Goal: Information Seeking & Learning: Learn about a topic

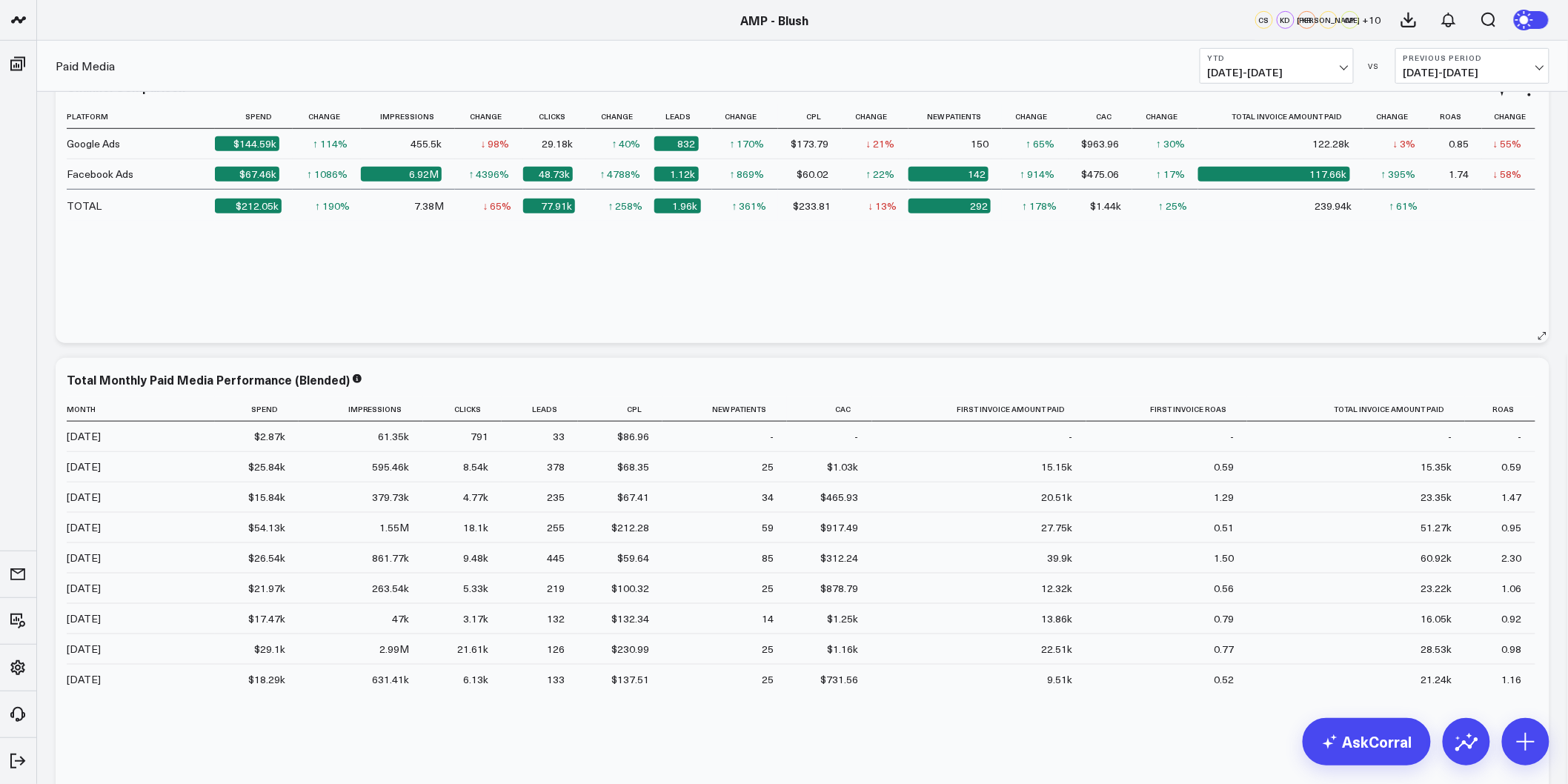
scroll to position [411, 0]
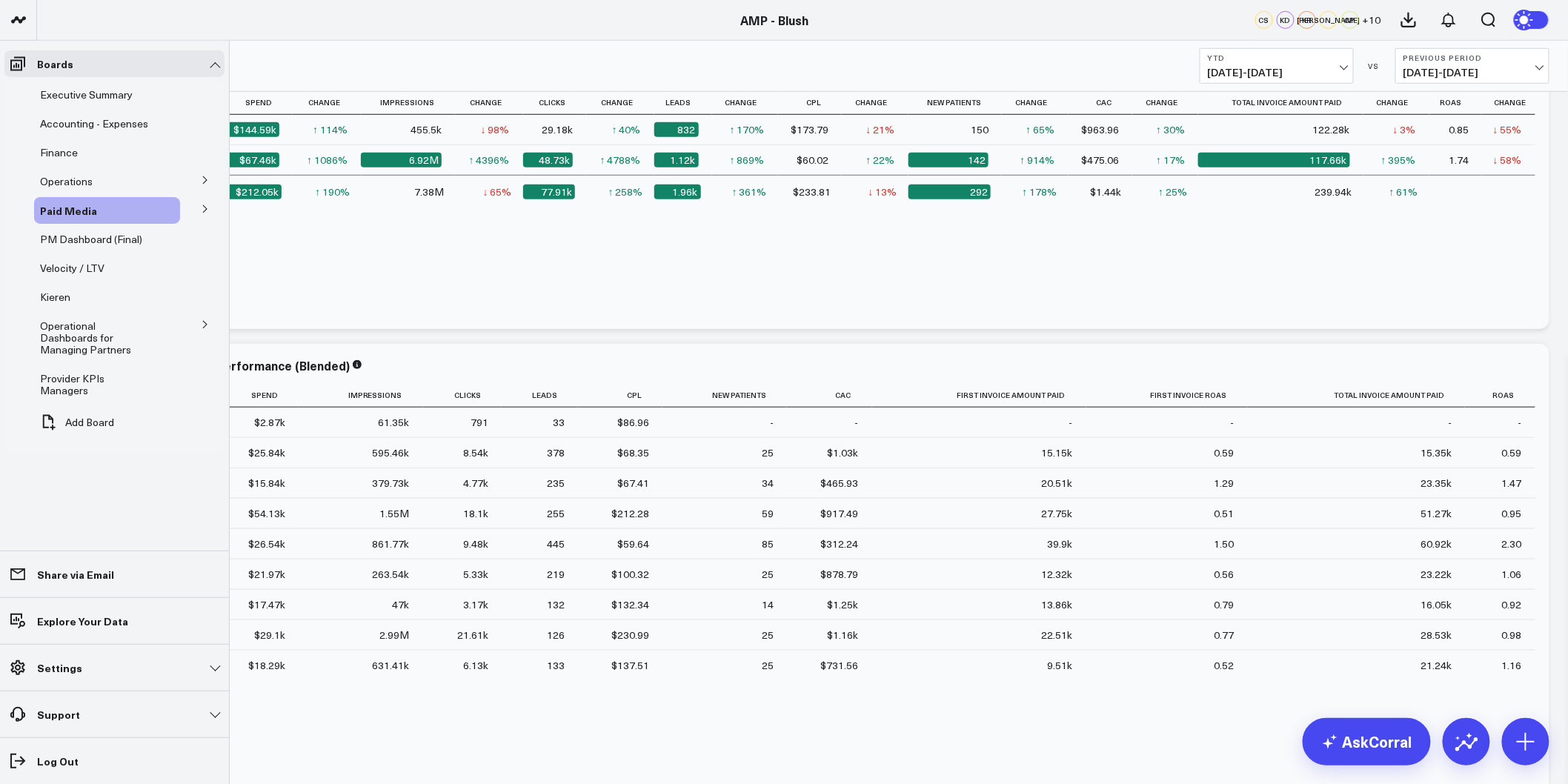
click at [204, 208] on icon at bounding box center [205, 210] width 4 height 8
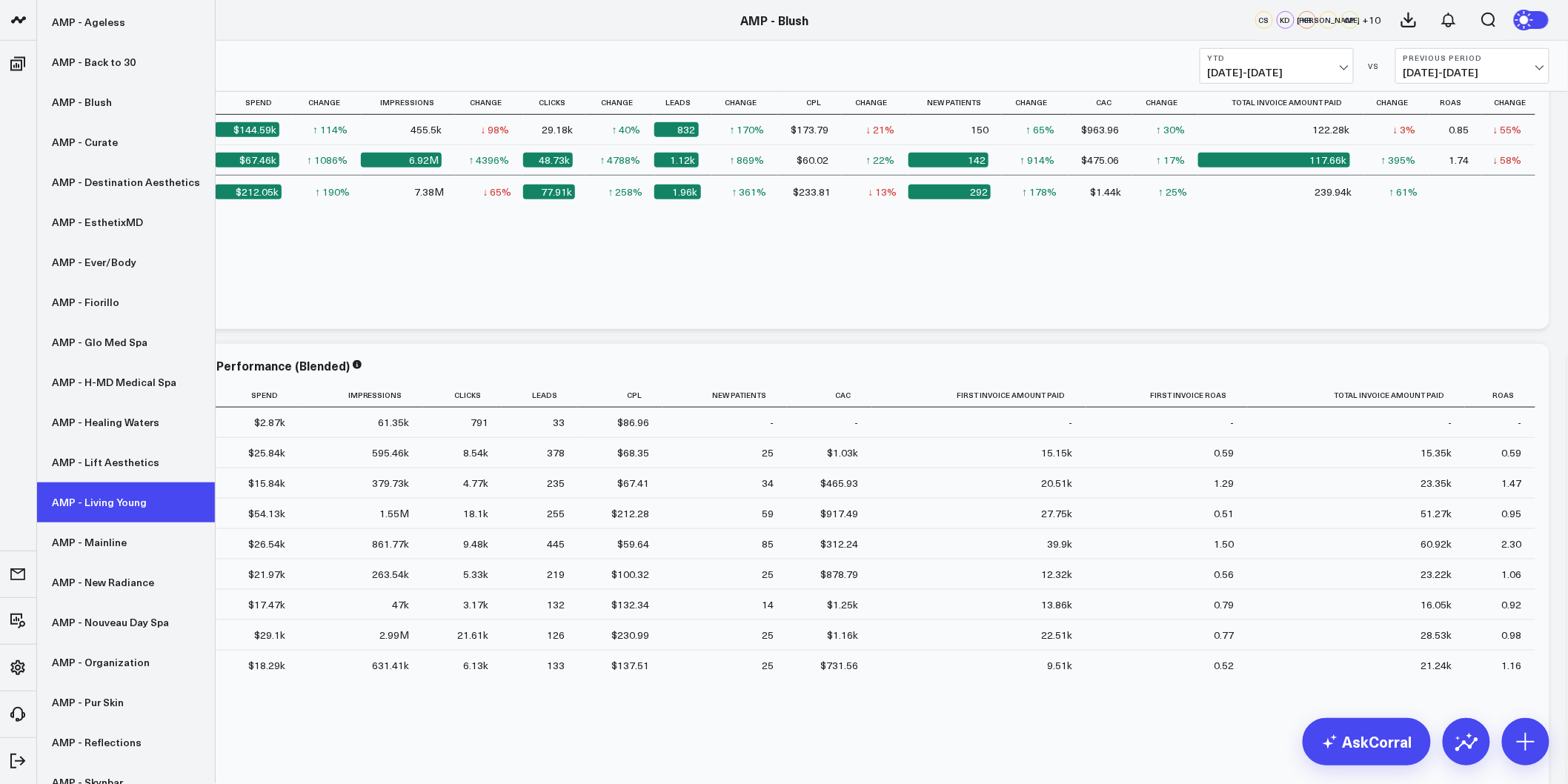
scroll to position [164, 0]
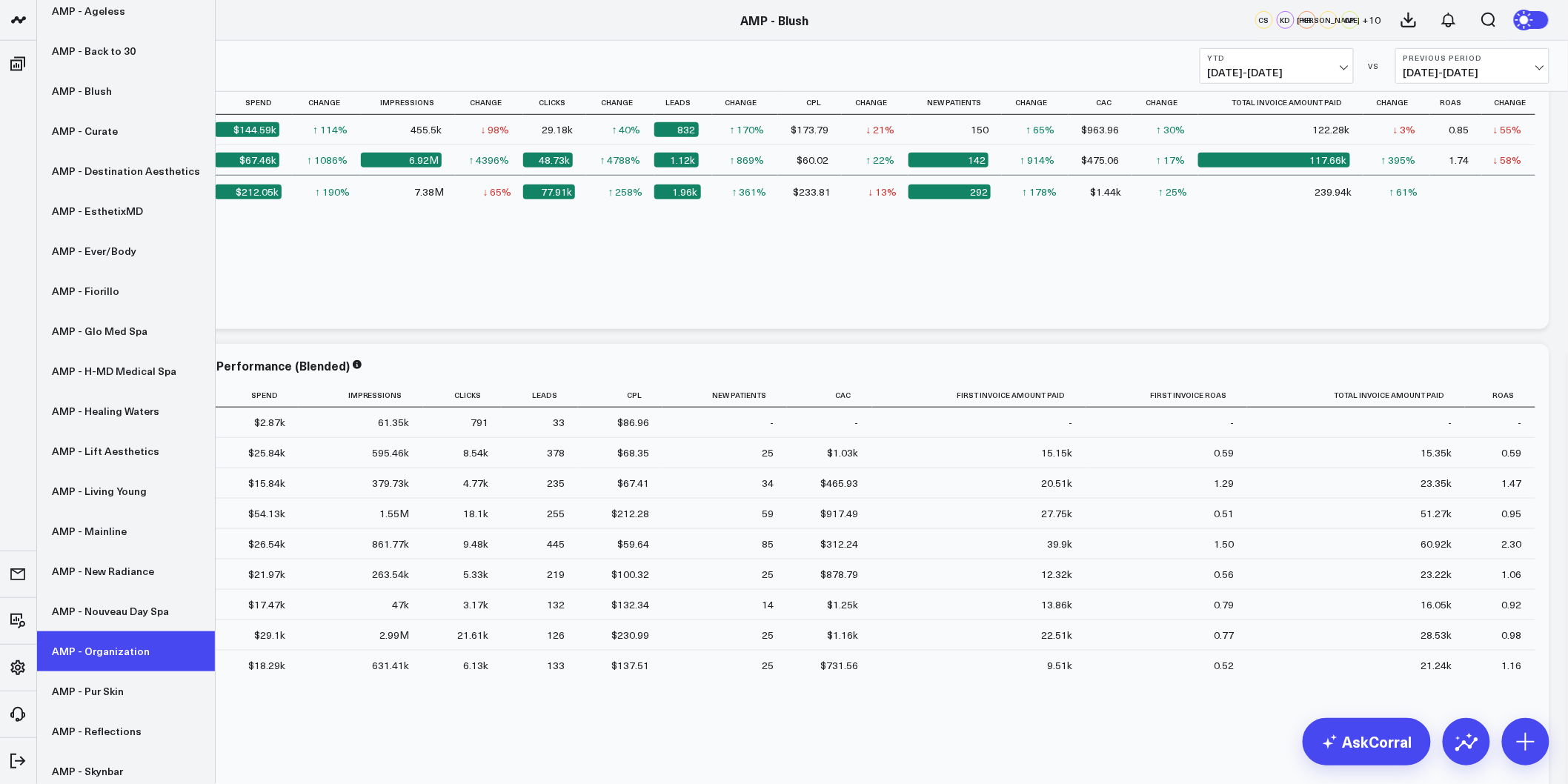
click at [99, 661] on link "AMP - Organization" at bounding box center [126, 651] width 178 height 40
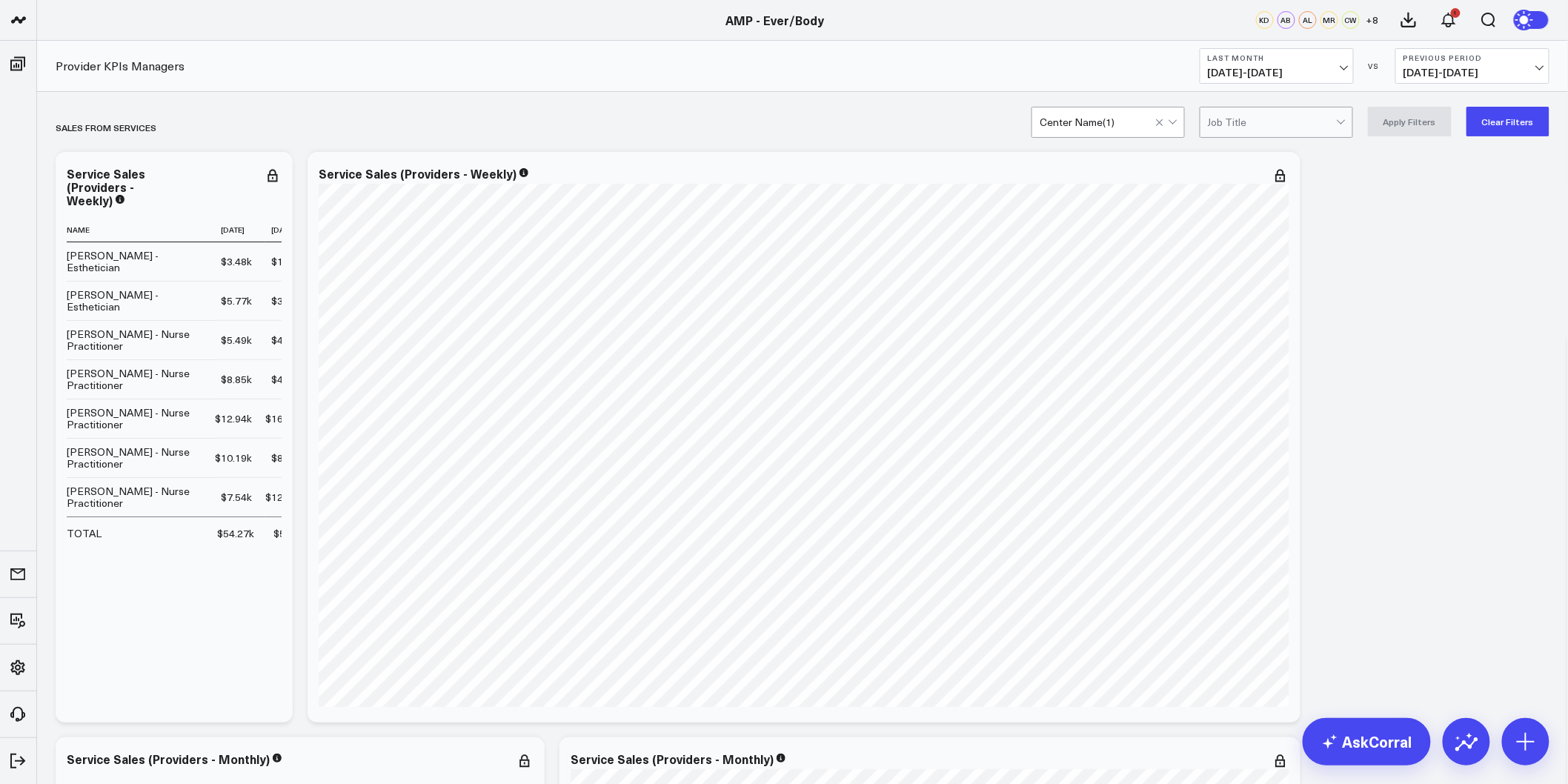
click at [1498, 124] on button "Clear Filters" at bounding box center [1508, 121] width 83 height 30
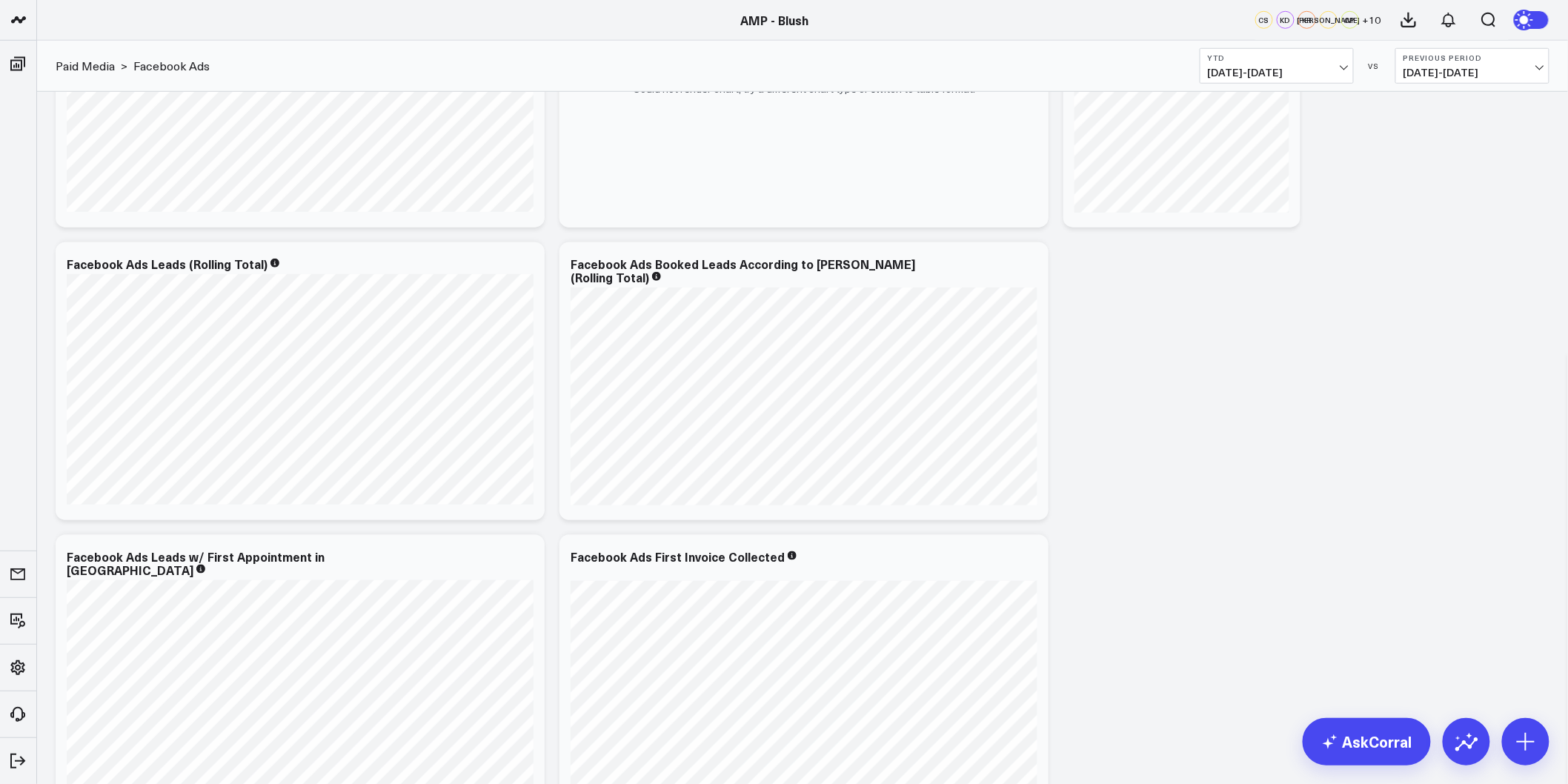
scroll to position [823, 0]
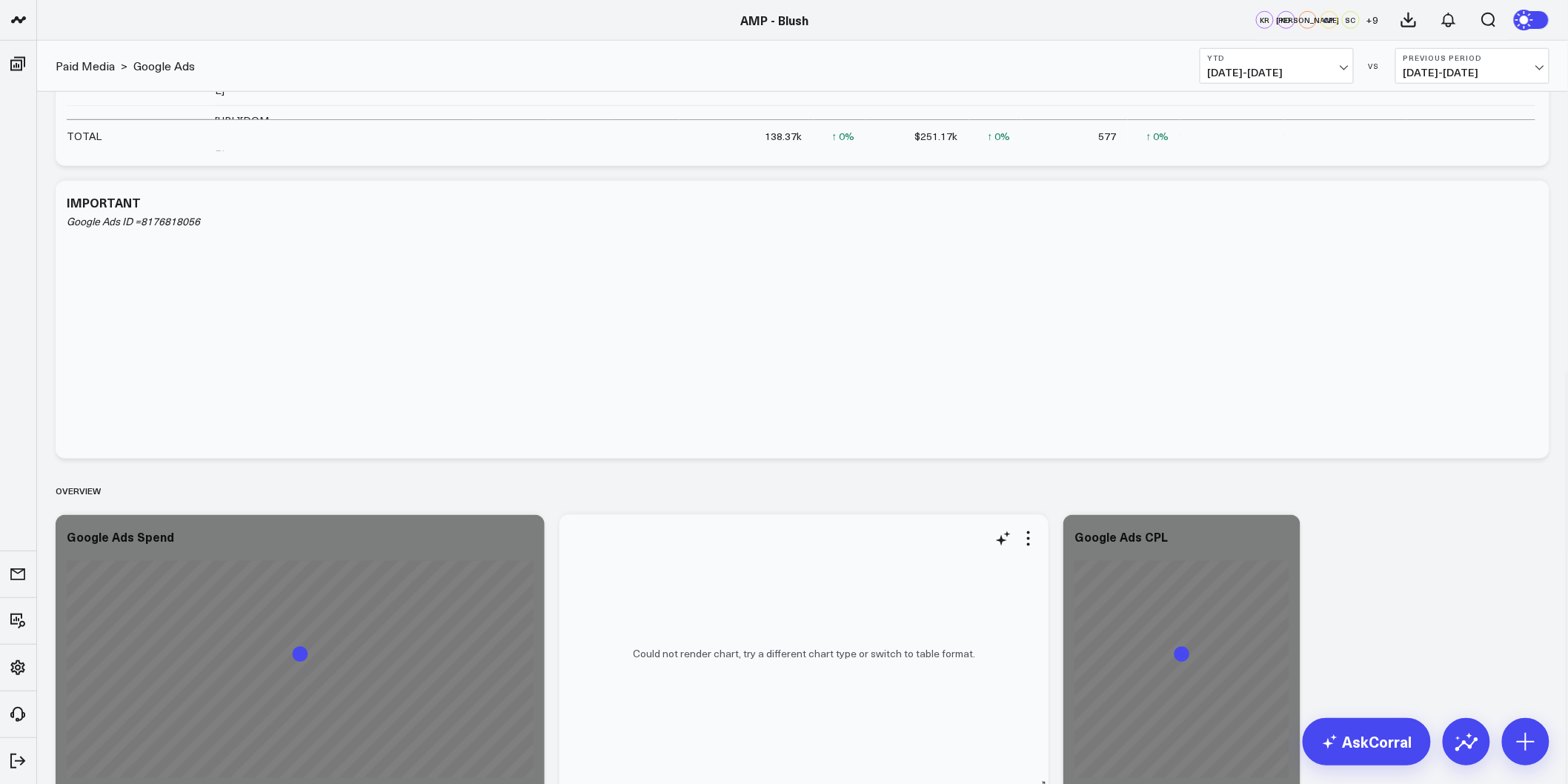
scroll to position [905, 0]
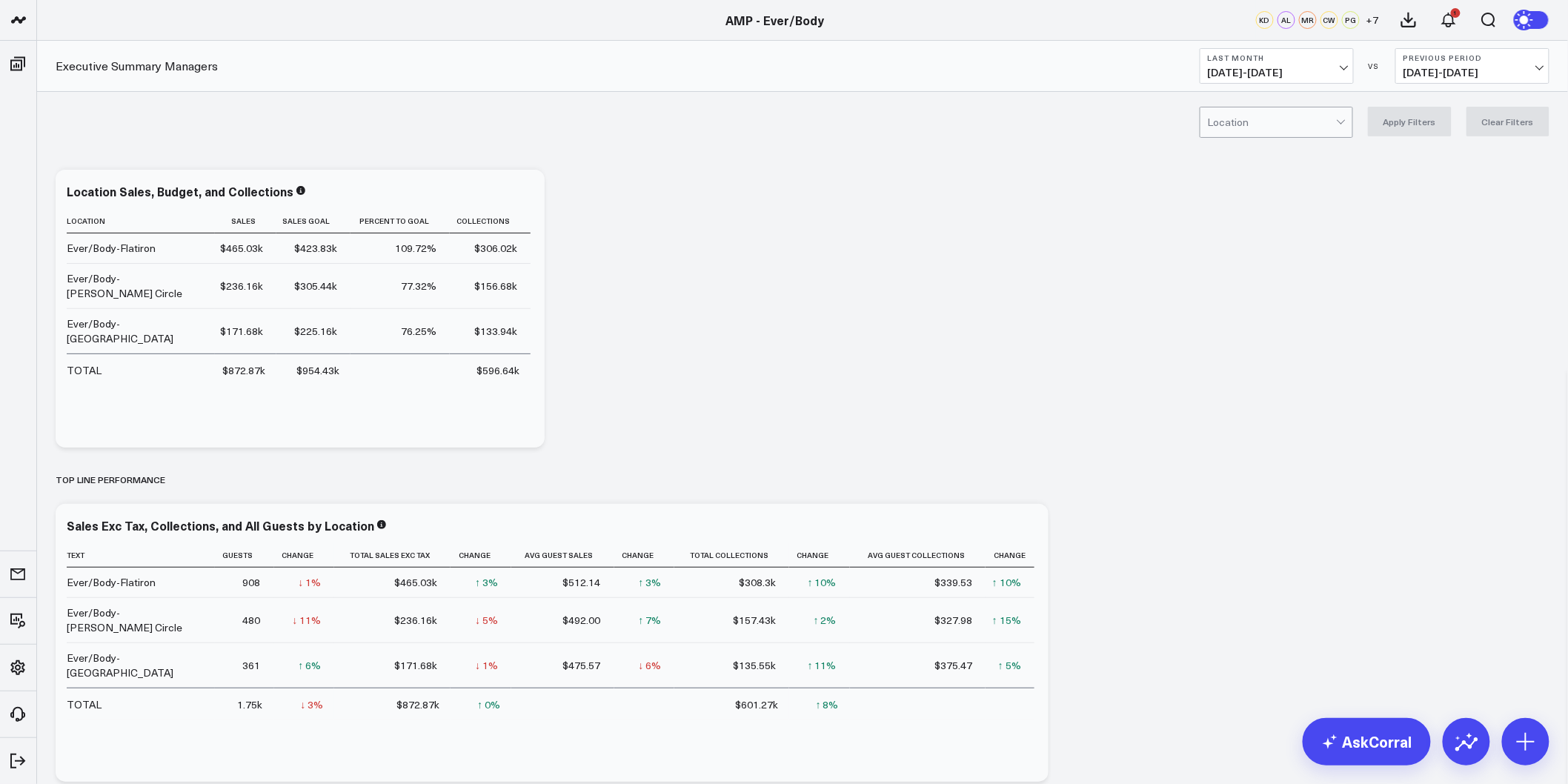
click at [1298, 67] on span "08/01/25 - 08/31/25" at bounding box center [1277, 73] width 138 height 12
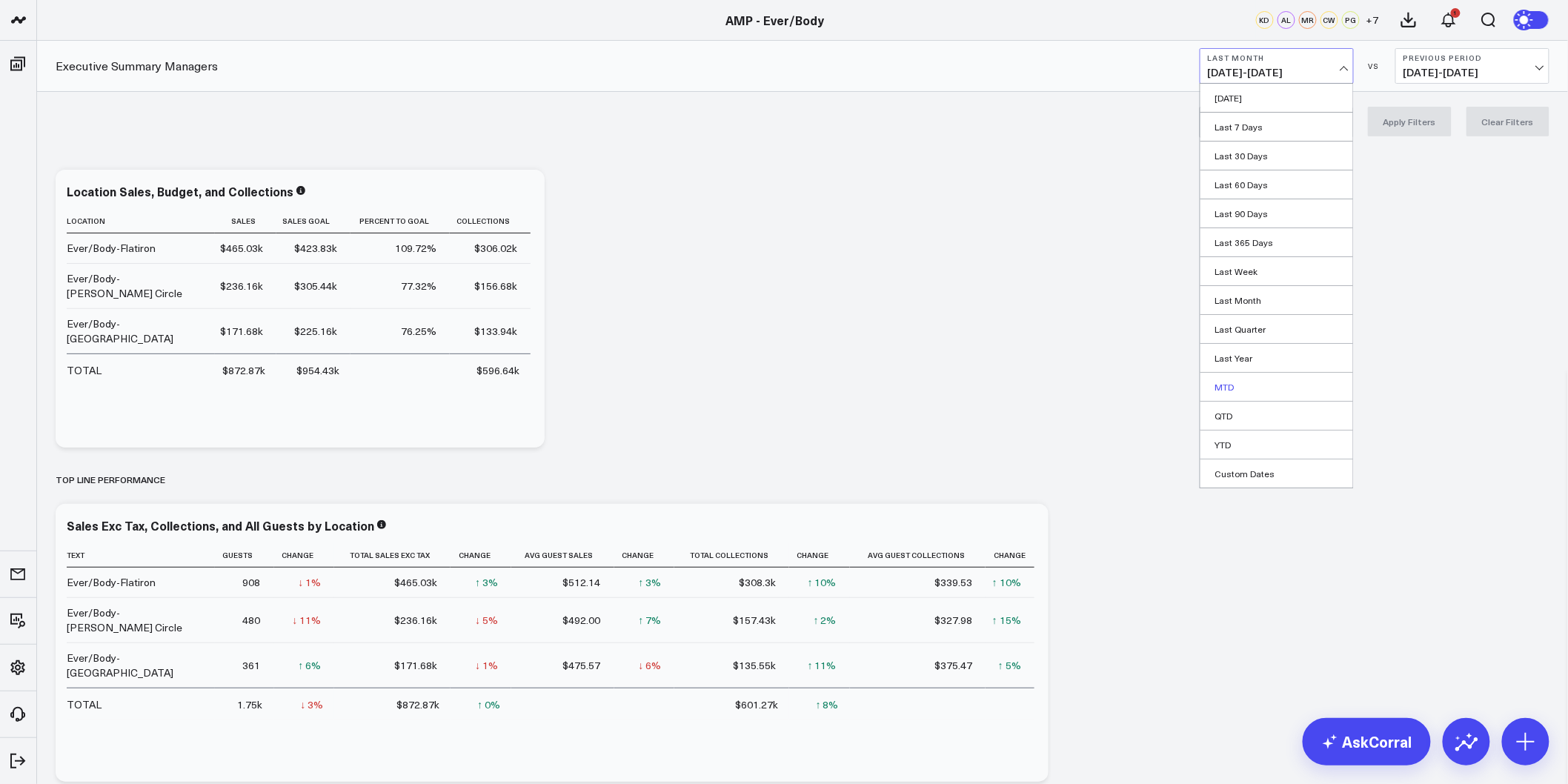
click at [1243, 386] on link "MTD" at bounding box center [1277, 387] width 153 height 29
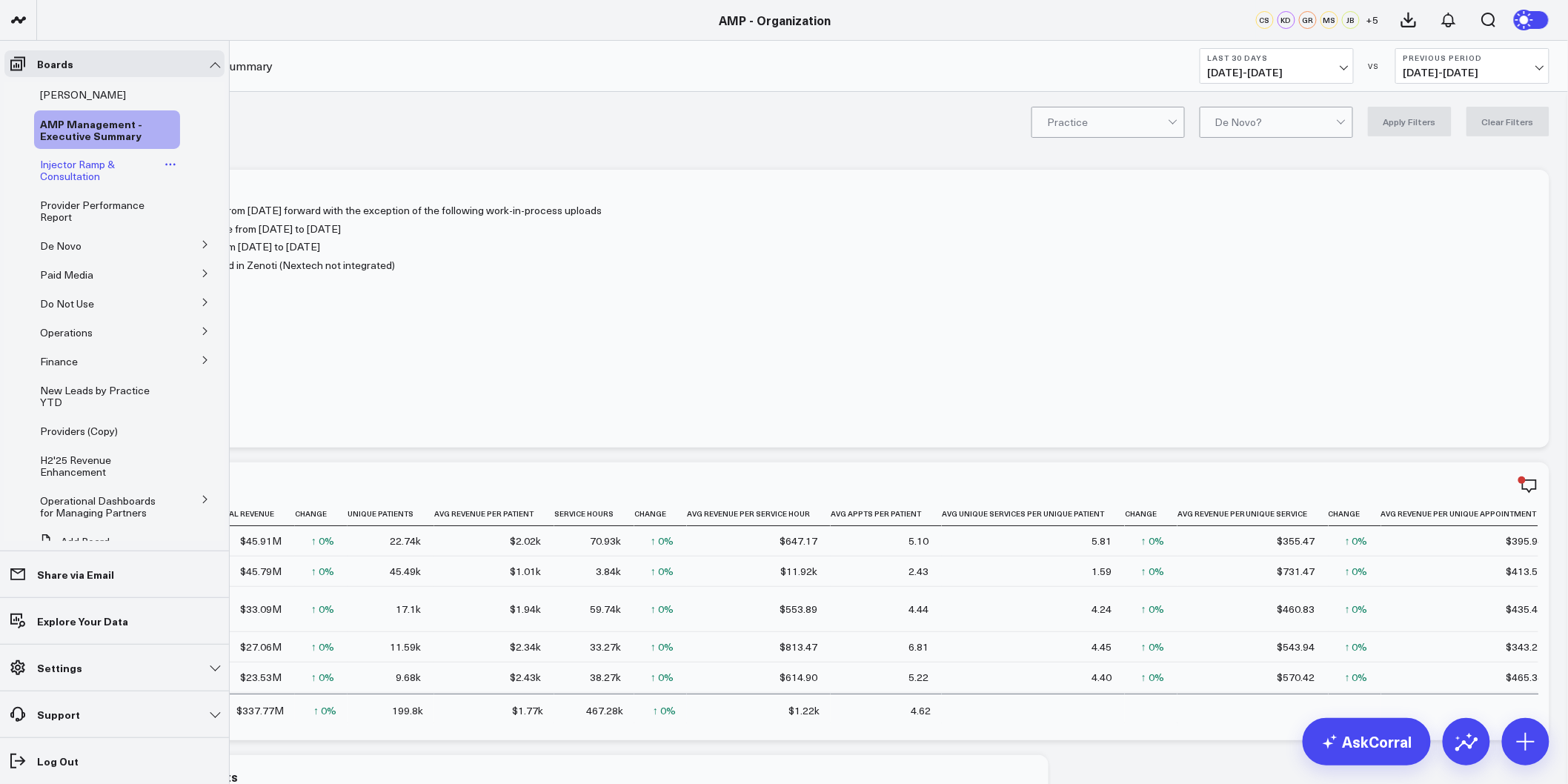
click at [69, 159] on span "Injector Ramp & Consultation" at bounding box center [78, 170] width 75 height 26
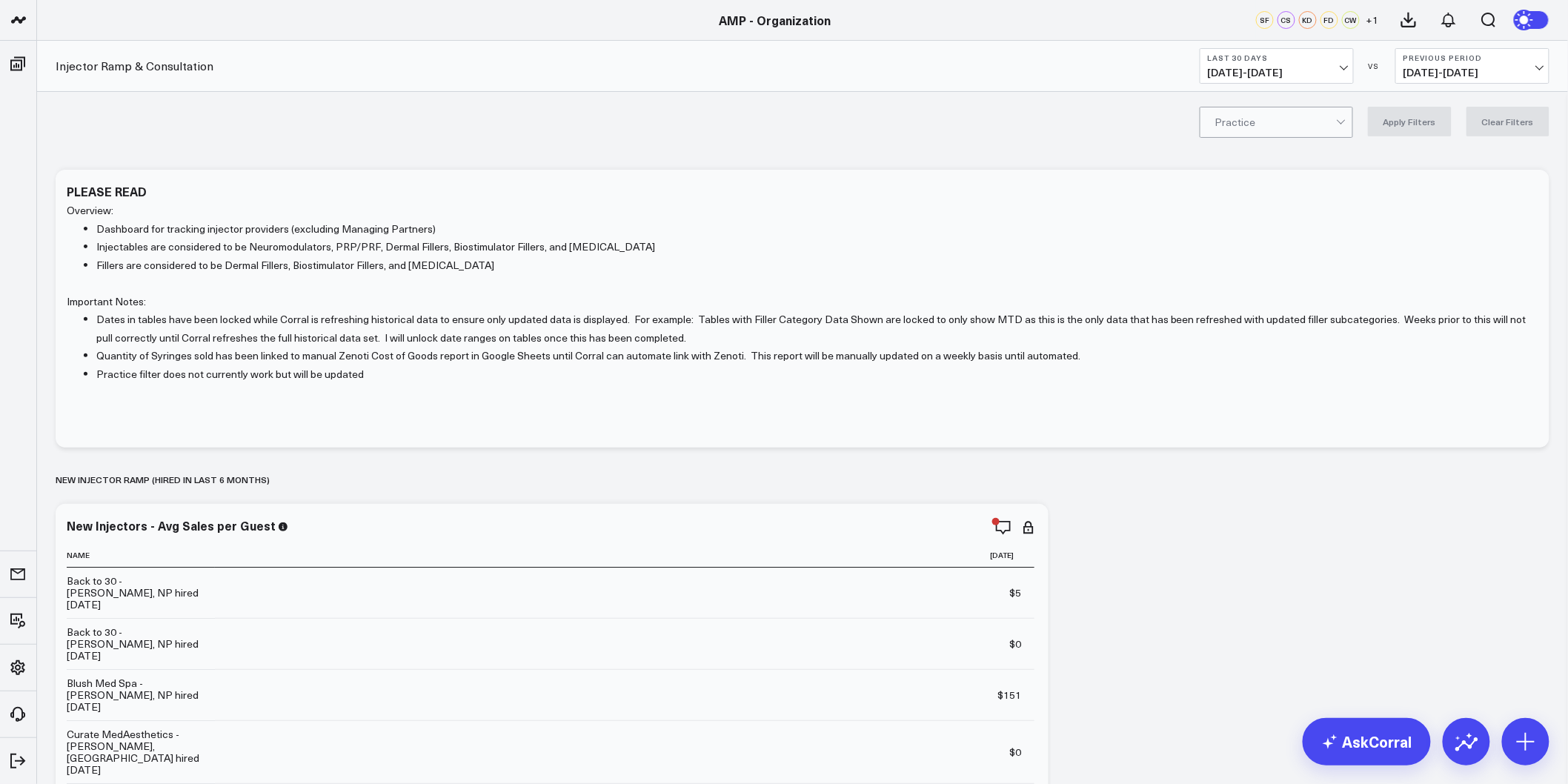
click at [1358, 98] on div "Practice Apply Filters Clear Filters" at bounding box center [803, 121] width 1532 height 59
click at [1262, 287] on div "Ever/Body" at bounding box center [1277, 283] width 152 height 30
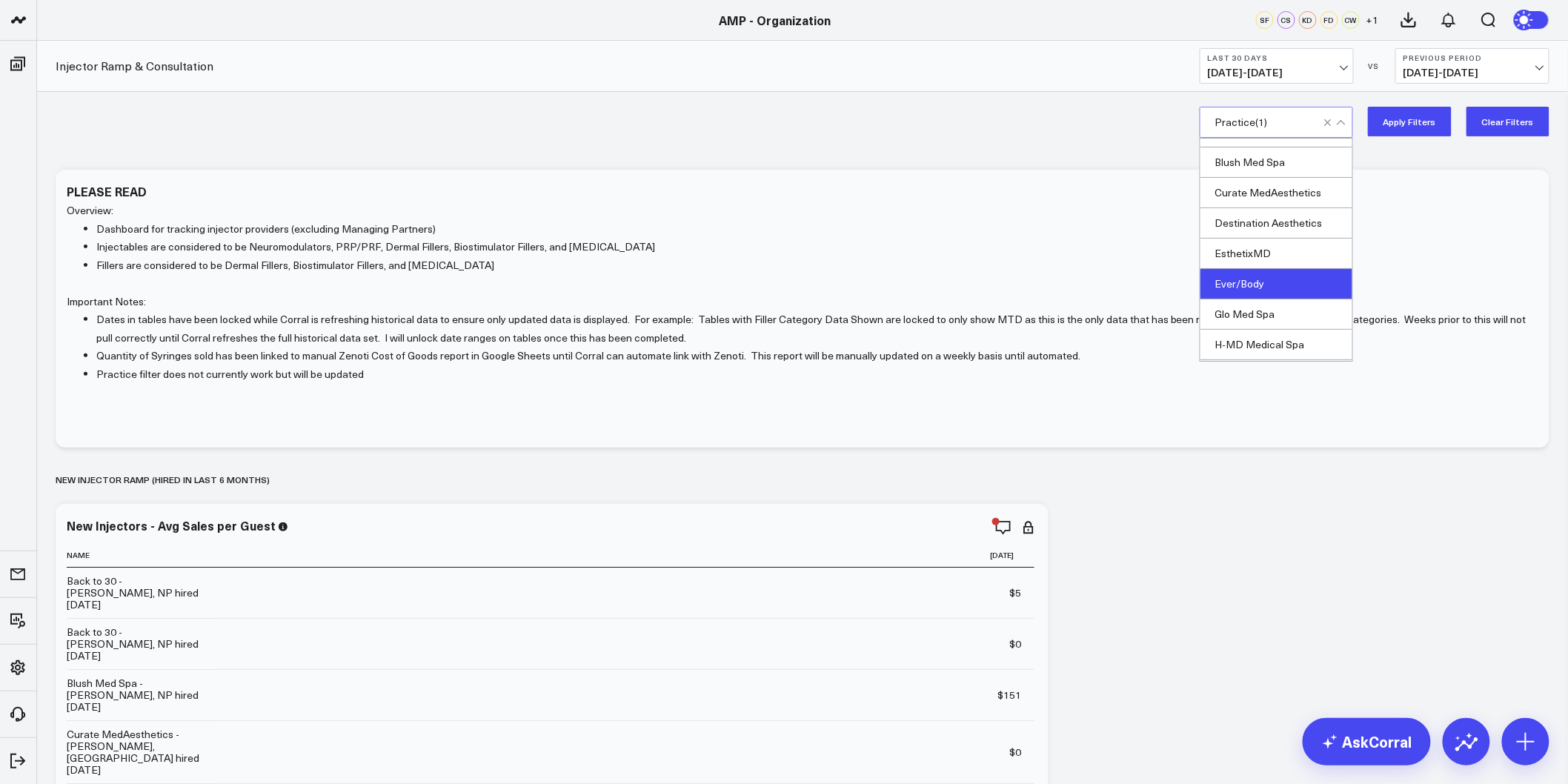
click at [1427, 122] on button "Apply Filters" at bounding box center [1410, 121] width 84 height 30
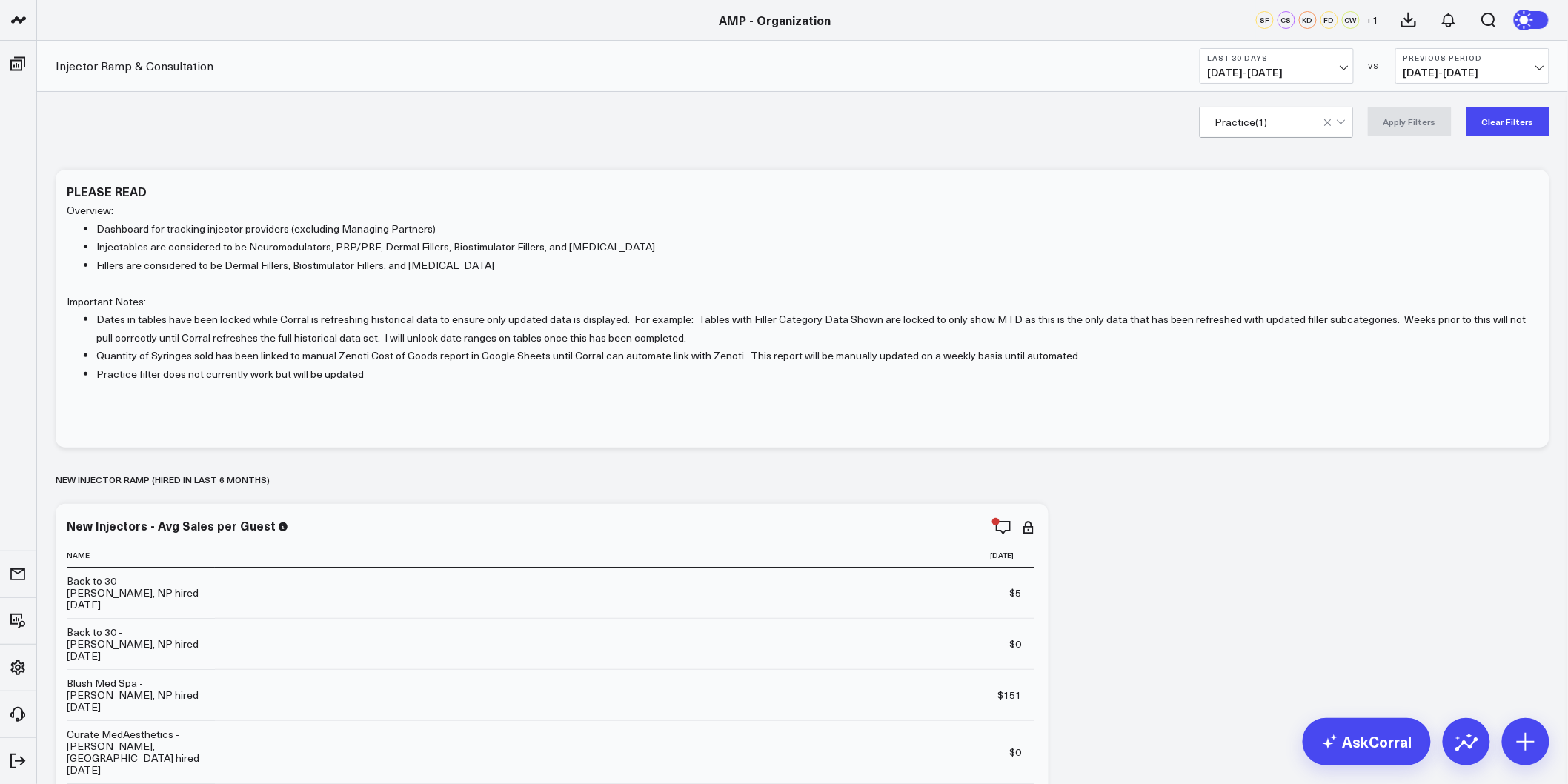
click at [1520, 126] on button "Clear Filters" at bounding box center [1508, 121] width 83 height 30
click at [1351, 82] on button "Last 30 Days 08/04/25 - 09/02/25" at bounding box center [1277, 66] width 155 height 35
click at [1234, 441] on link "YTD" at bounding box center [1277, 444] width 153 height 29
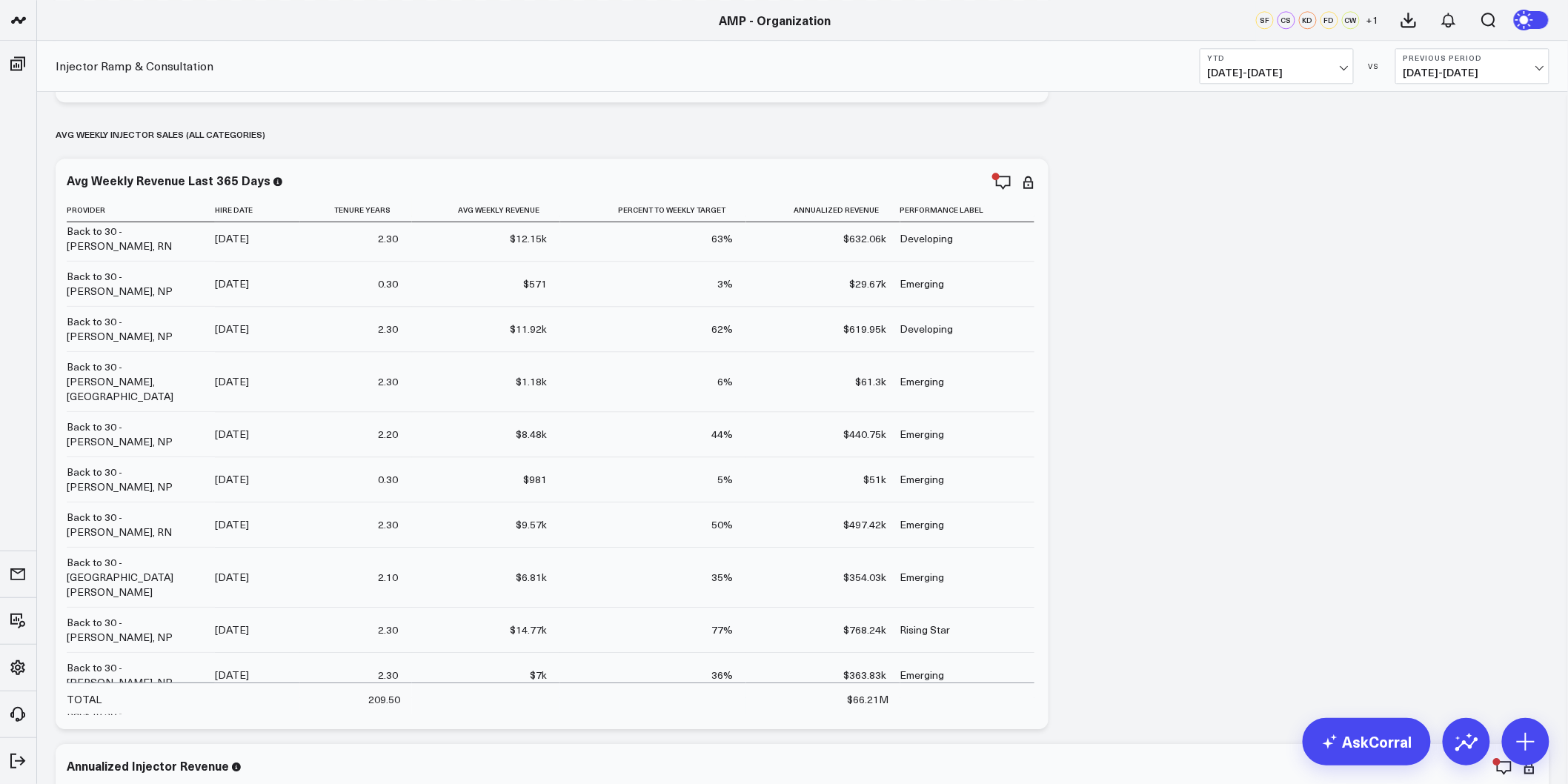
scroll to position [1563, 0]
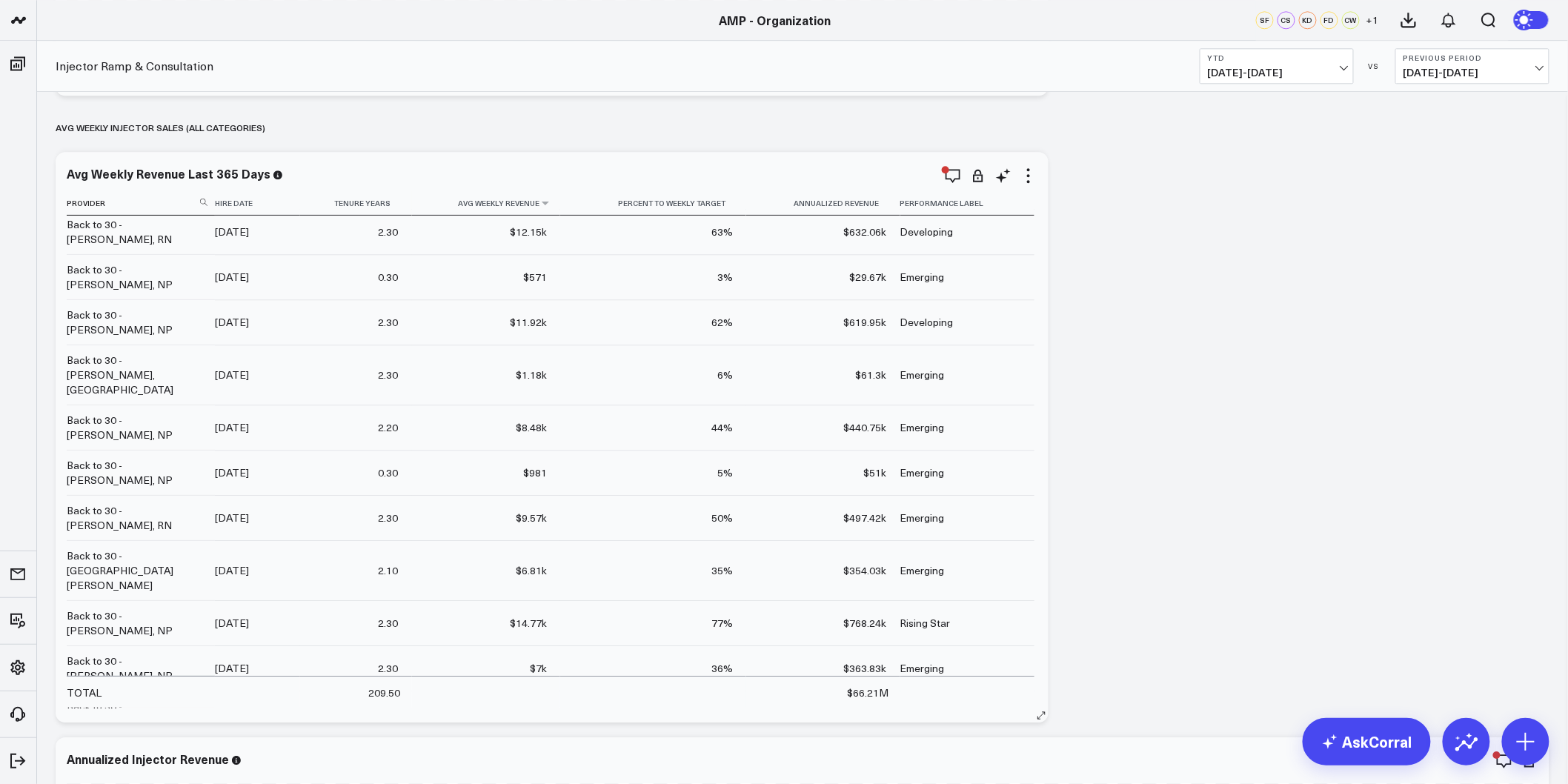
click at [557, 209] on th "Avg Weekly Revenue" at bounding box center [486, 203] width 149 height 25
click at [546, 206] on icon at bounding box center [545, 203] width 12 height 9
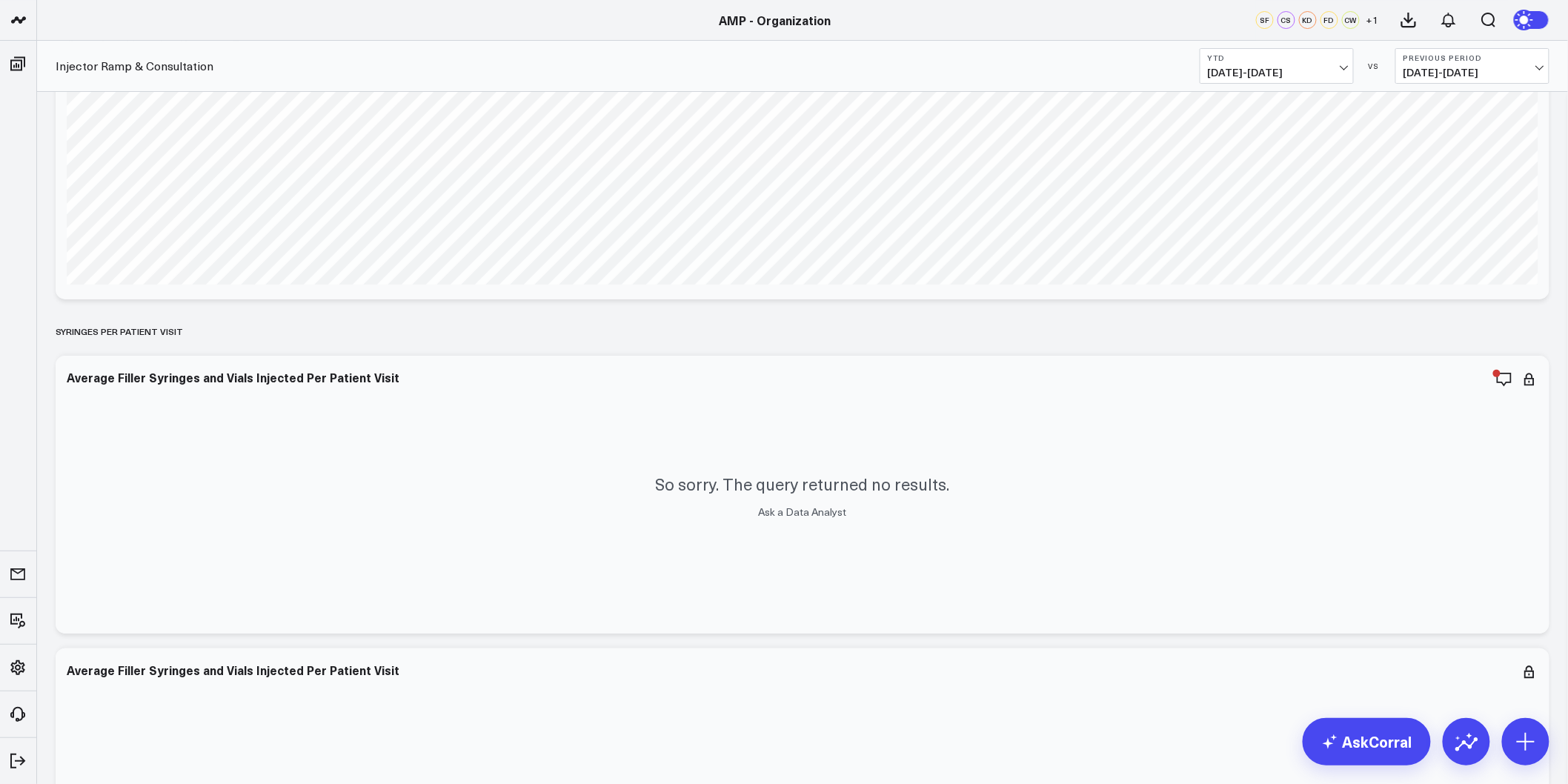
scroll to position [2469, 0]
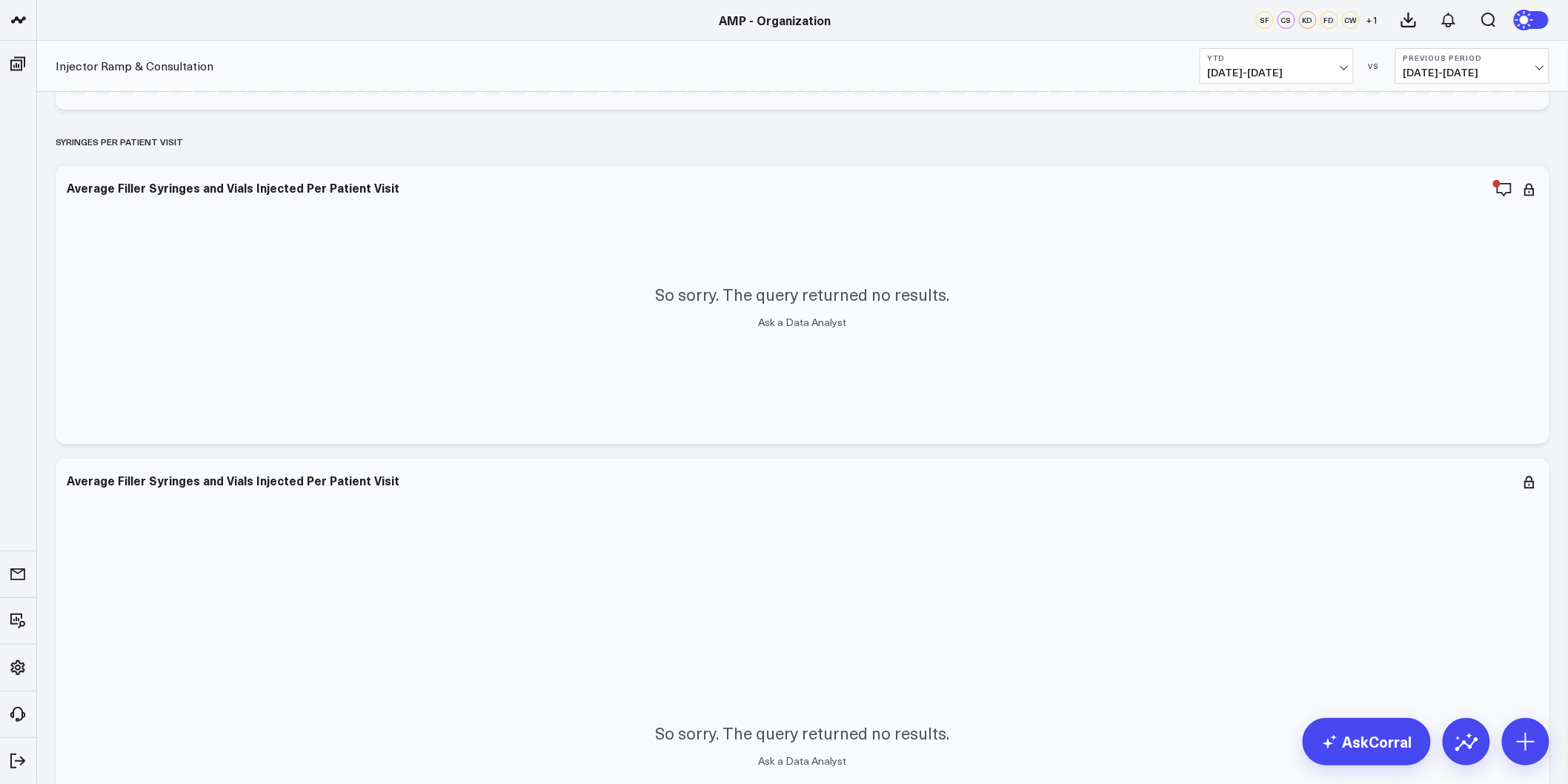
click at [1457, 193] on icon "button" at bounding box center [1454, 190] width 15 height 14
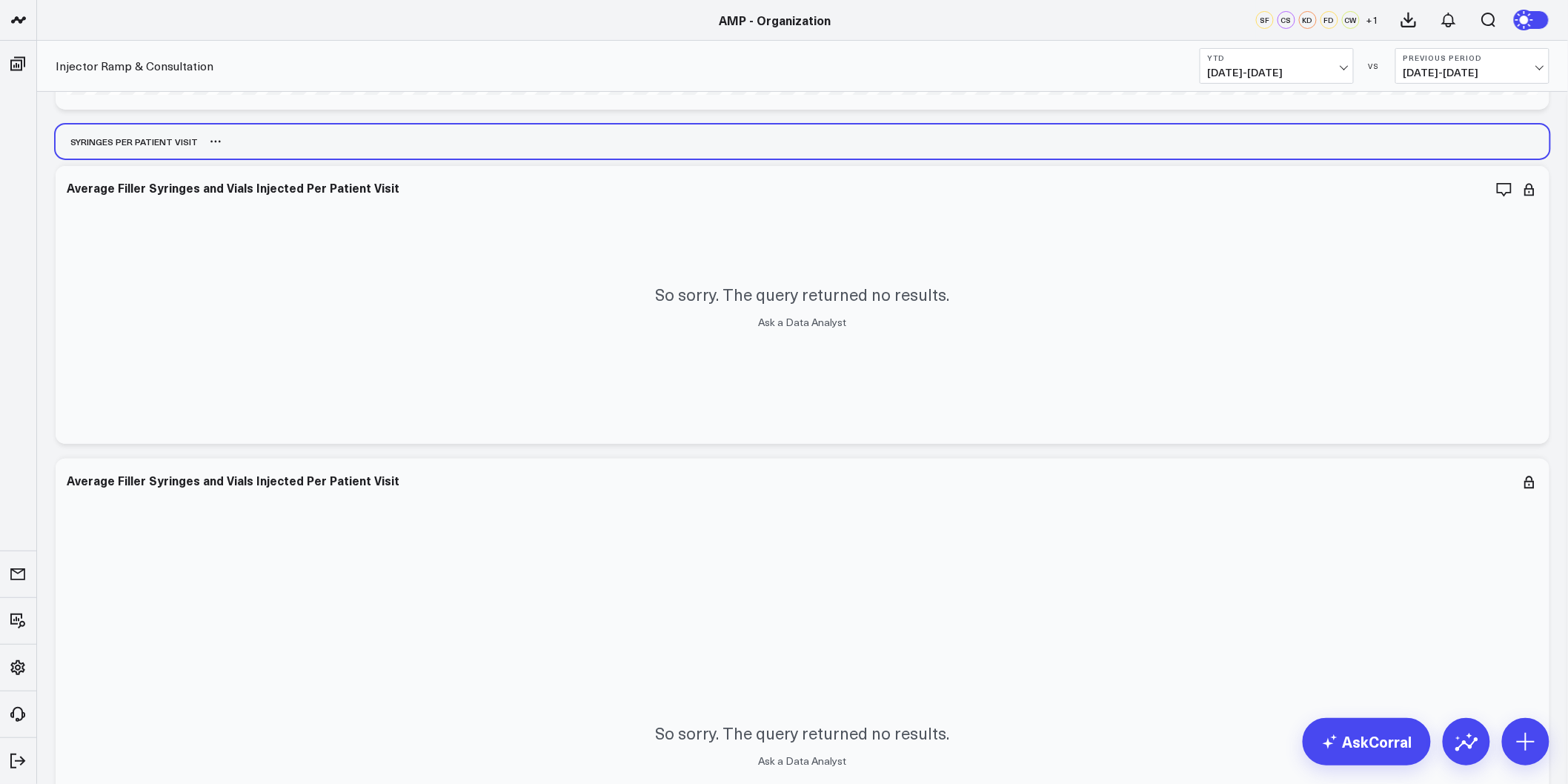
click at [1350, 154] on div "Syringes Per Patient Visit" at bounding box center [802, 141] width 1494 height 34
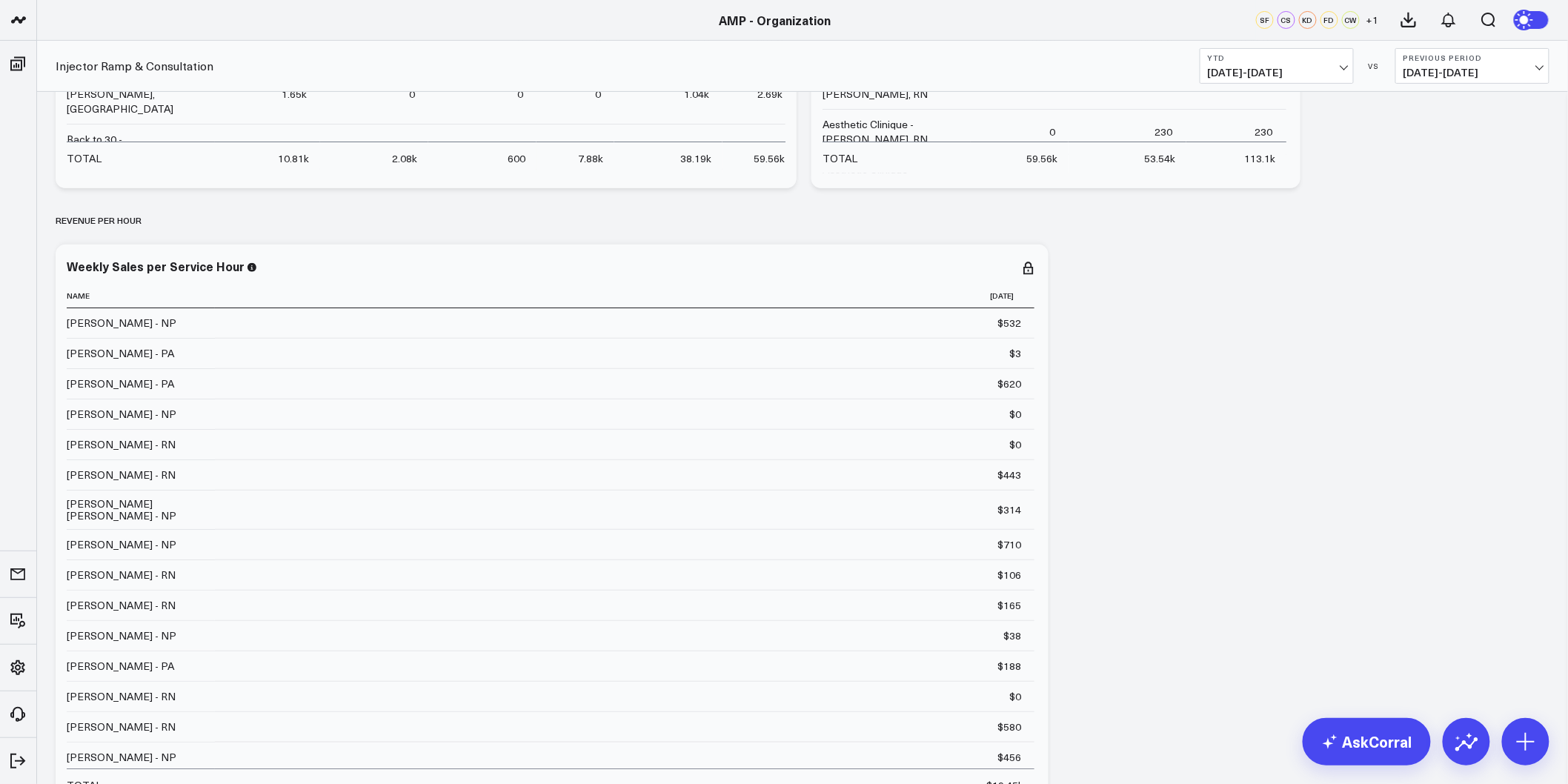
scroll to position [4937, 0]
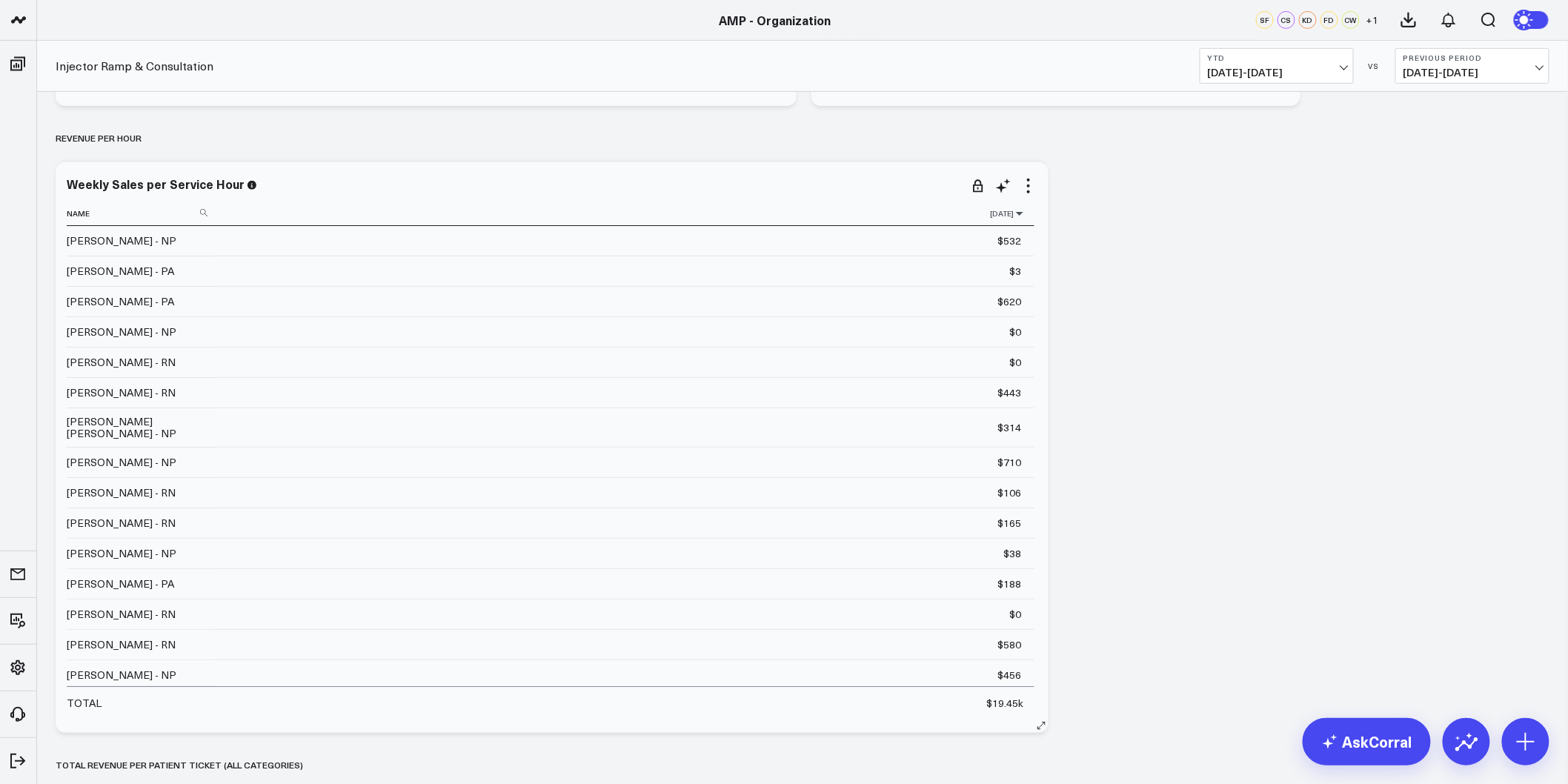
click at [1014, 215] on icon at bounding box center [1020, 212] width 12 height 9
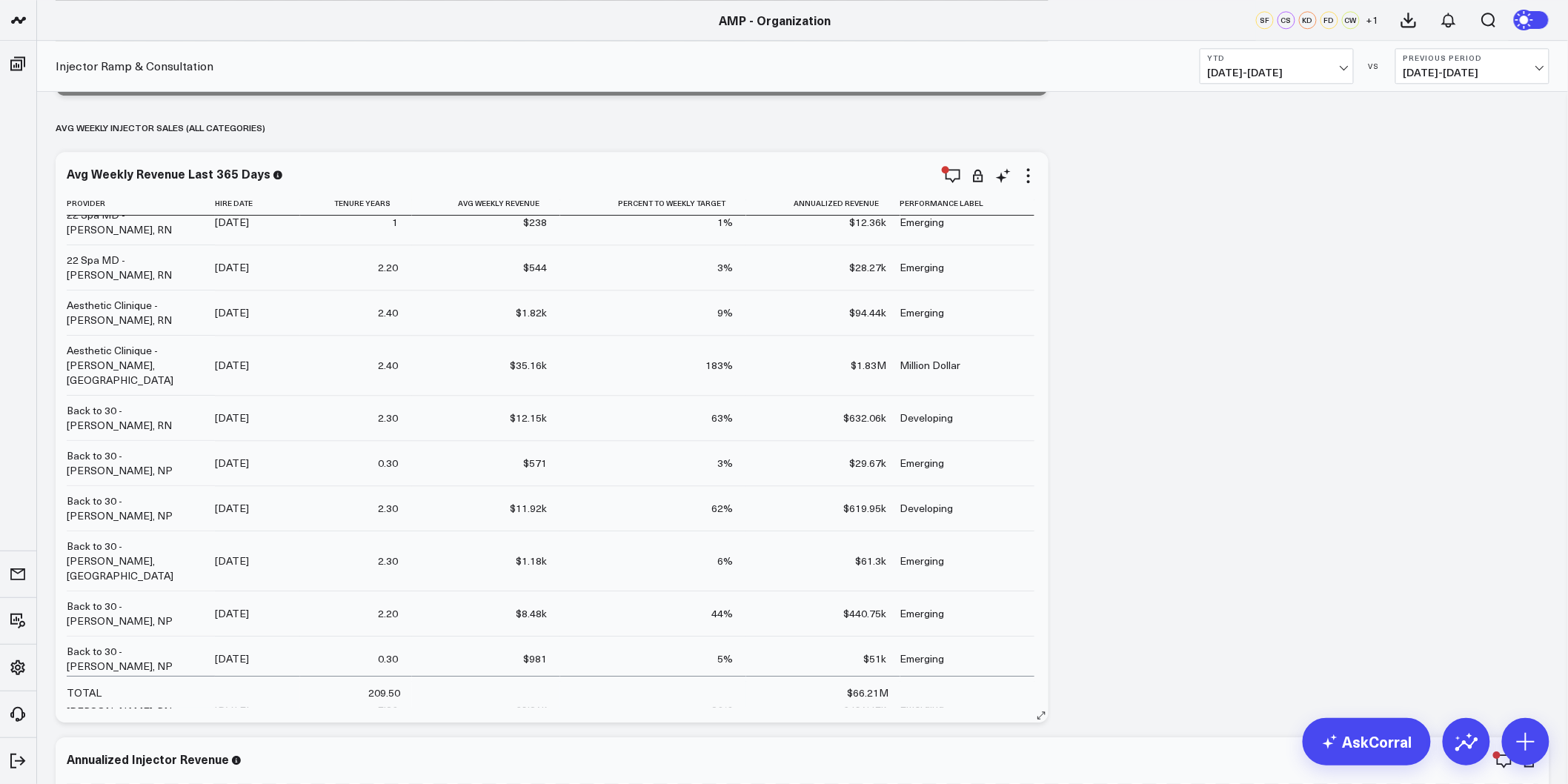
scroll to position [0, 0]
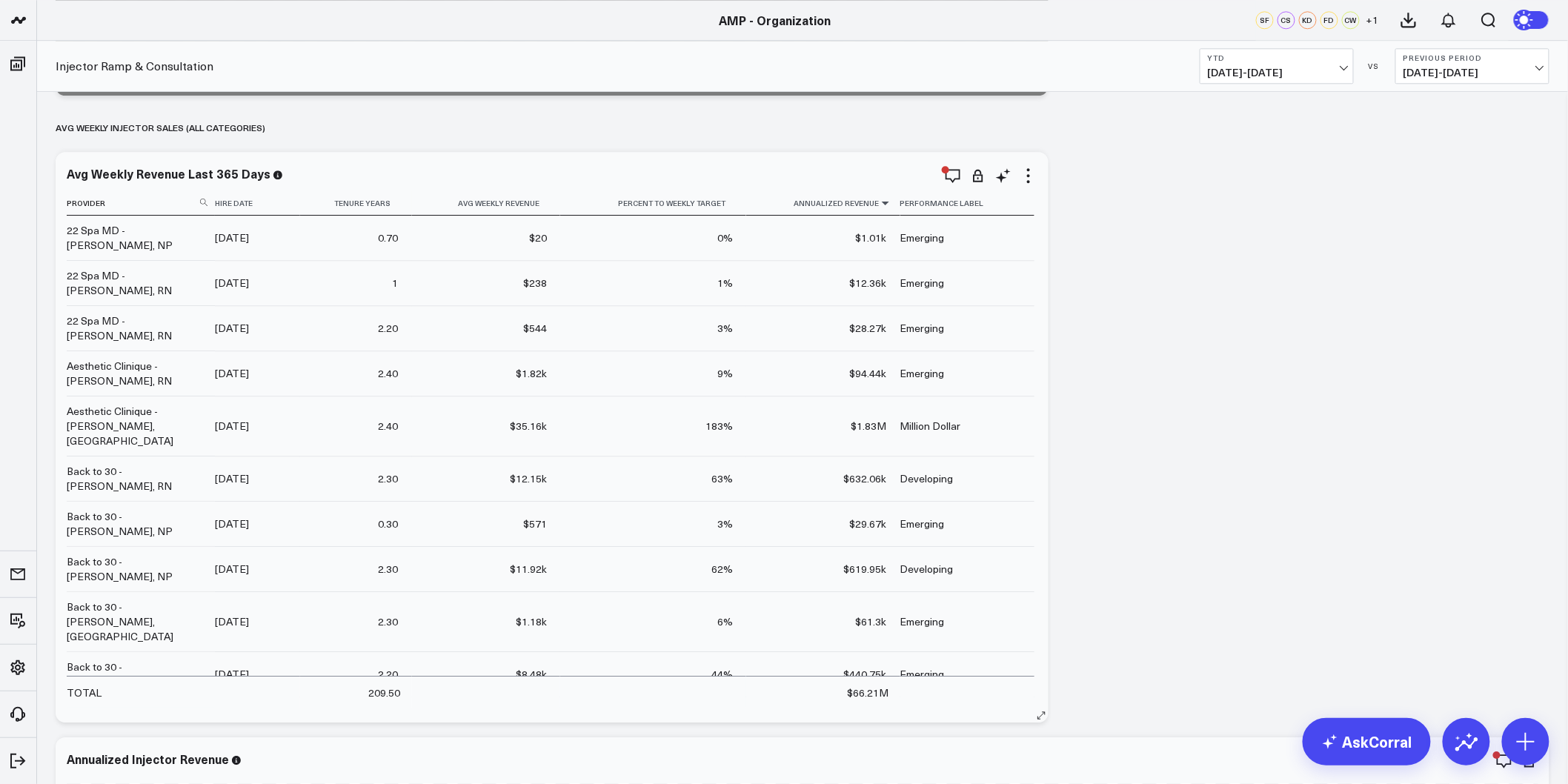
click at [880, 203] on icon at bounding box center [886, 203] width 12 height 9
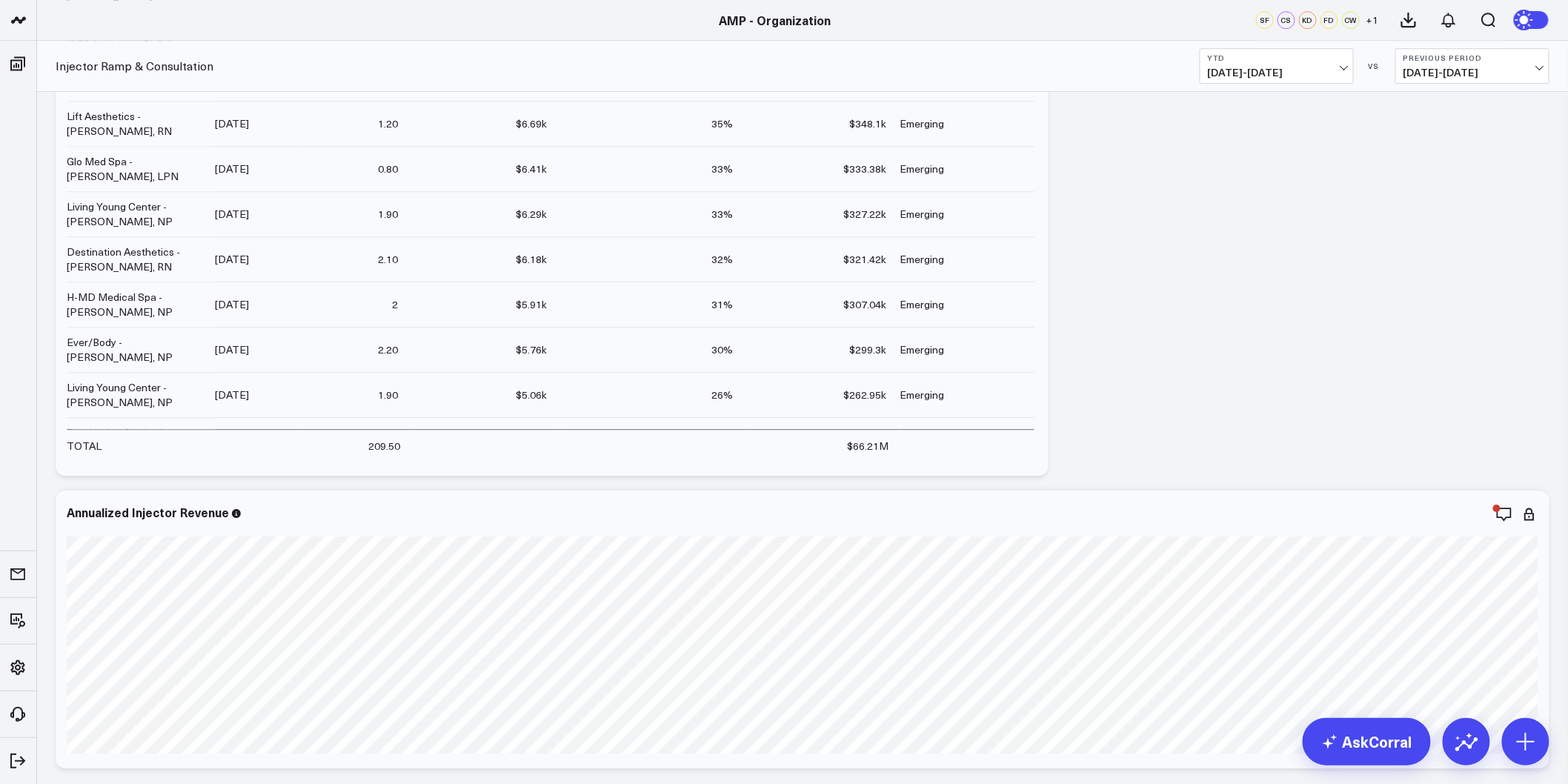
scroll to position [1563, 0]
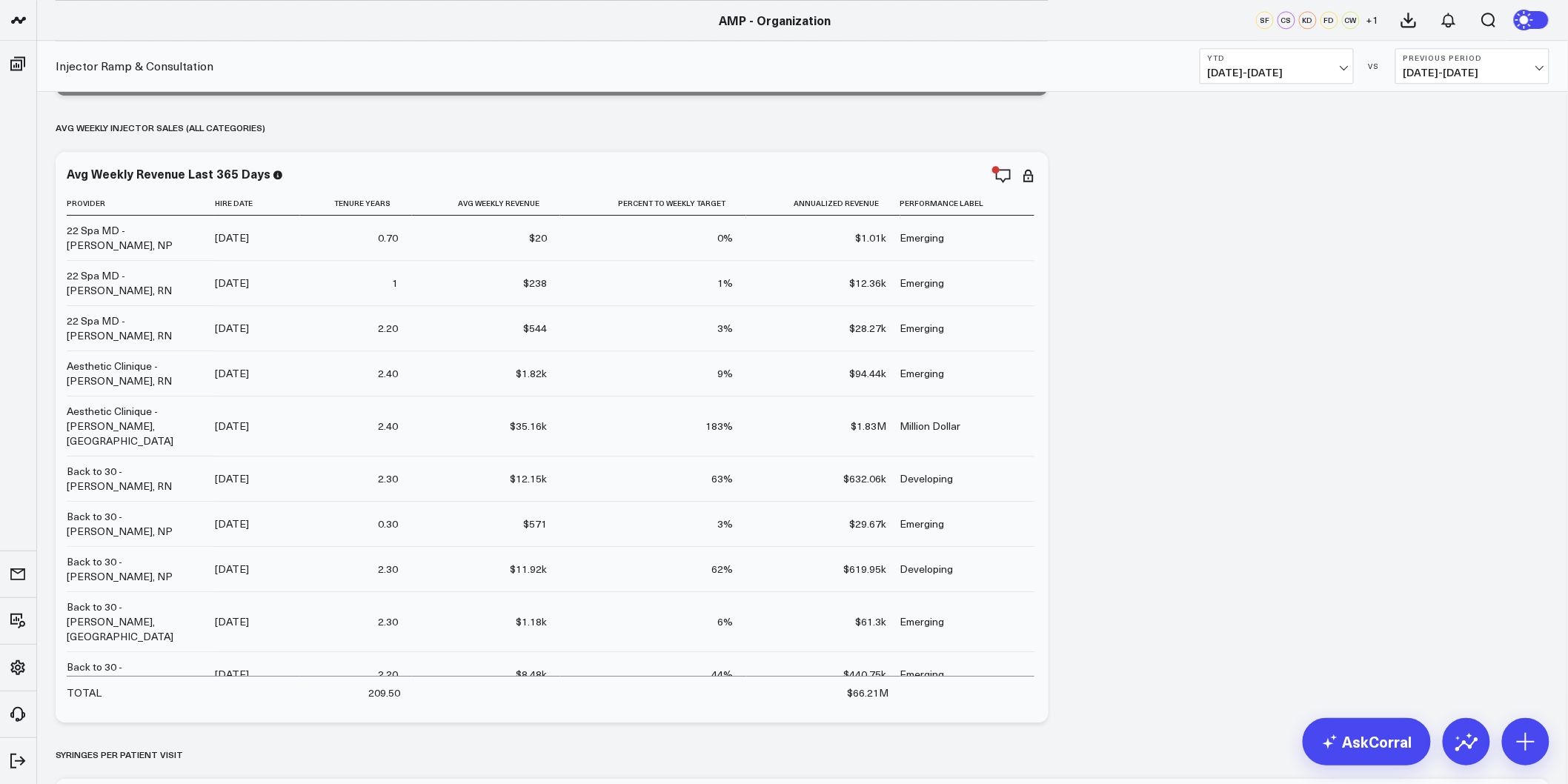
click at [1031, 174] on icon at bounding box center [1029, 175] width 18 height 18
click at [949, 465] on link "Export" at bounding box center [968, 459] width 107 height 14
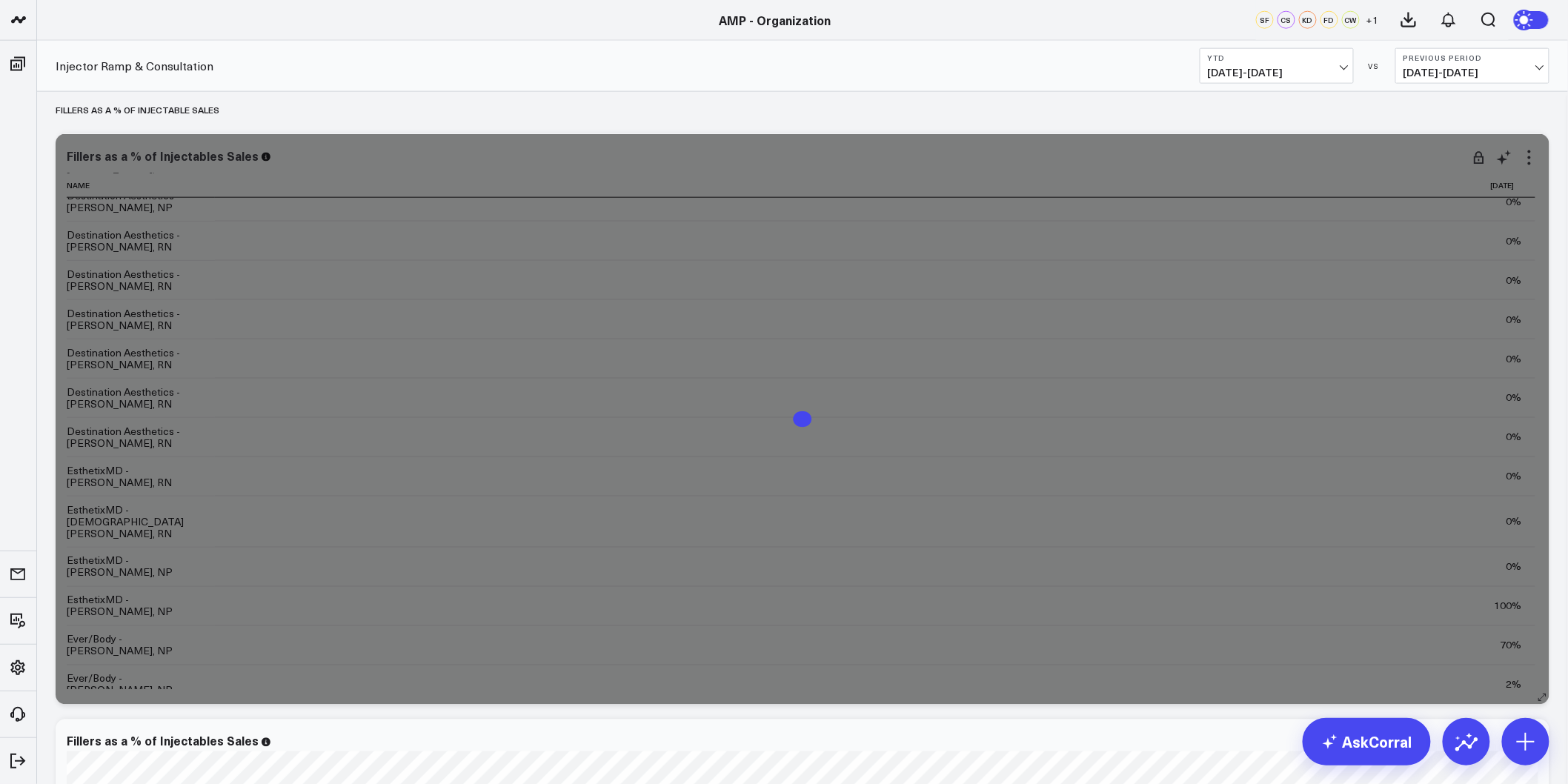
scroll to position [905, 0]
click at [1535, 151] on icon at bounding box center [1530, 157] width 18 height 18
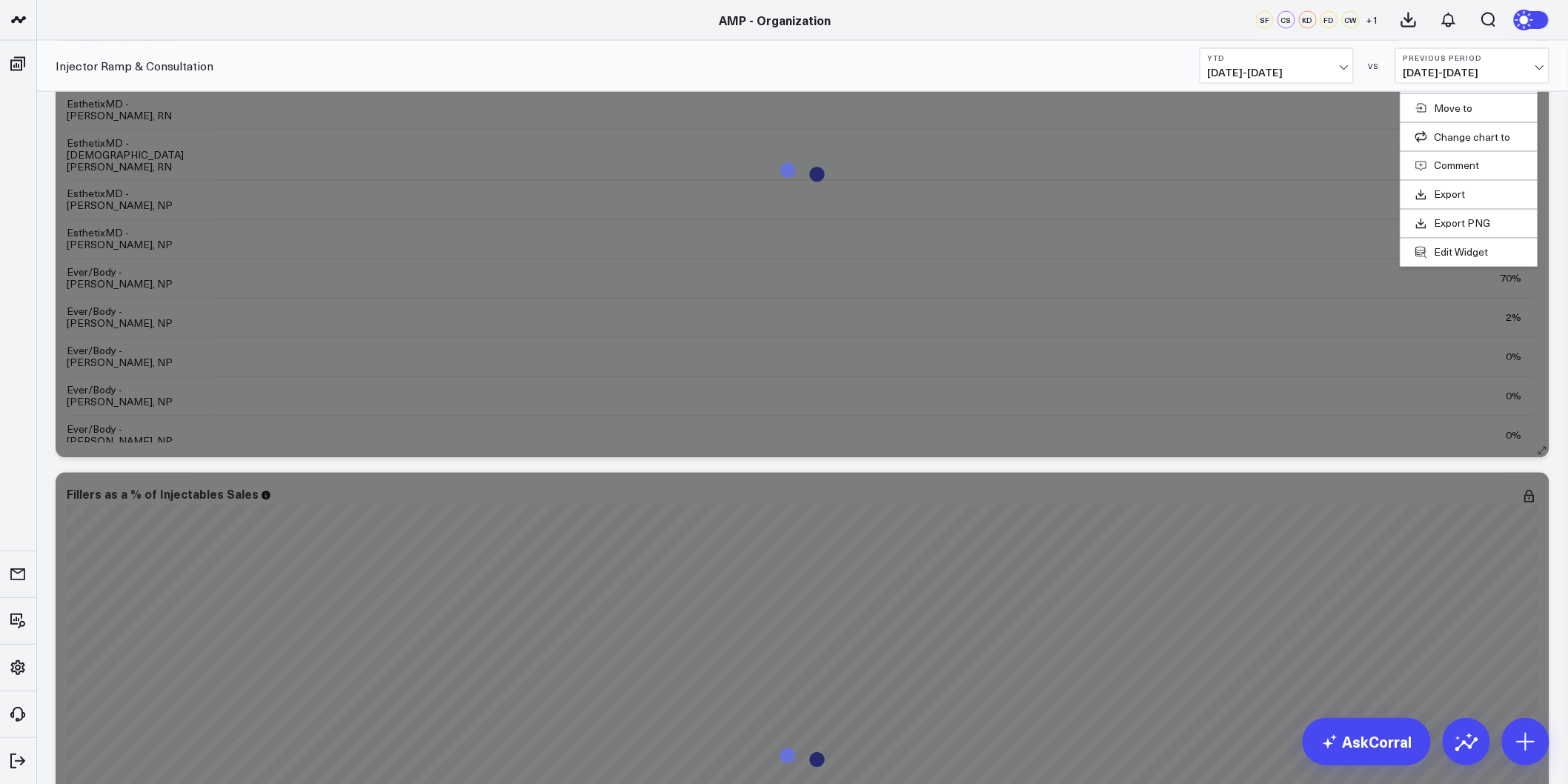
scroll to position [3127, 0]
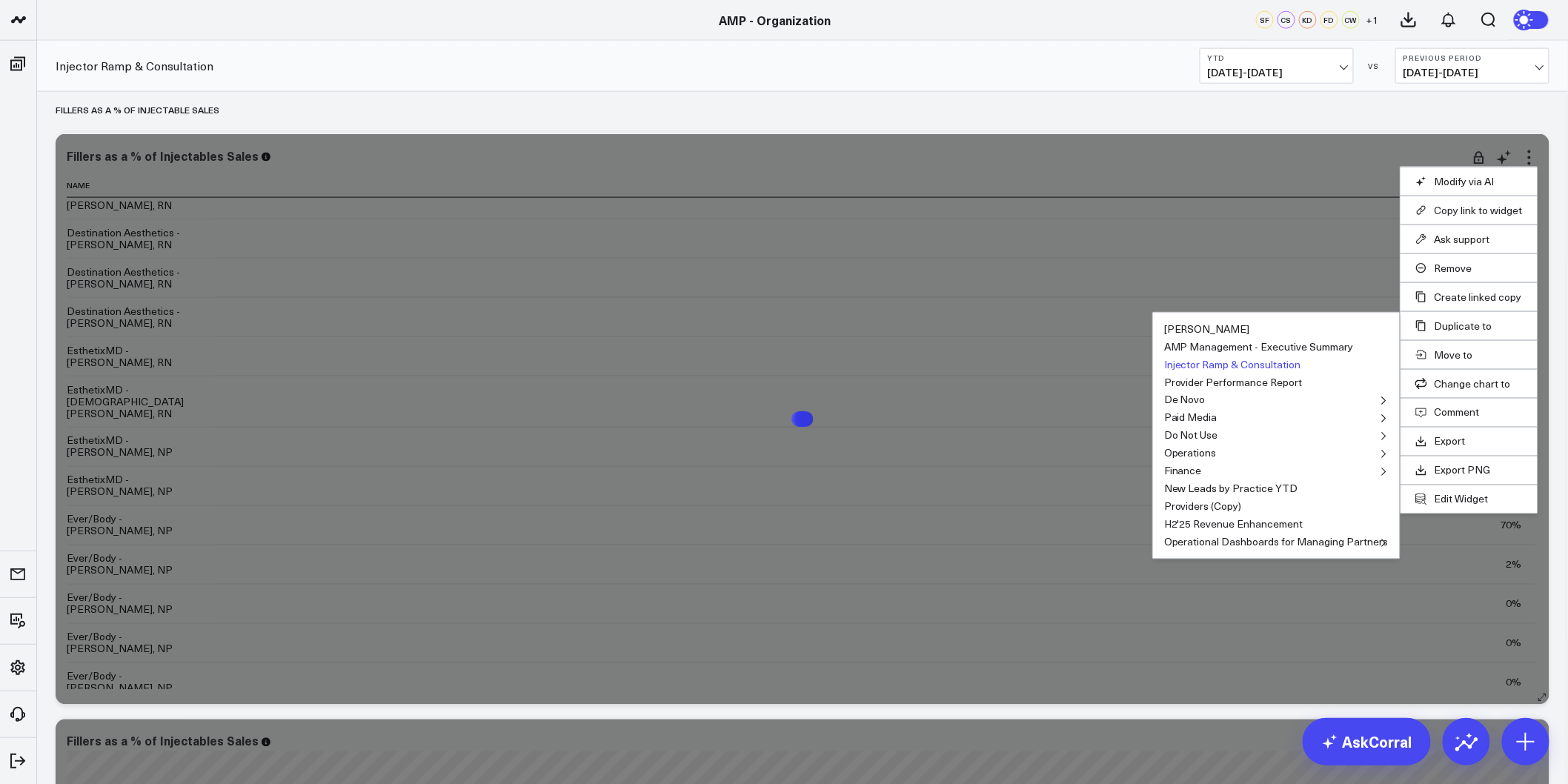
click at [1286, 367] on button "Injector Ramp & Consultation" at bounding box center [1232, 364] width 137 height 11
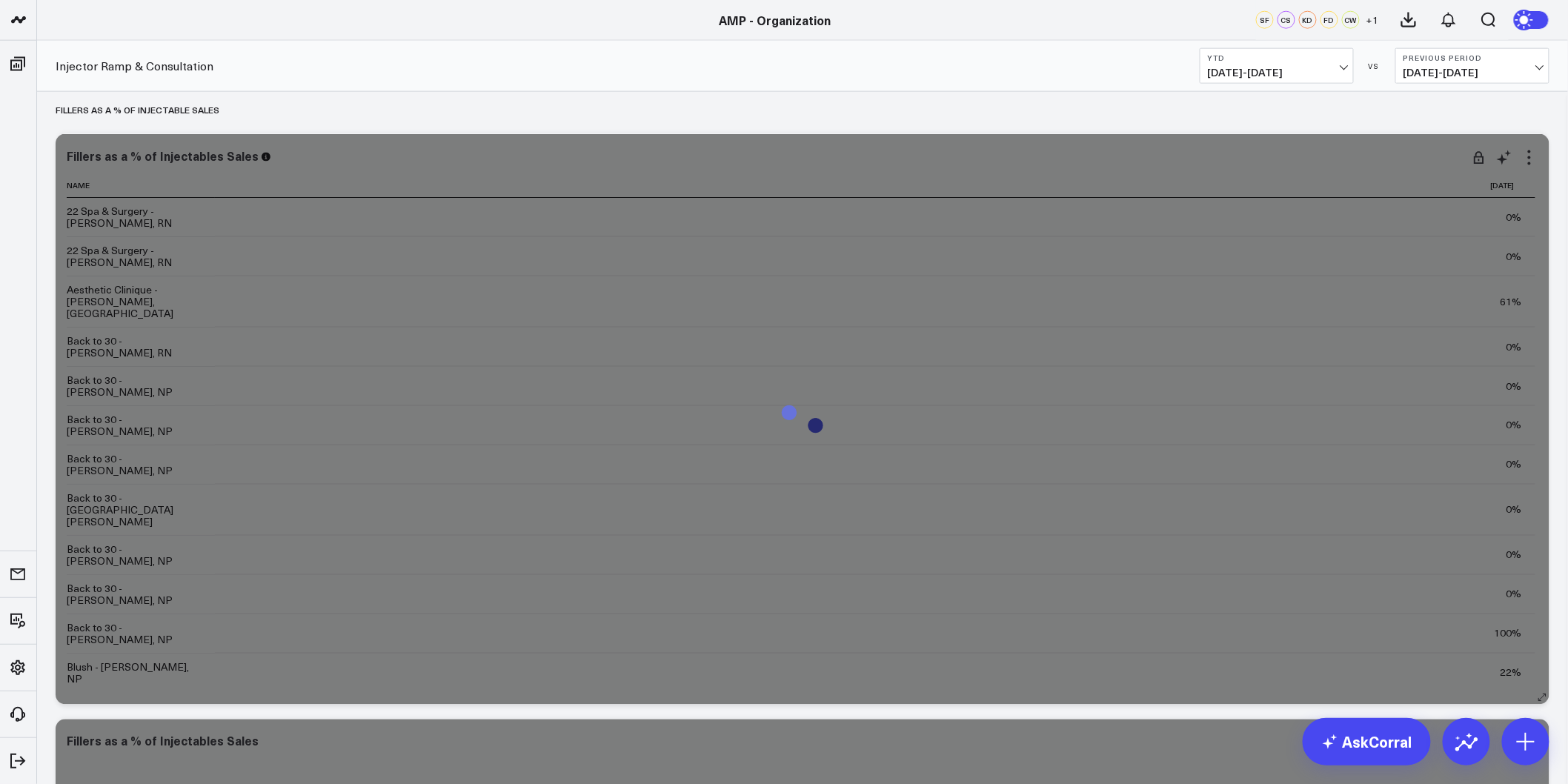
scroll to position [3456, 0]
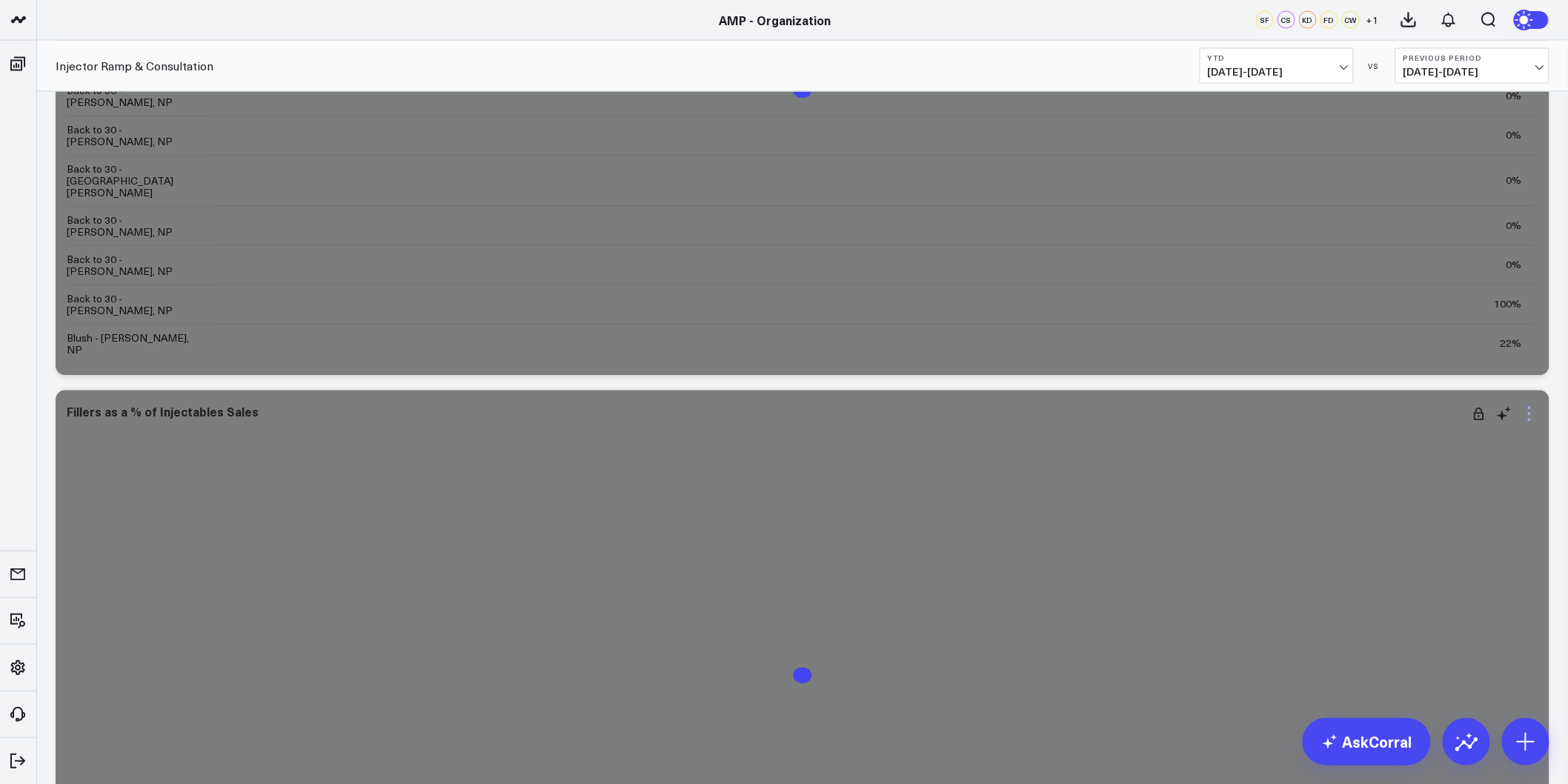
click at [1535, 407] on icon at bounding box center [1530, 414] width 18 height 18
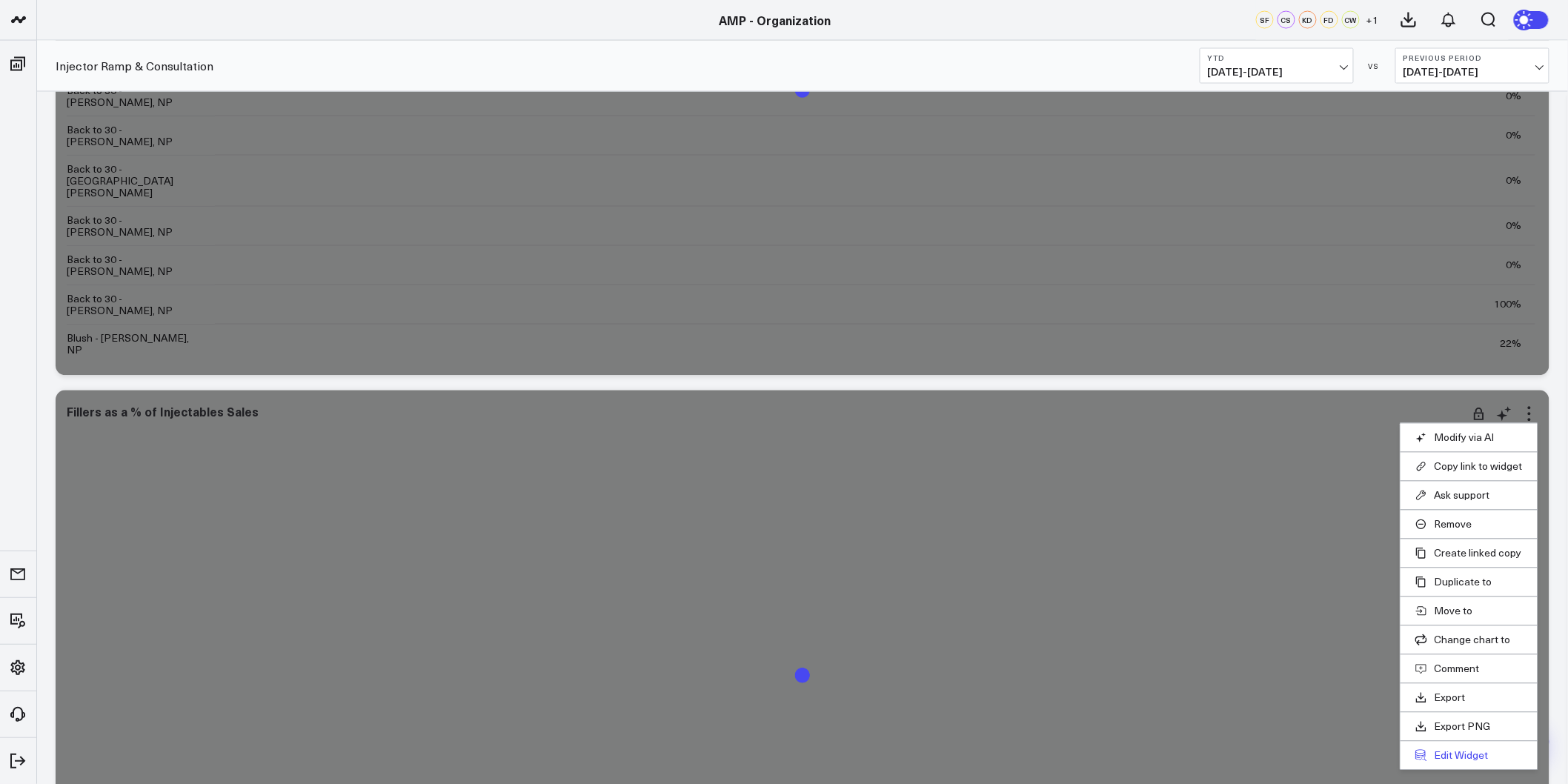
click at [1438, 755] on button "Edit Widget" at bounding box center [1469, 755] width 107 height 14
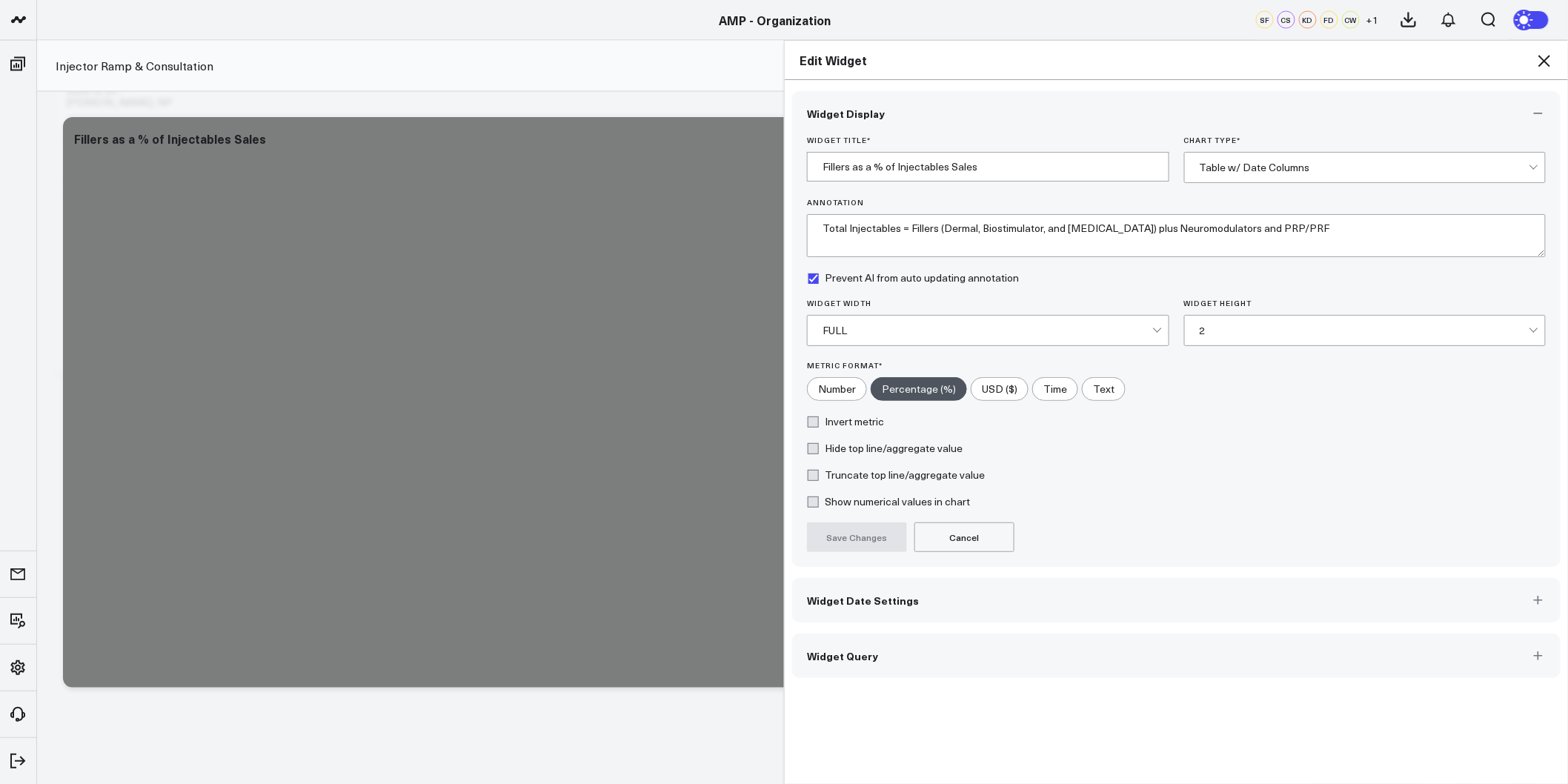
click at [850, 611] on button "Widget Date Settings" at bounding box center [1176, 599] width 769 height 44
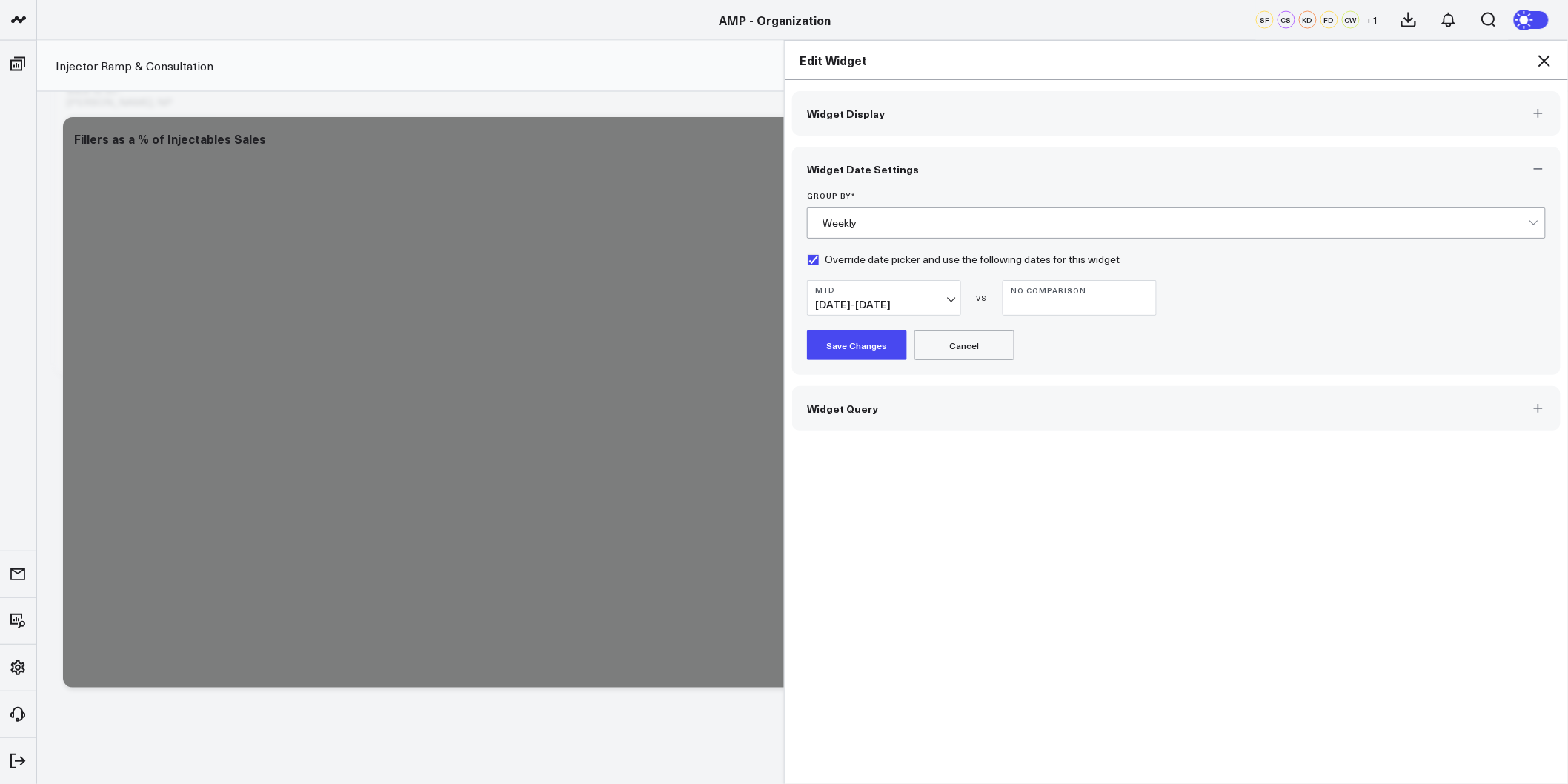
click at [938, 295] on button "MTD 09/01/25 - 09/02/25" at bounding box center [884, 298] width 155 height 35
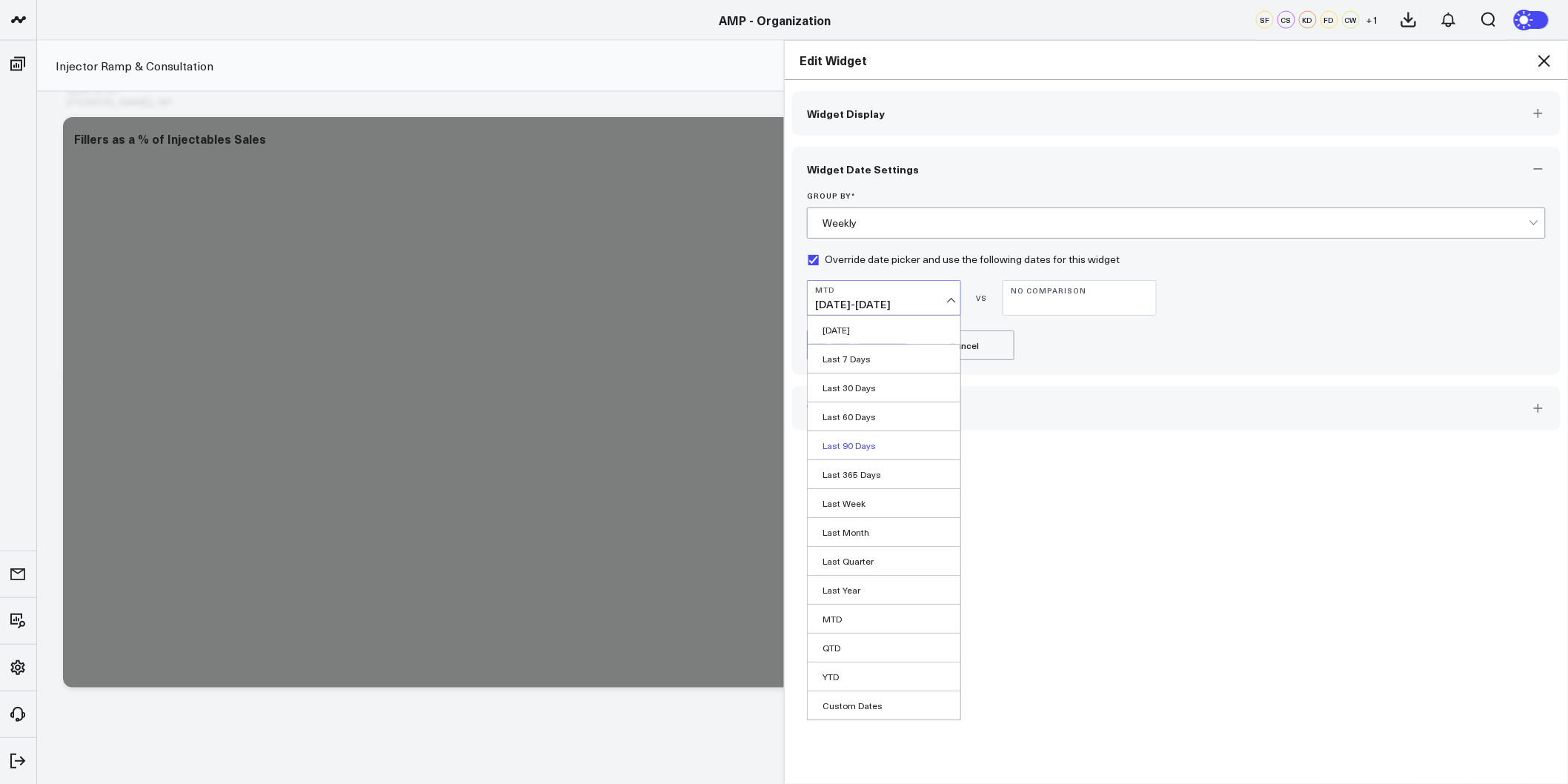
click at [859, 446] on link "Last 90 Days" at bounding box center [884, 445] width 153 height 29
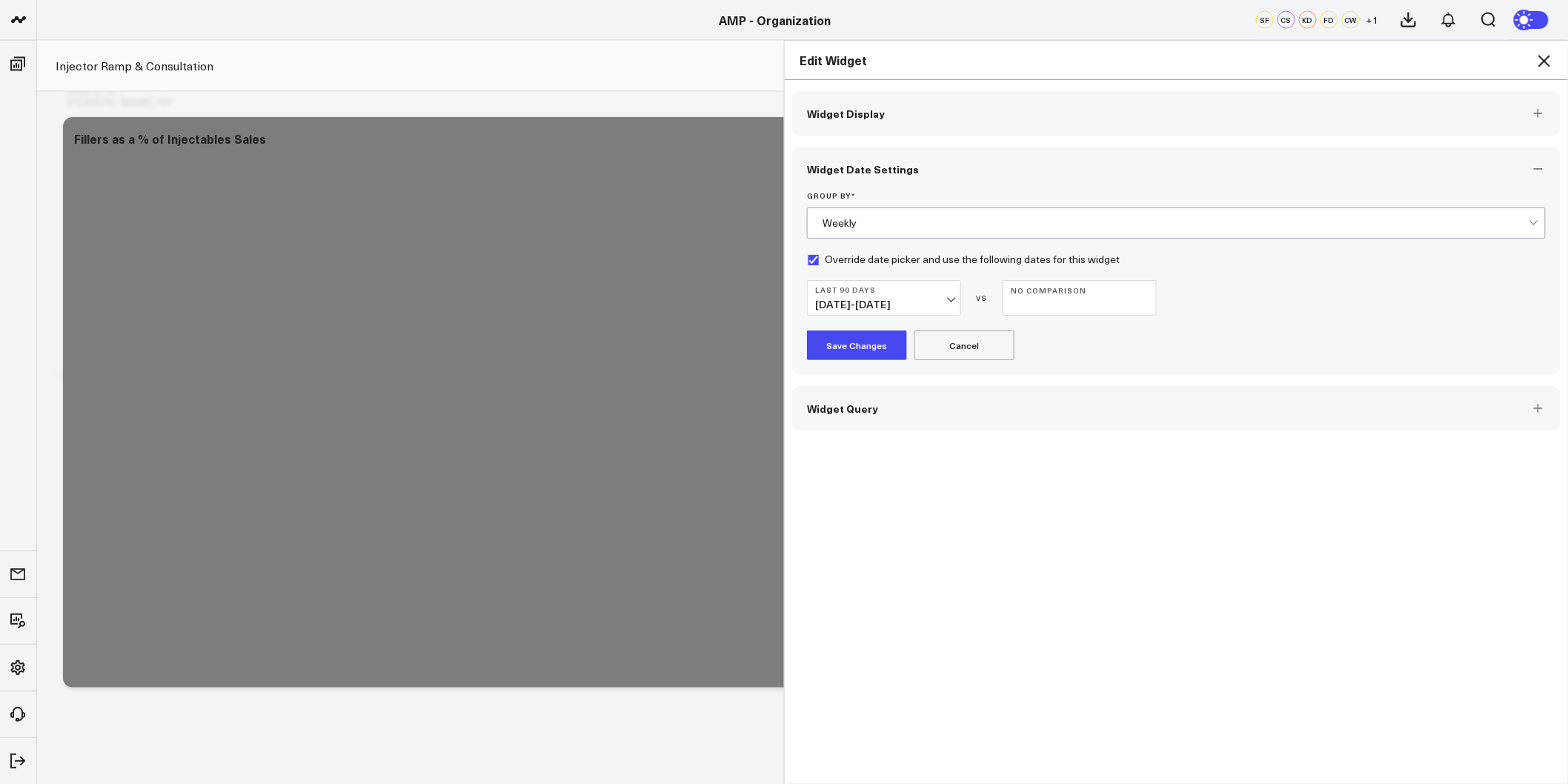
click at [842, 365] on div "Group By * Weekly Override date picker and use the following dates for this wid…" at bounding box center [1176, 282] width 769 height 184
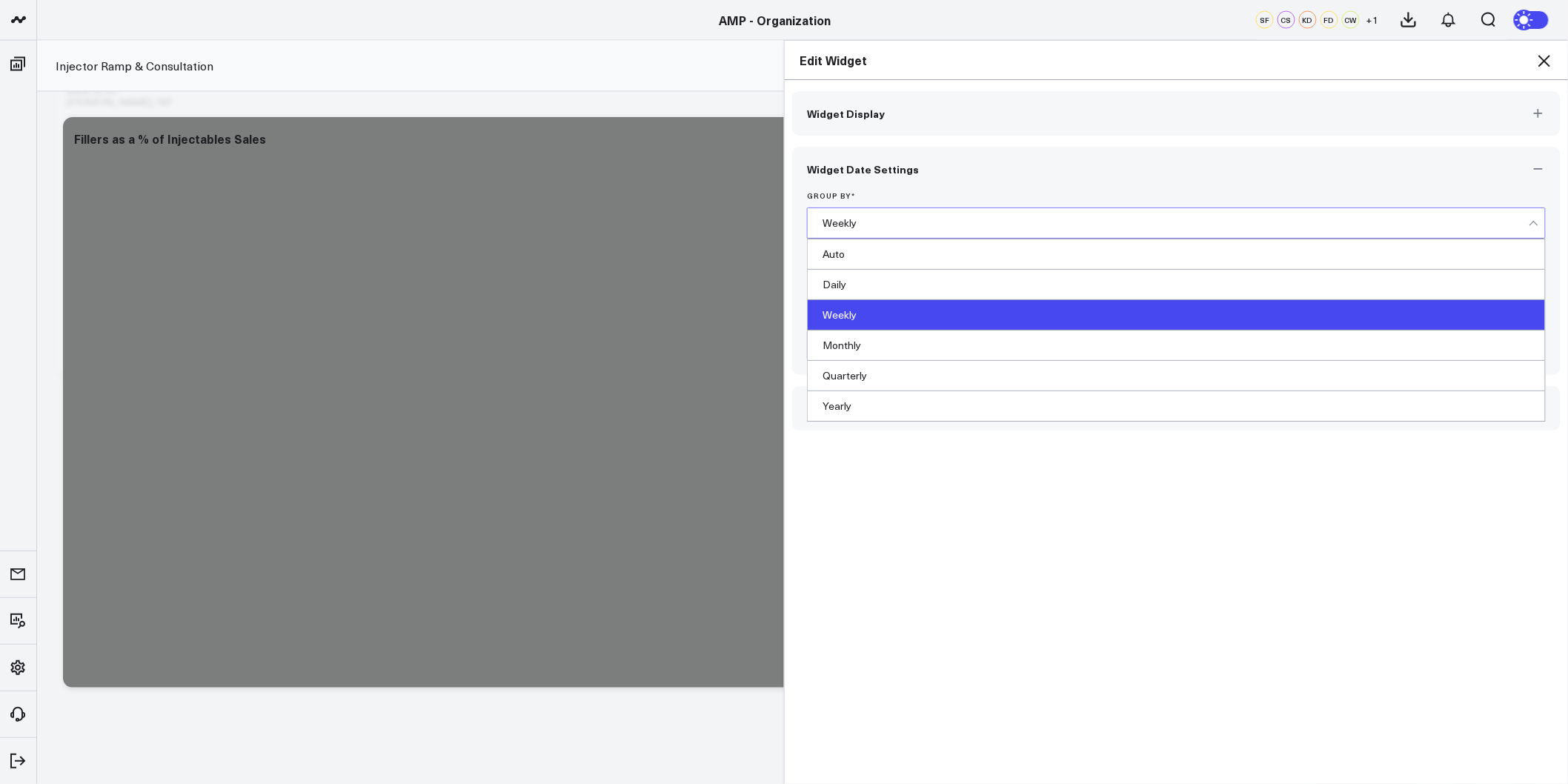
click at [899, 220] on div "Weekly" at bounding box center [1176, 223] width 707 height 12
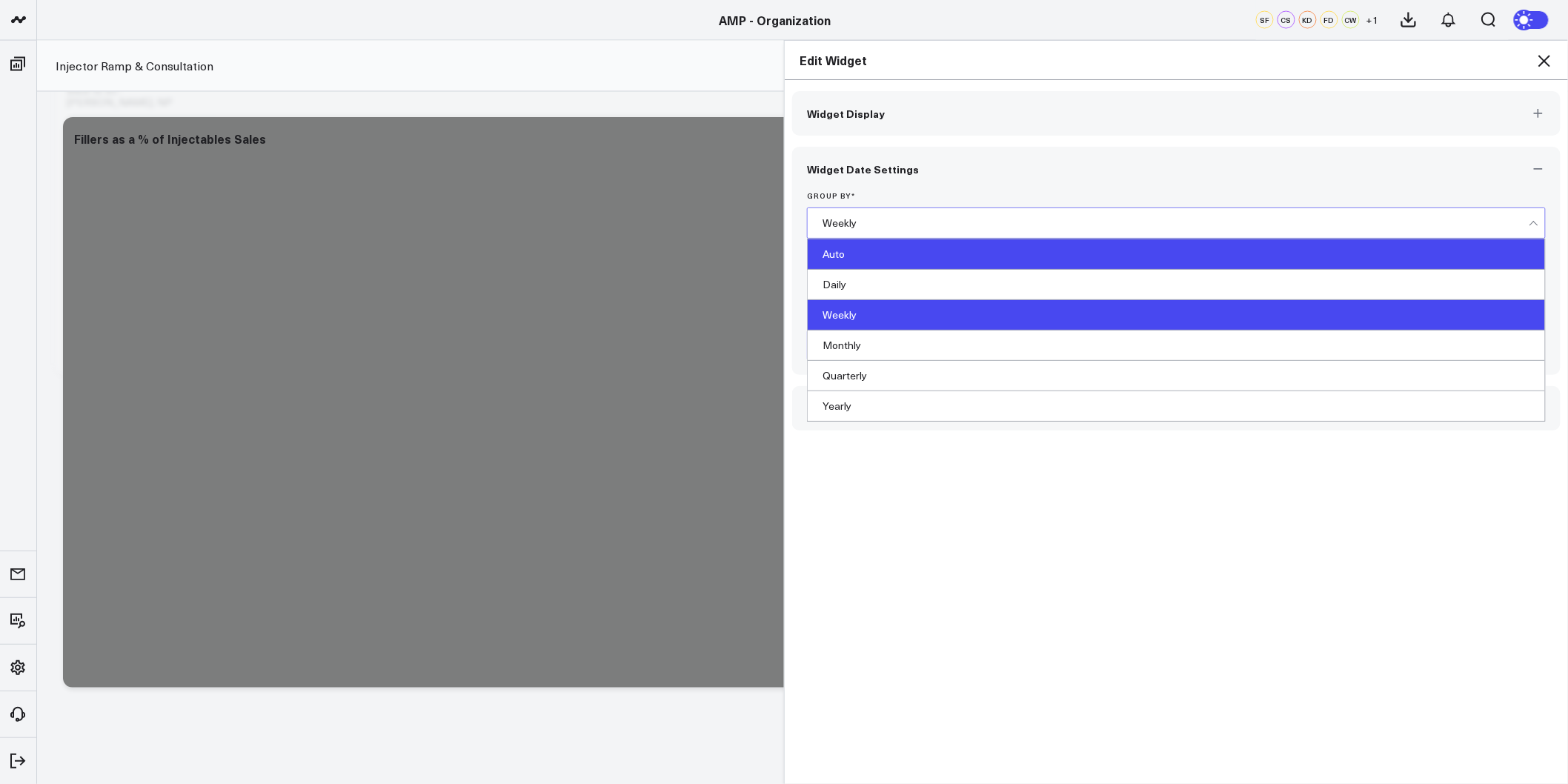
click at [871, 249] on div "Auto" at bounding box center [1176, 254] width 737 height 30
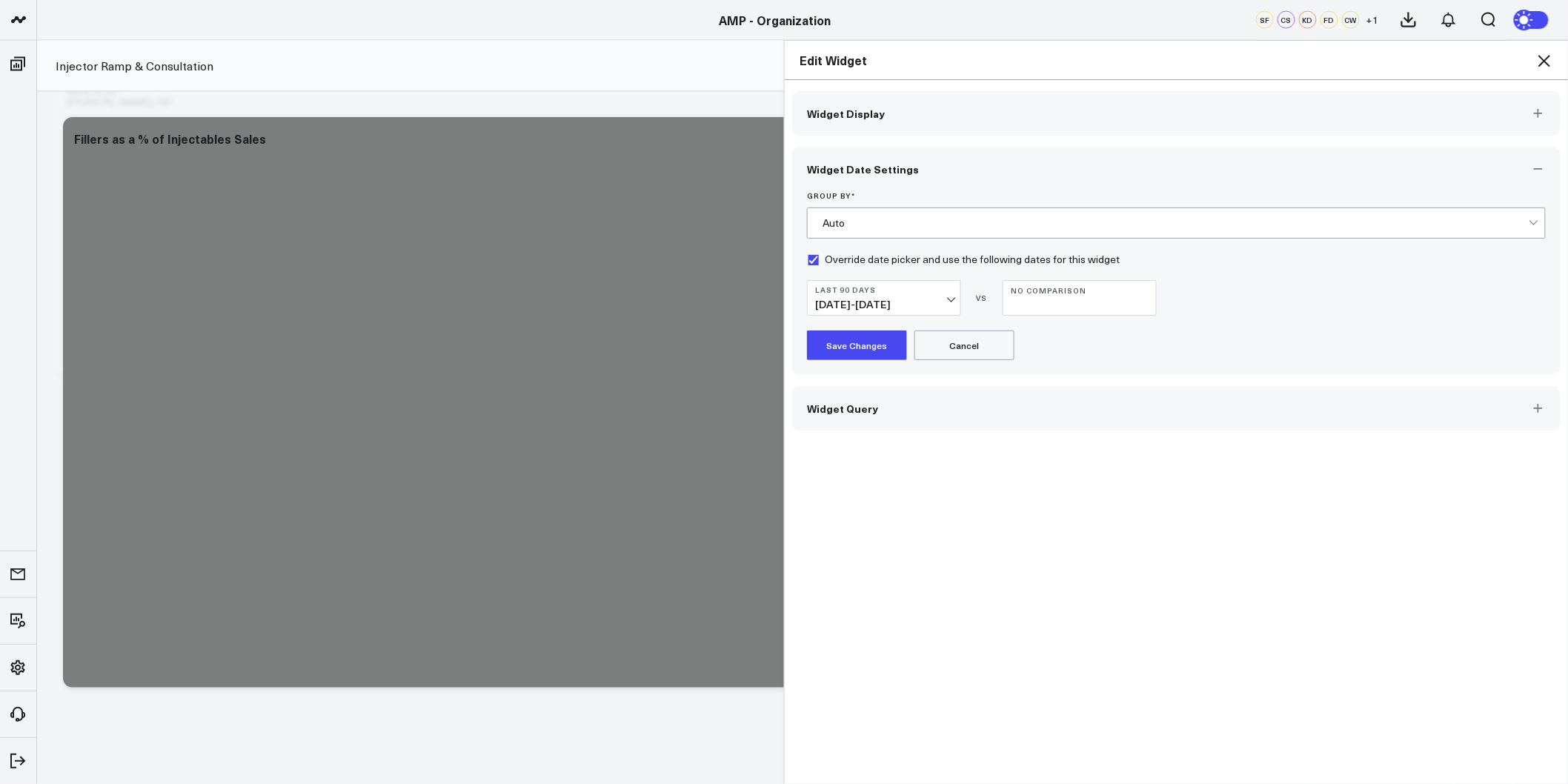
click at [884, 345] on button "Save Changes" at bounding box center [857, 345] width 100 height 30
click at [1547, 58] on icon at bounding box center [1544, 61] width 12 height 12
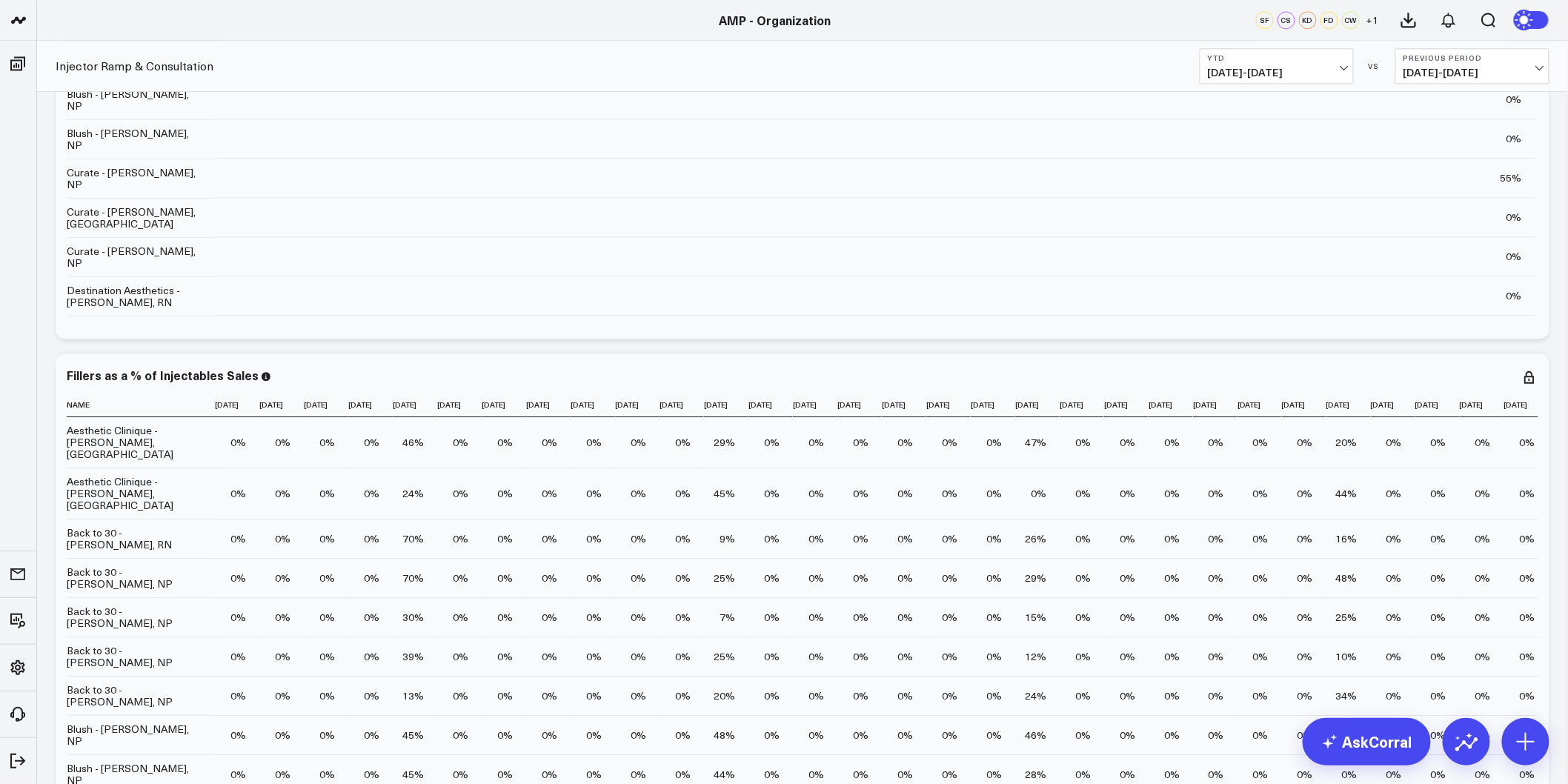
scroll to position [3950, 0]
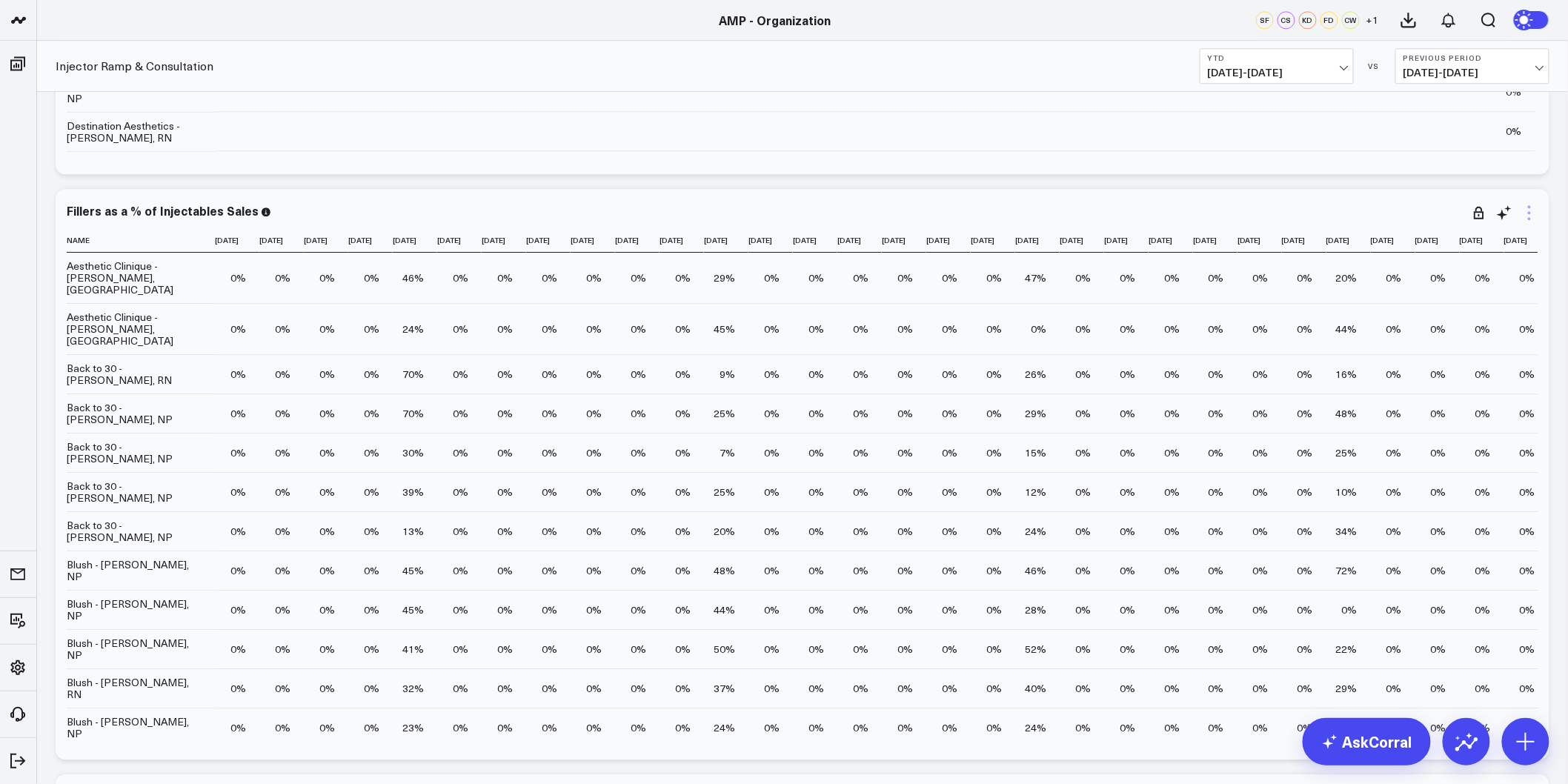
click at [1531, 209] on icon at bounding box center [1530, 212] width 18 height 18
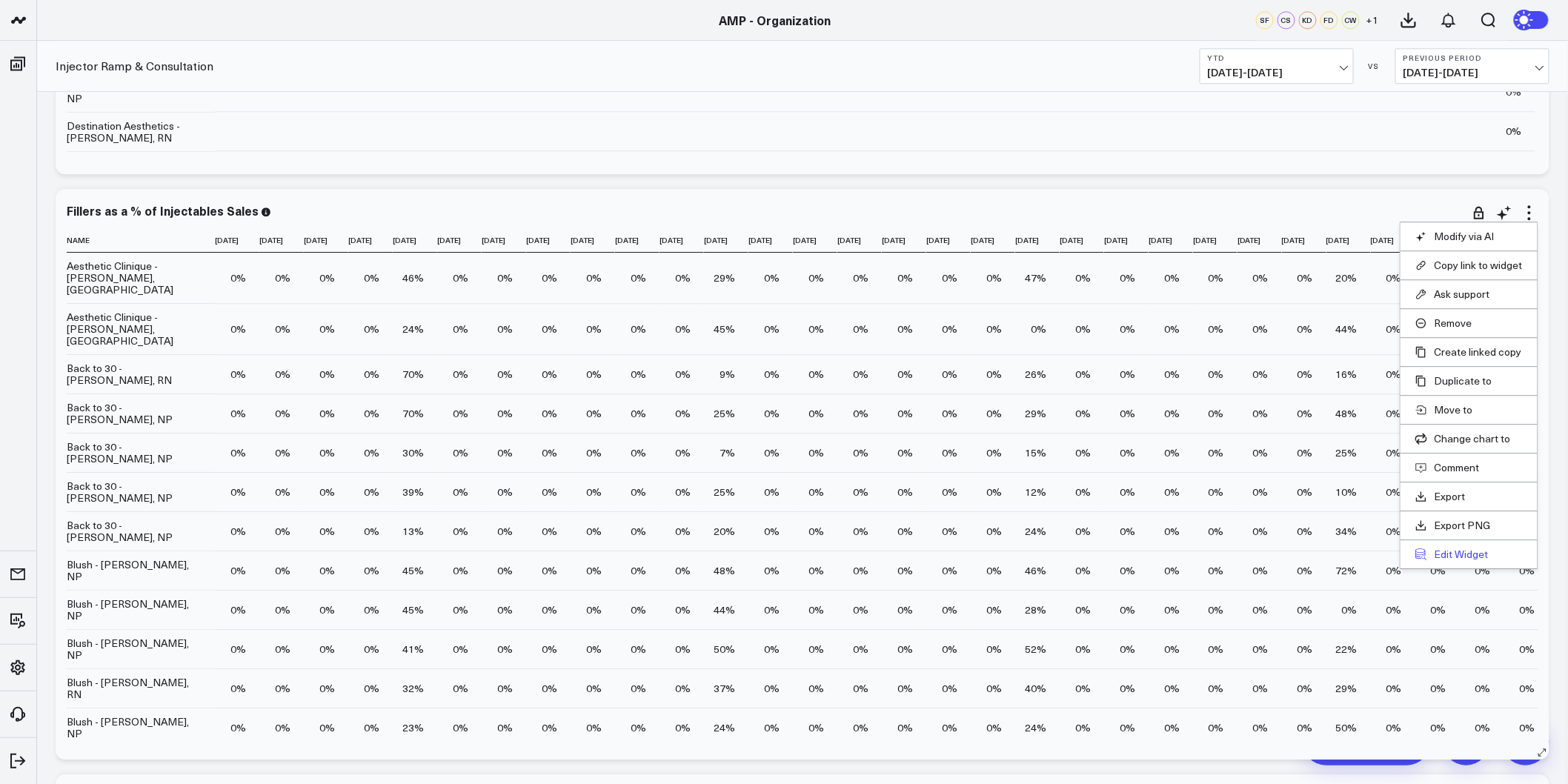
click at [1471, 556] on button "Edit Widget" at bounding box center [1469, 554] width 107 height 14
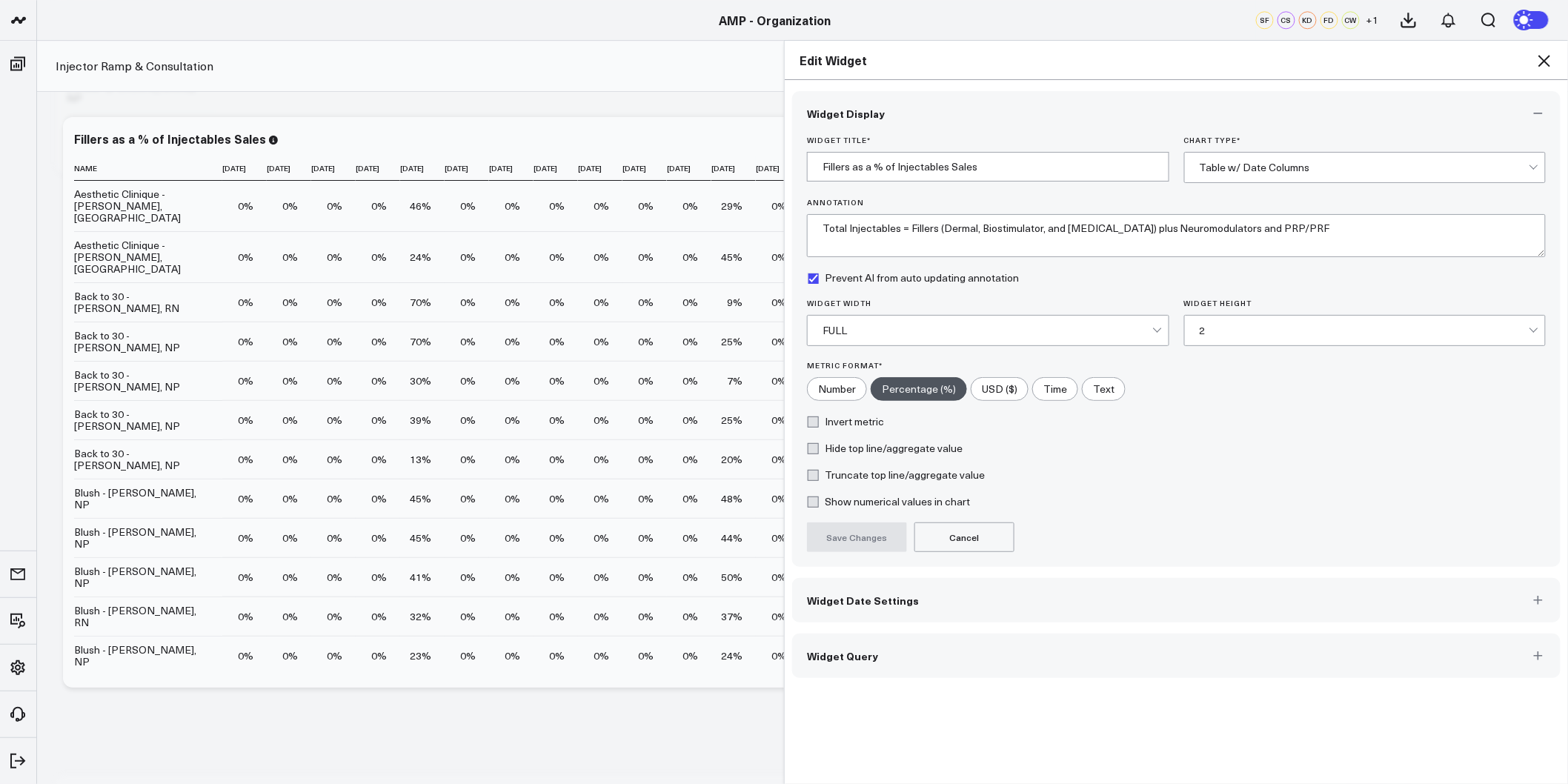
drag, startPoint x: 859, startPoint y: 608, endPoint x: 1025, endPoint y: 380, distance: 282.0
click at [858, 609] on button "Widget Date Settings" at bounding box center [1176, 599] width 769 height 44
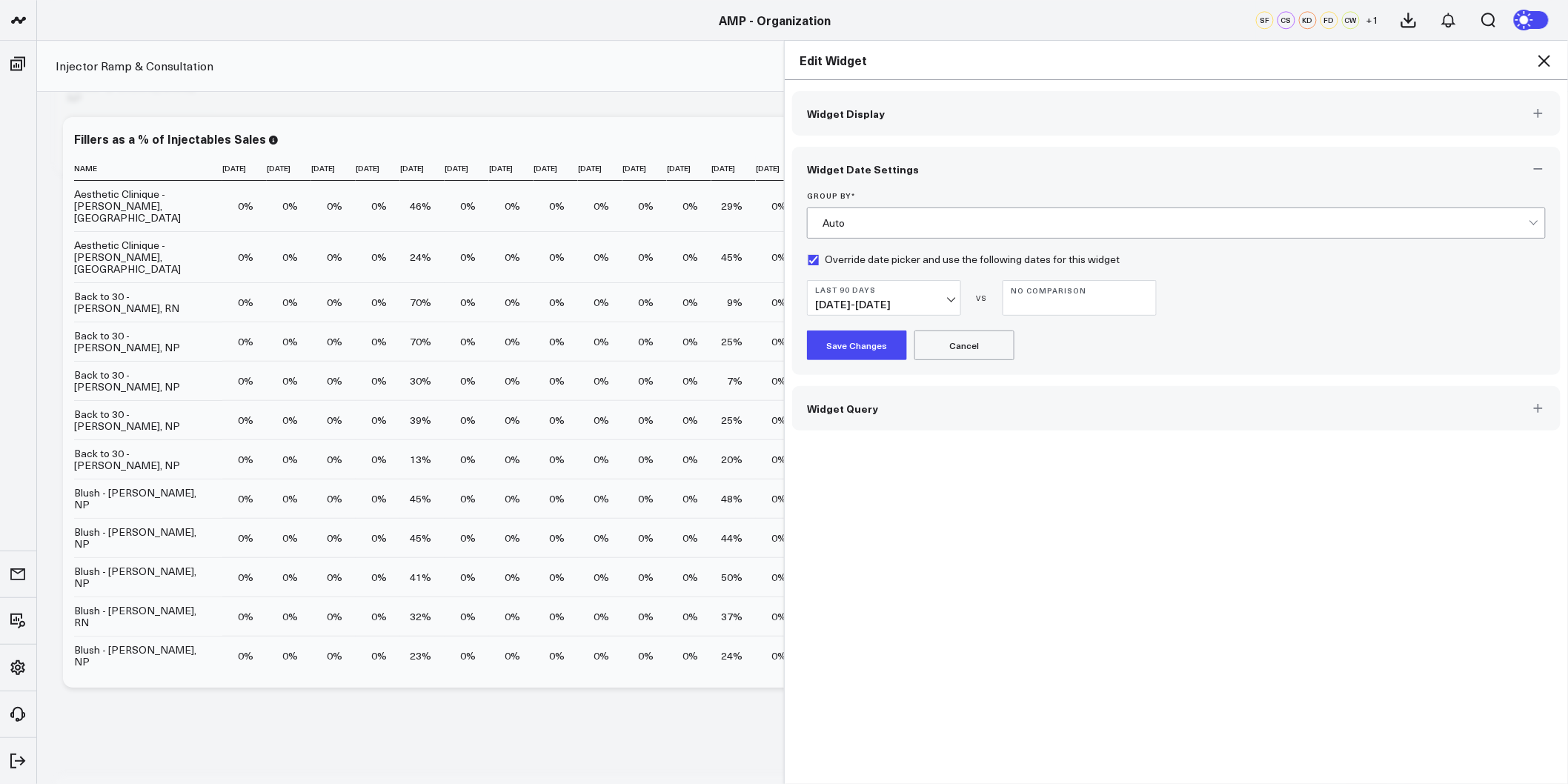
click at [931, 226] on div "Auto" at bounding box center [1176, 223] width 707 height 12
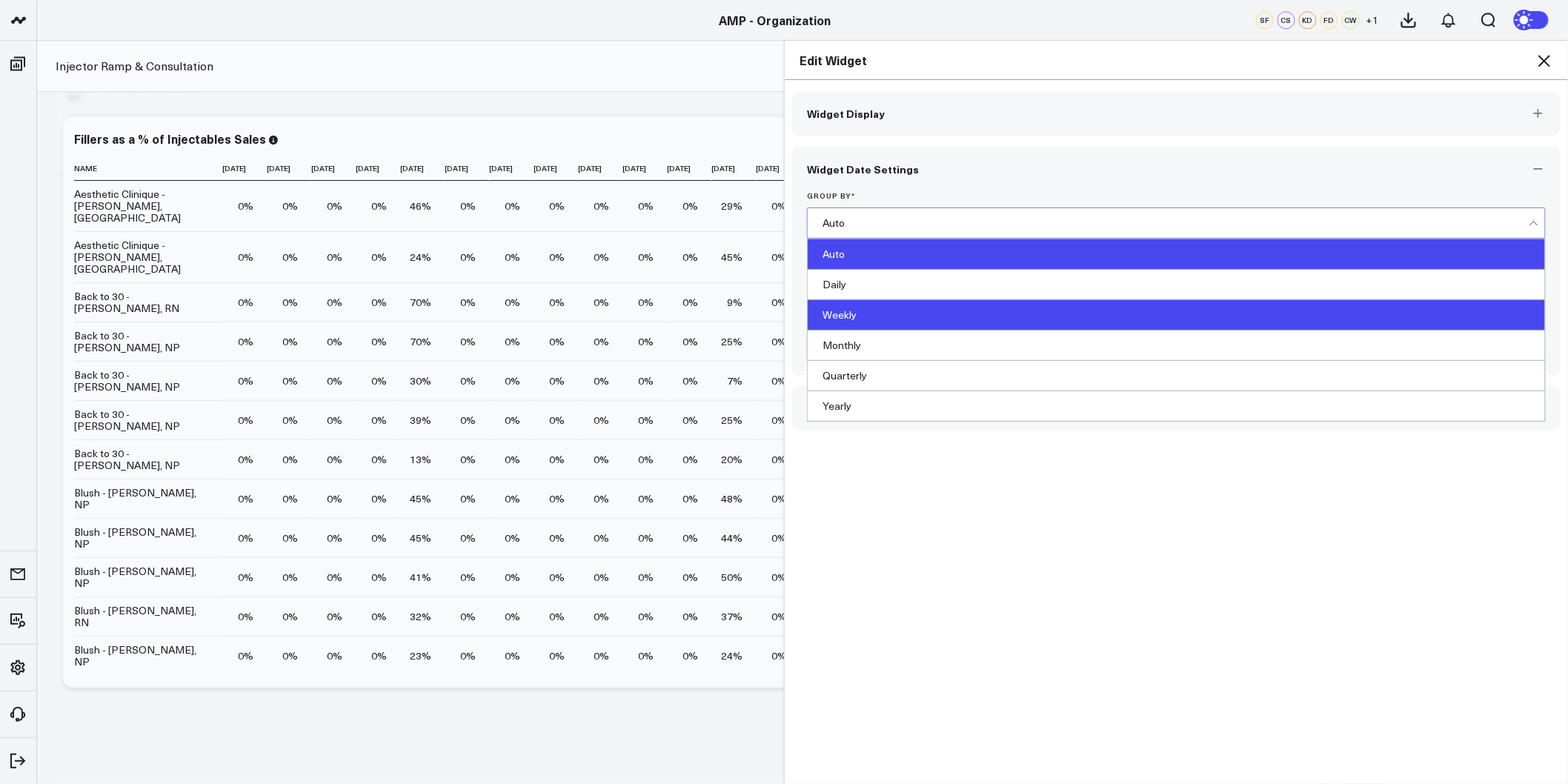
click at [867, 317] on div "Weekly" at bounding box center [1176, 315] width 737 height 30
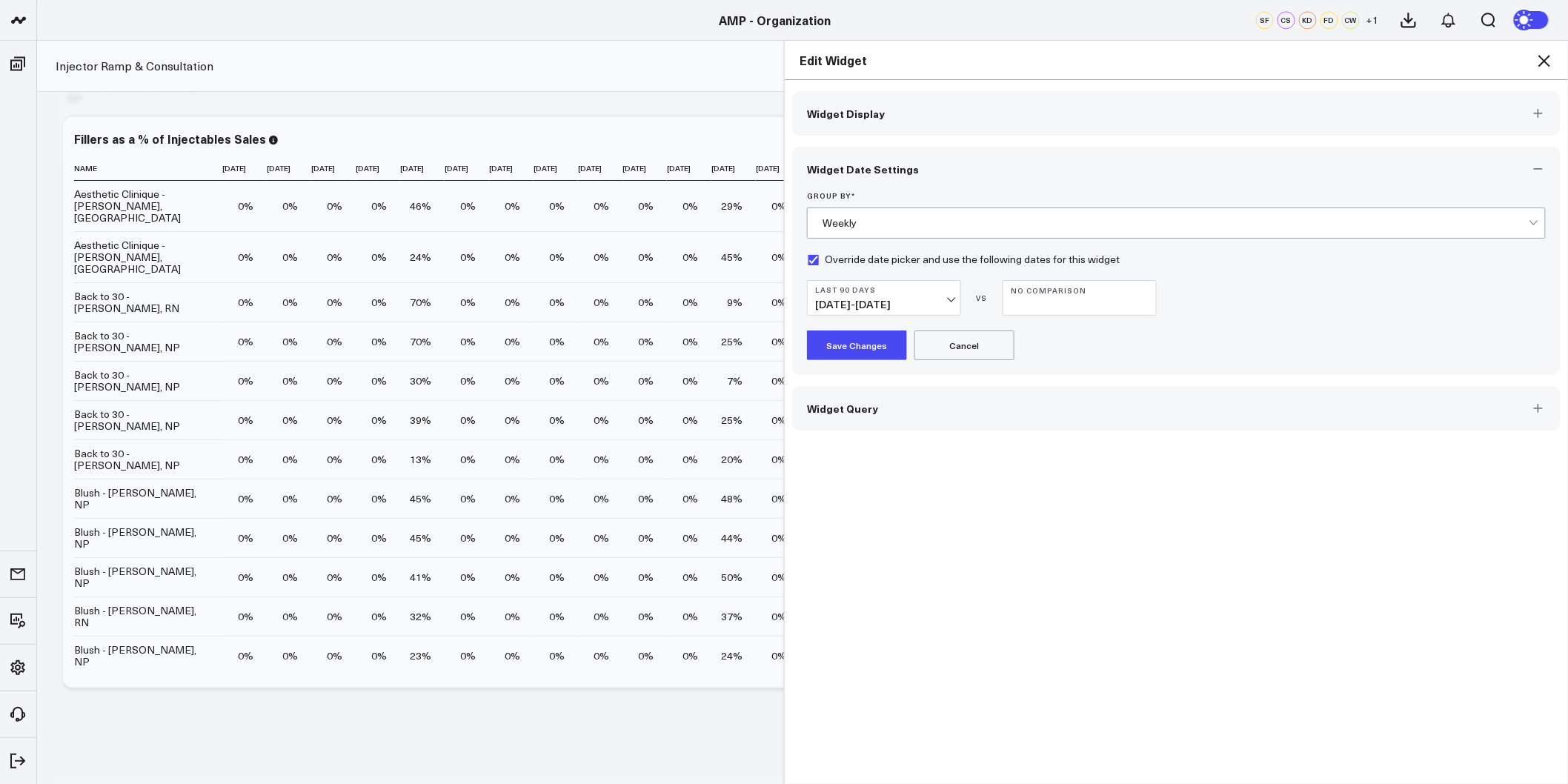
click at [850, 343] on button "Save Changes" at bounding box center [857, 345] width 100 height 30
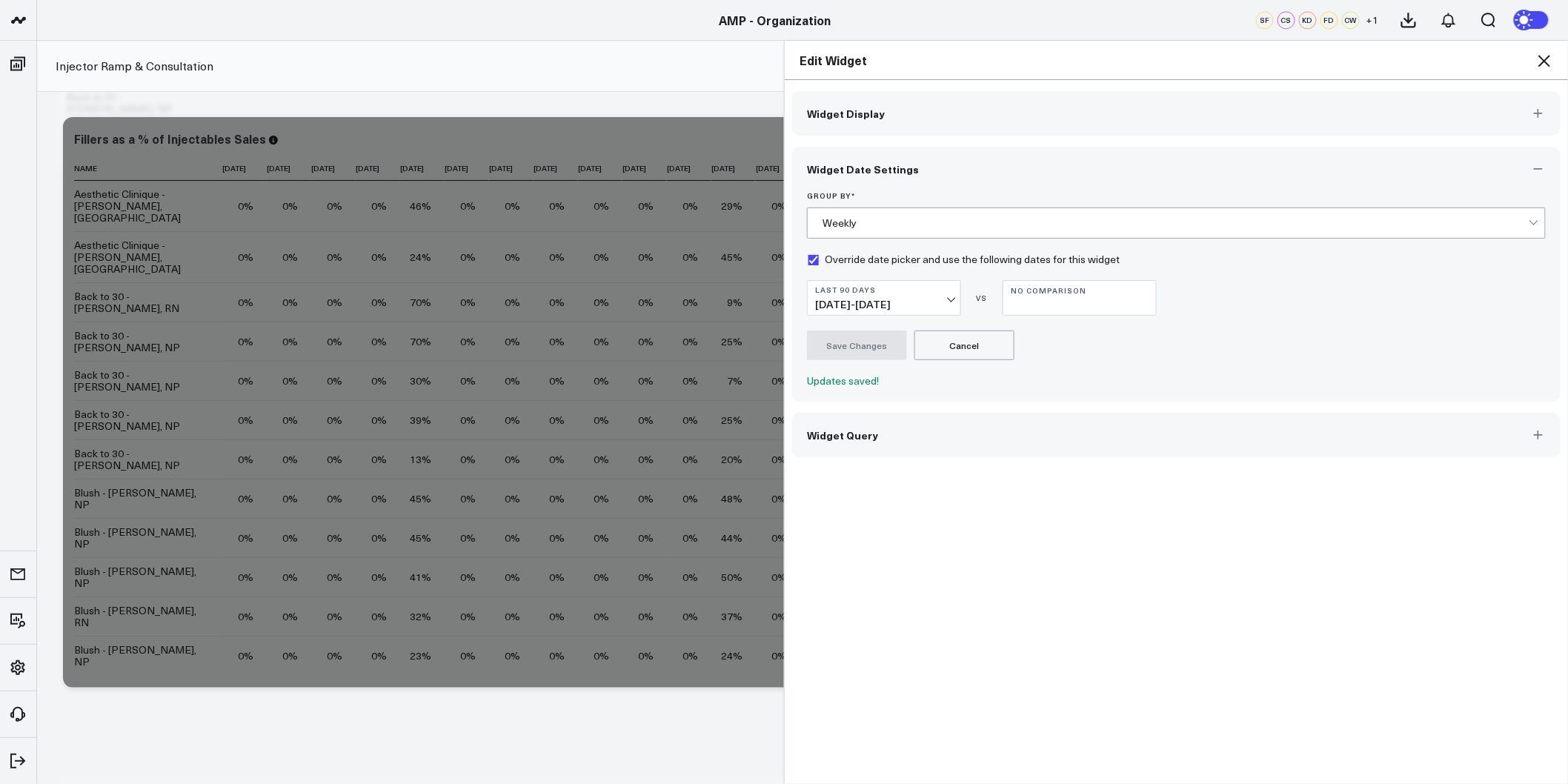
click at [1546, 63] on icon at bounding box center [1544, 61] width 18 height 18
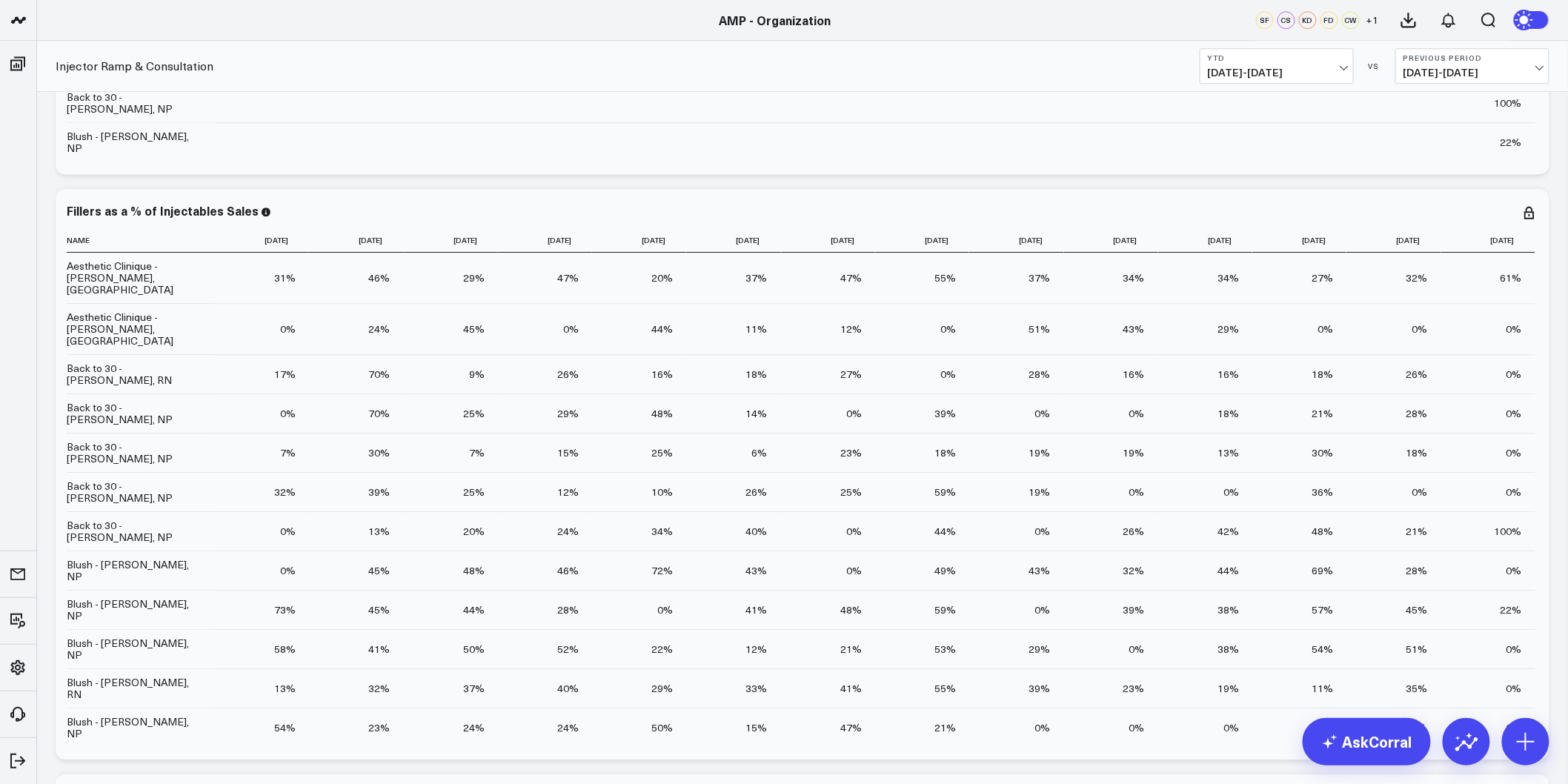
click at [1558, 284] on div "Modify via AI Copy link to widget Ask support Remove Create linked copy [PERSON…" at bounding box center [803, 513] width 1532 height 8624
click at [1530, 206] on icon at bounding box center [1530, 207] width 3 height 3
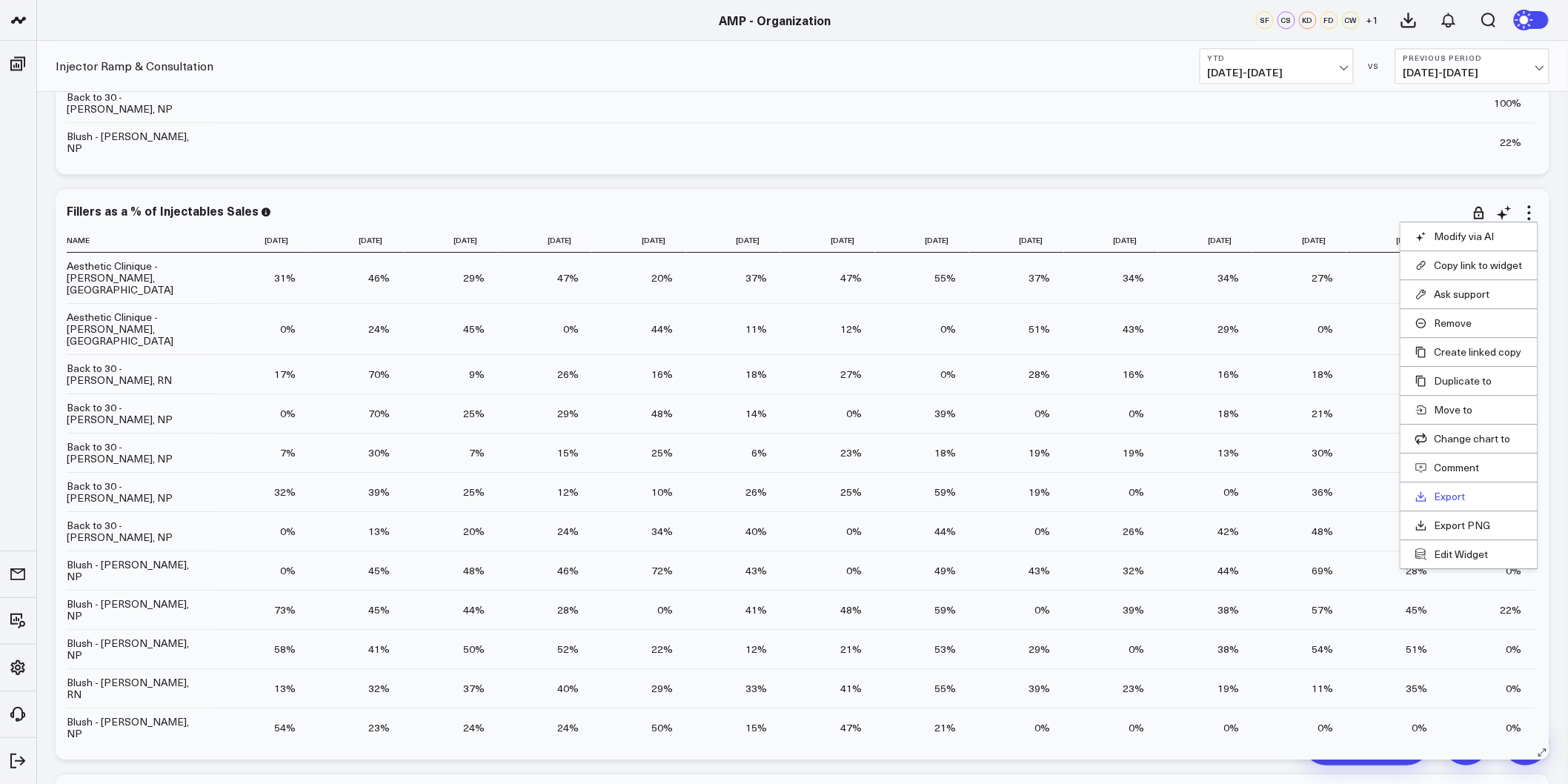
click at [1449, 493] on link "Export" at bounding box center [1469, 497] width 107 height 14
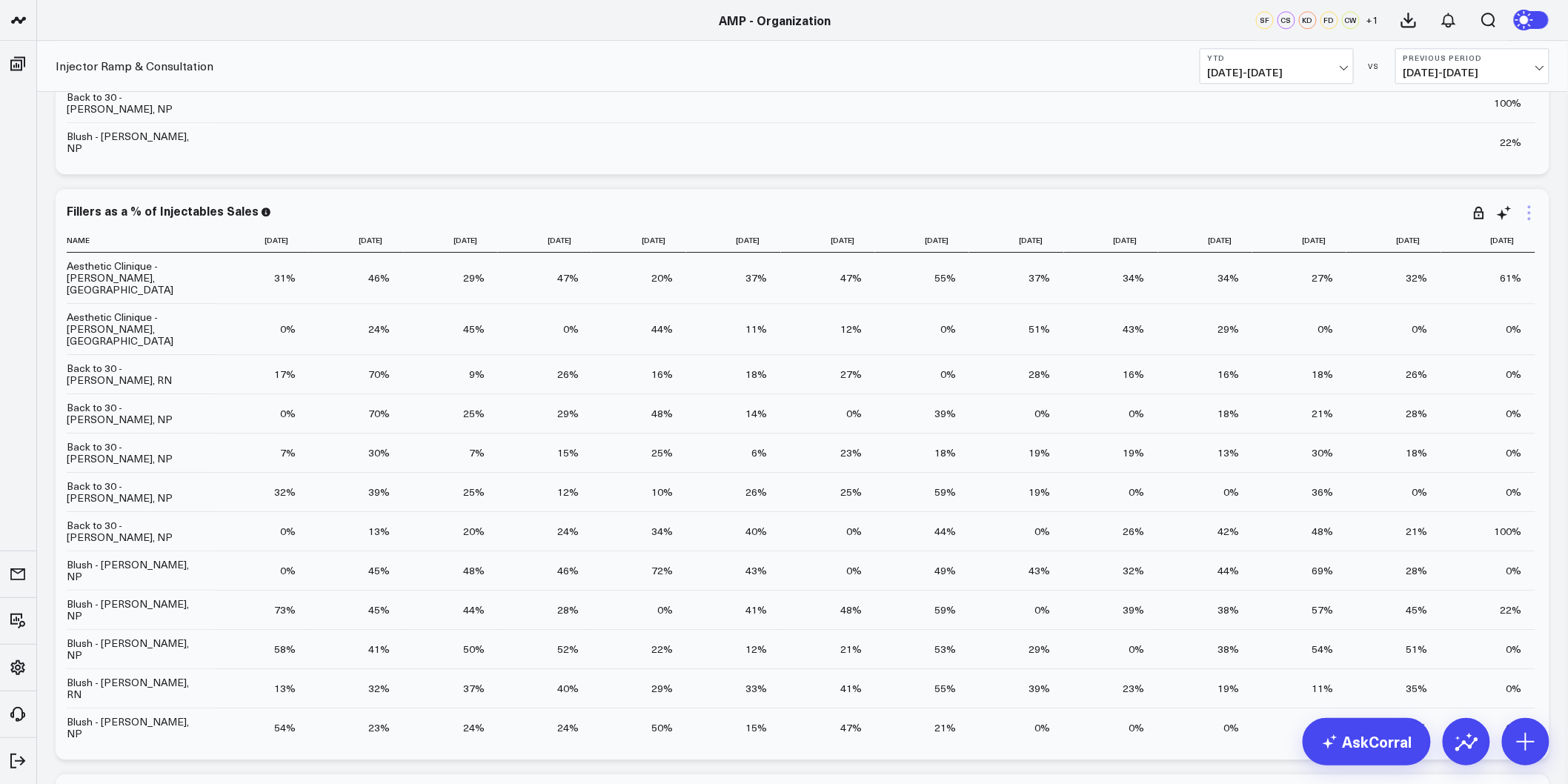
click at [1527, 211] on icon at bounding box center [1530, 212] width 18 height 18
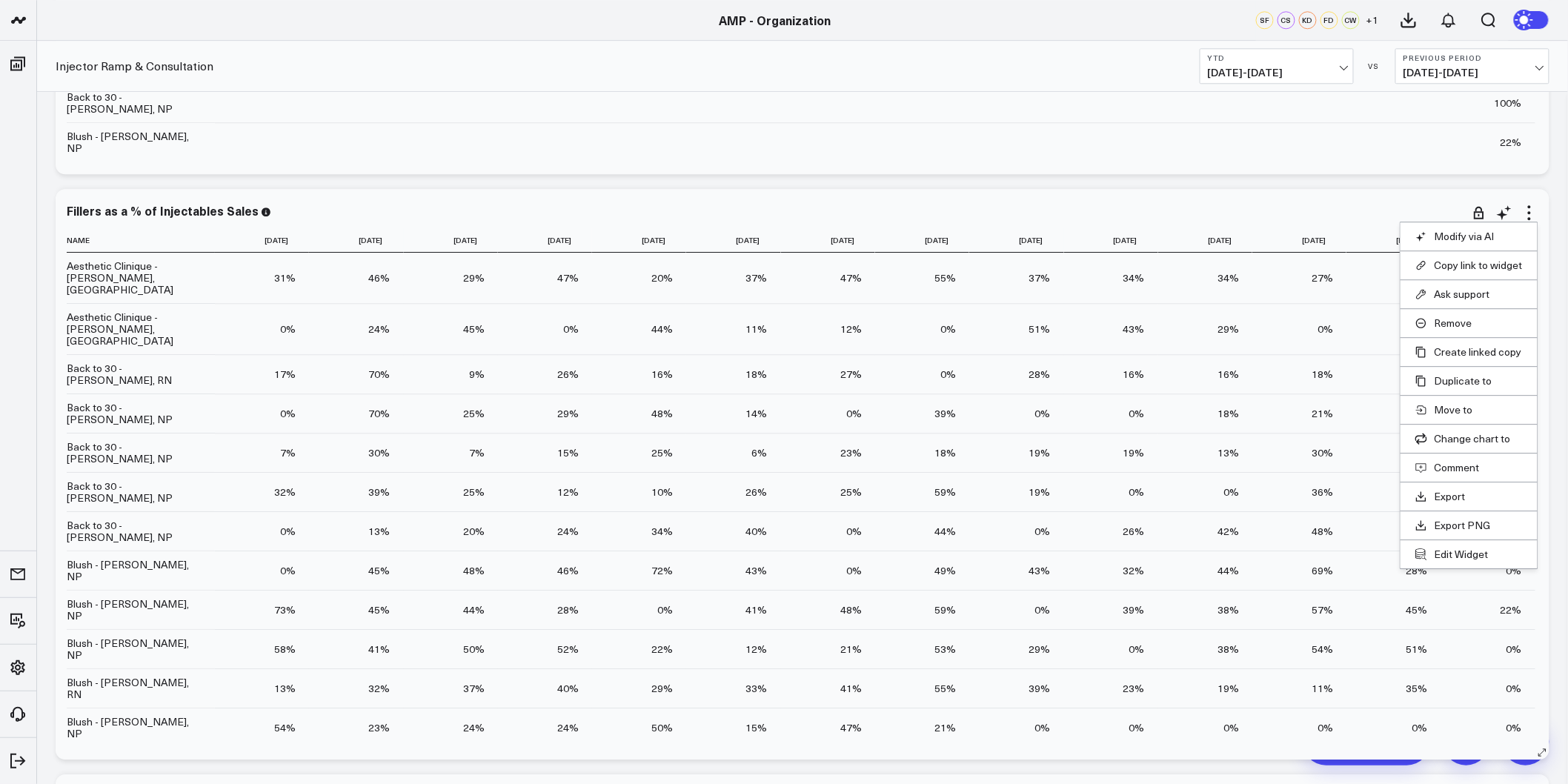
click at [1454, 331] on li "Remove" at bounding box center [1469, 322] width 137 height 29
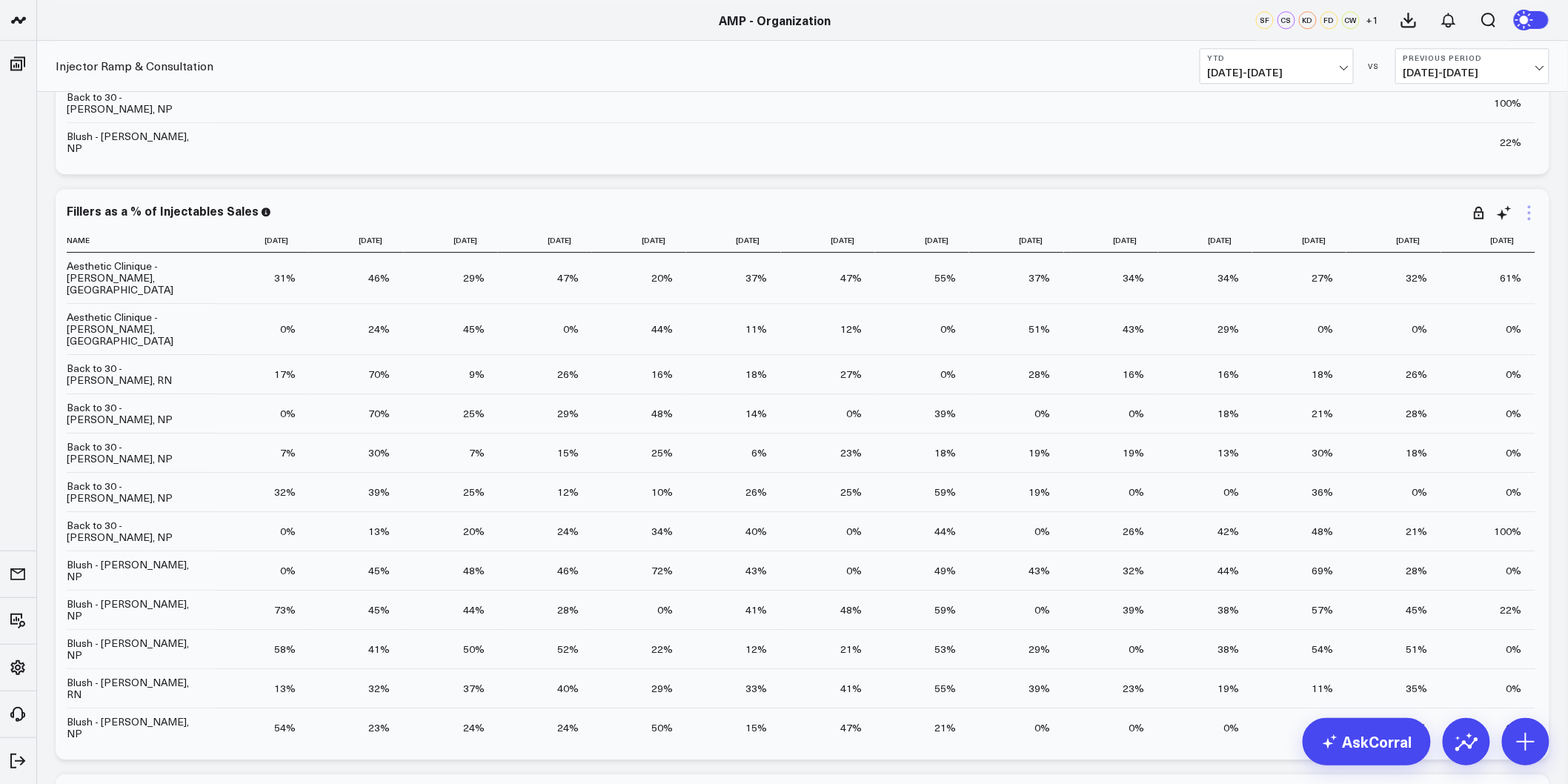
click at [1529, 217] on icon at bounding box center [1530, 212] width 18 height 18
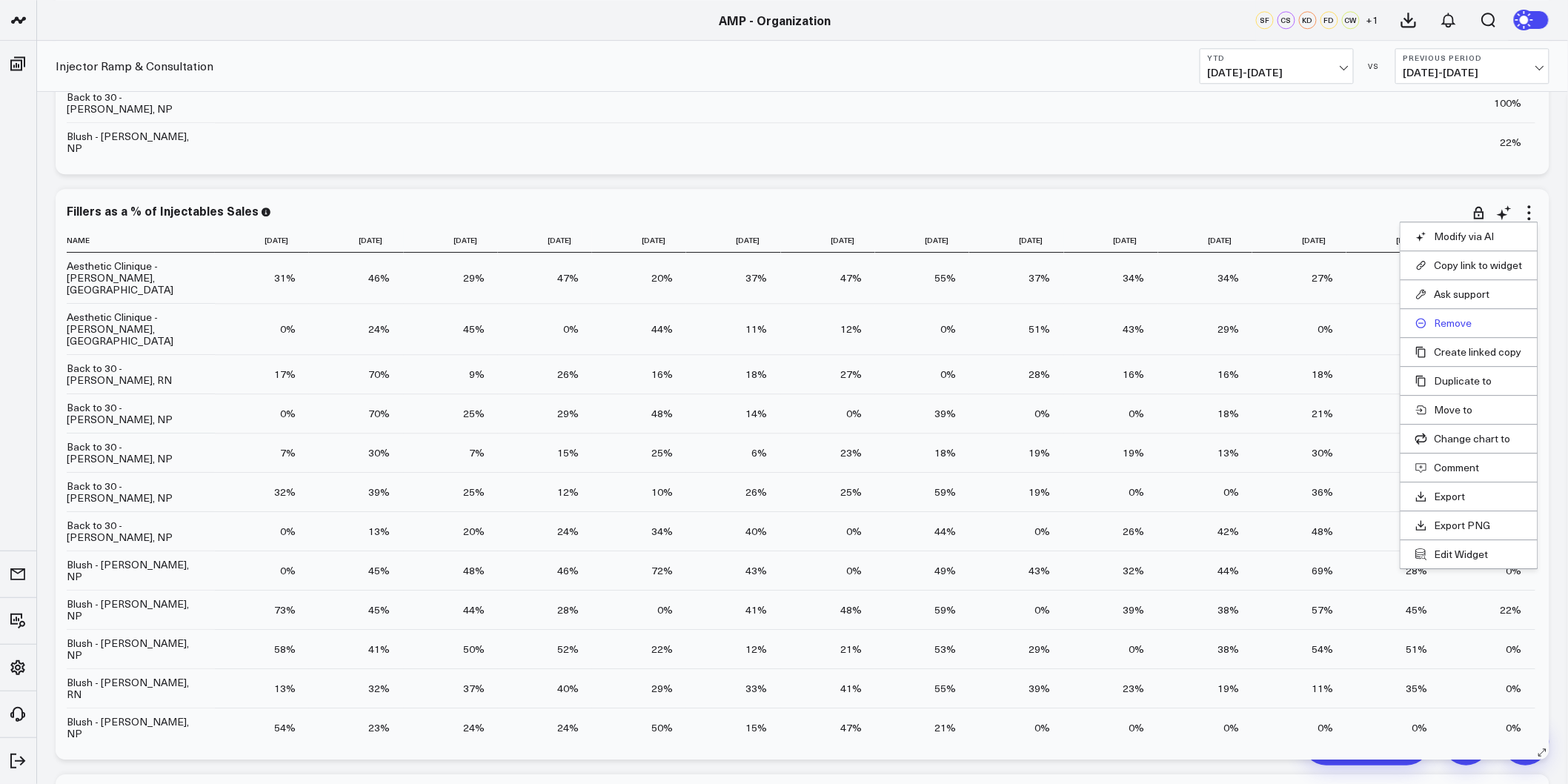
click at [1457, 319] on button "Remove" at bounding box center [1469, 324] width 107 height 14
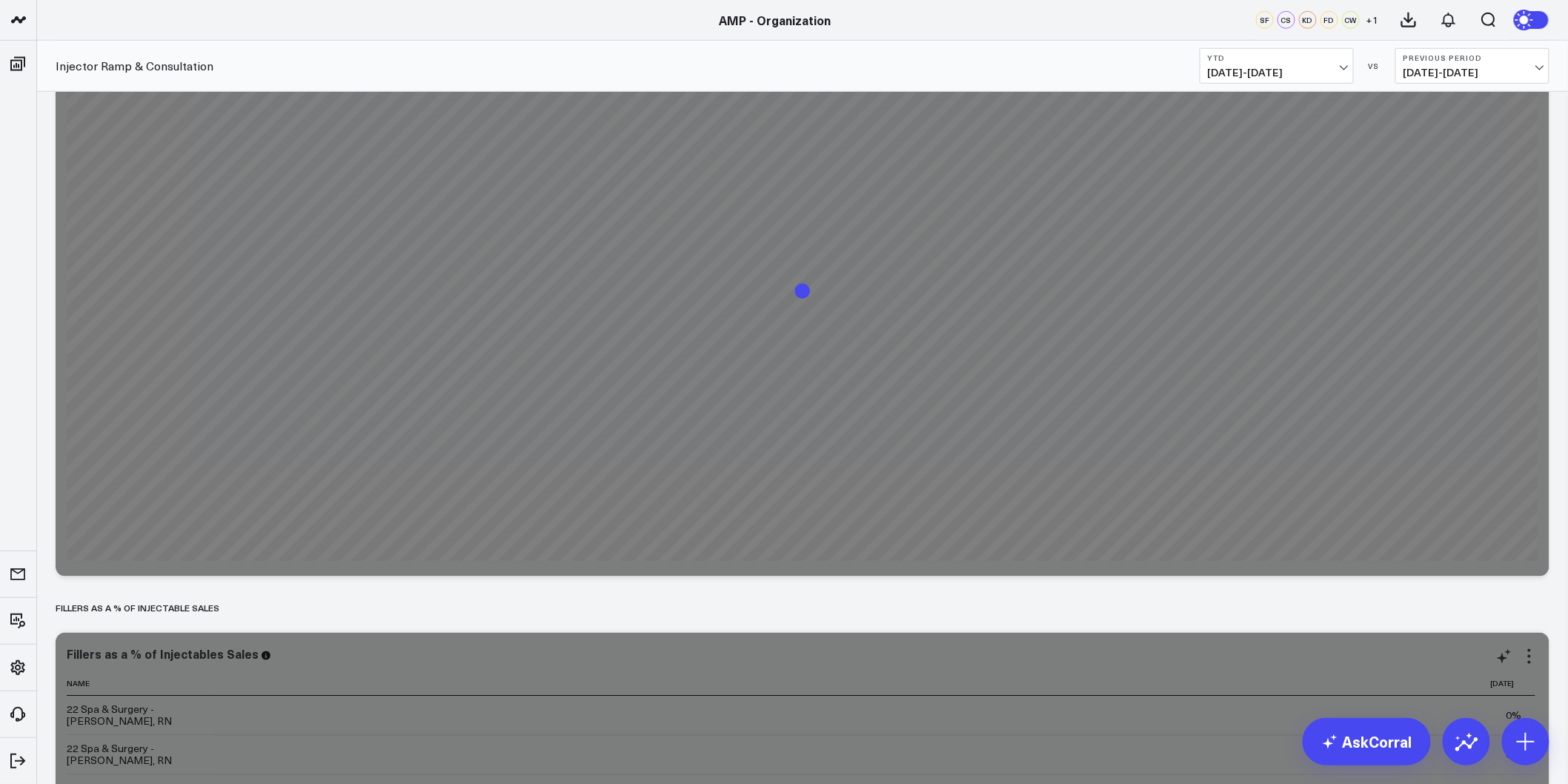
scroll to position [2798, 0]
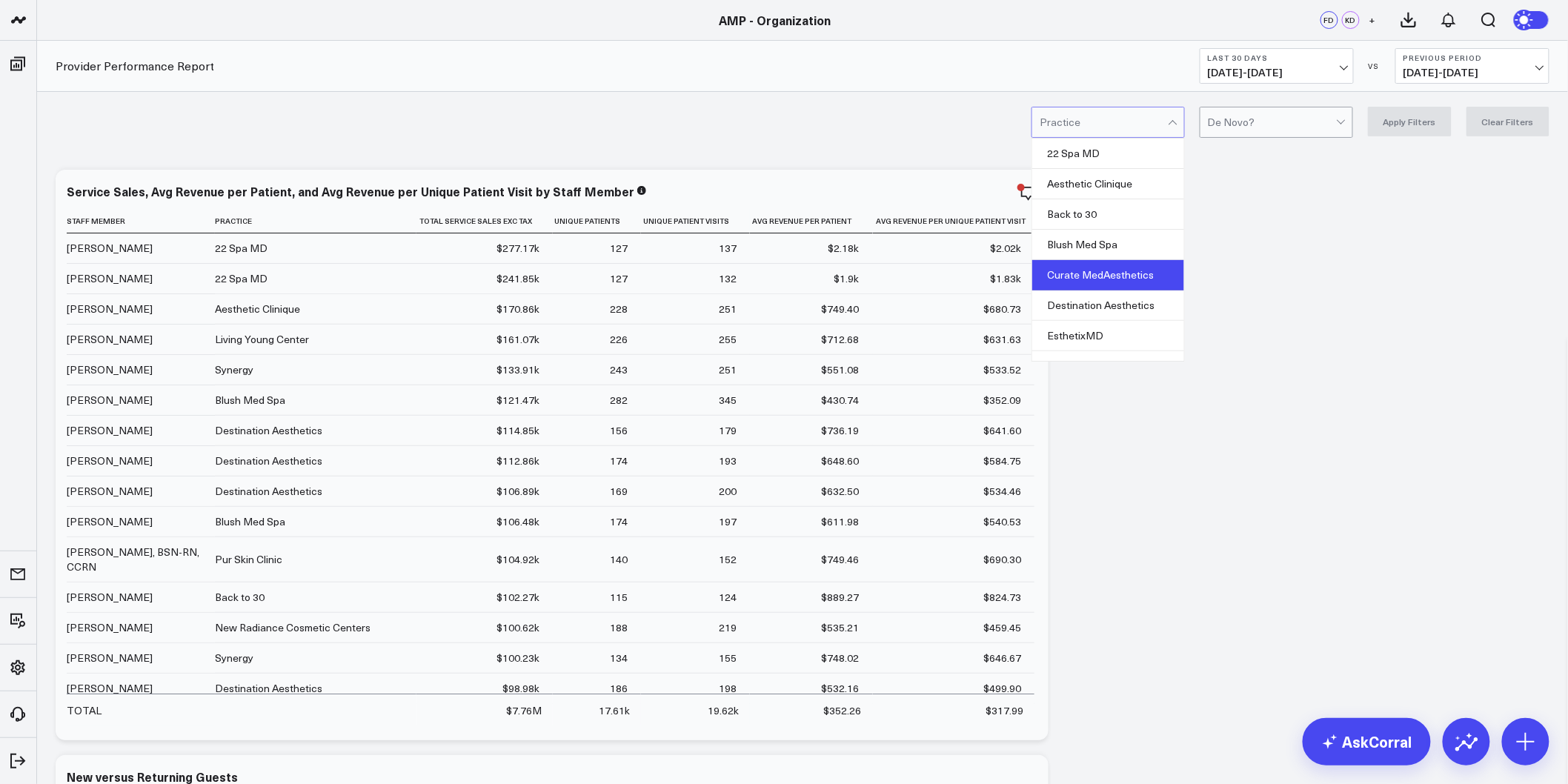
scroll to position [164, 0]
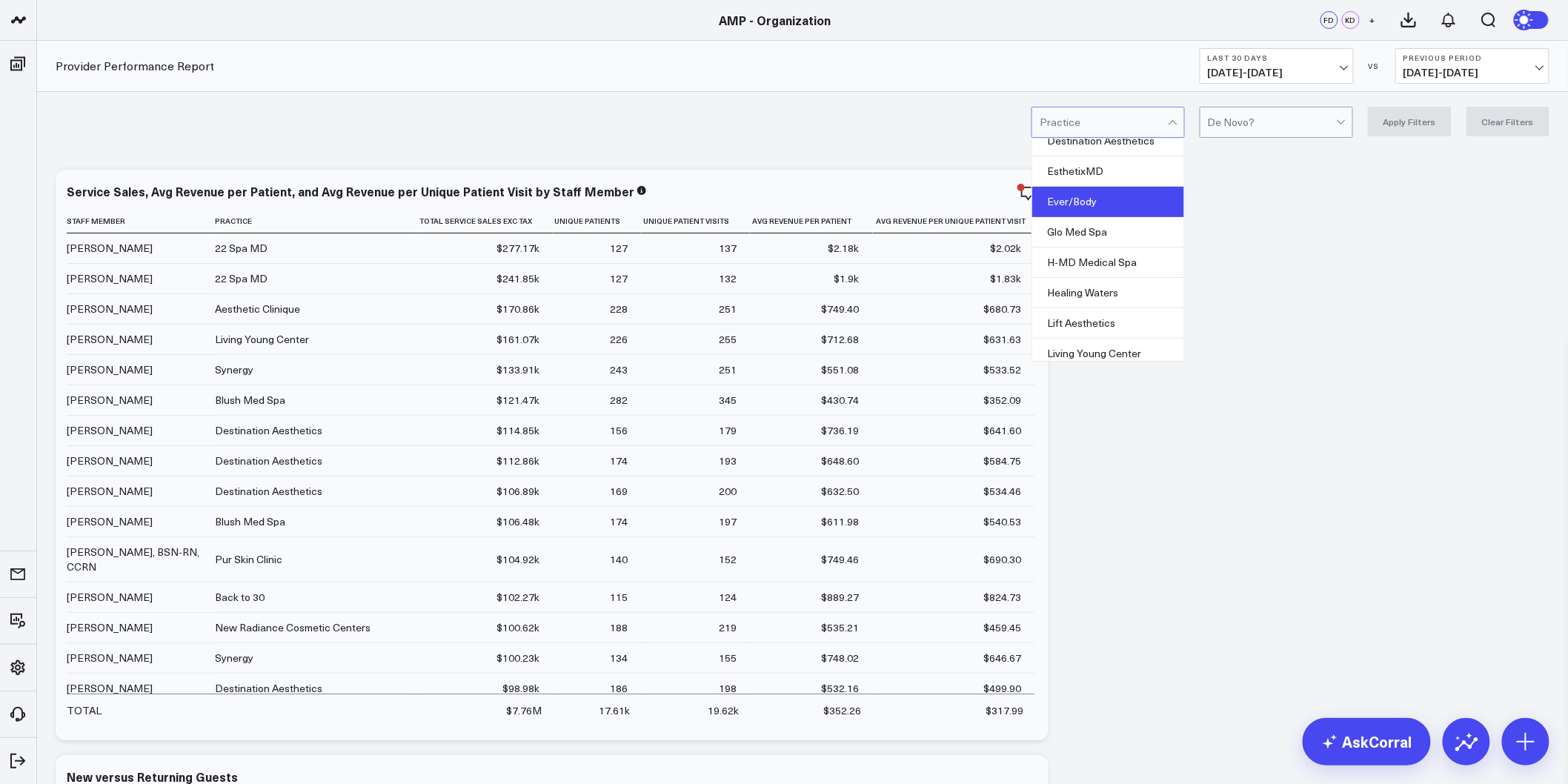
click at [1100, 206] on div "Ever/Body" at bounding box center [1108, 202] width 152 height 30
click at [1406, 114] on button "Apply Filters" at bounding box center [1410, 121] width 84 height 30
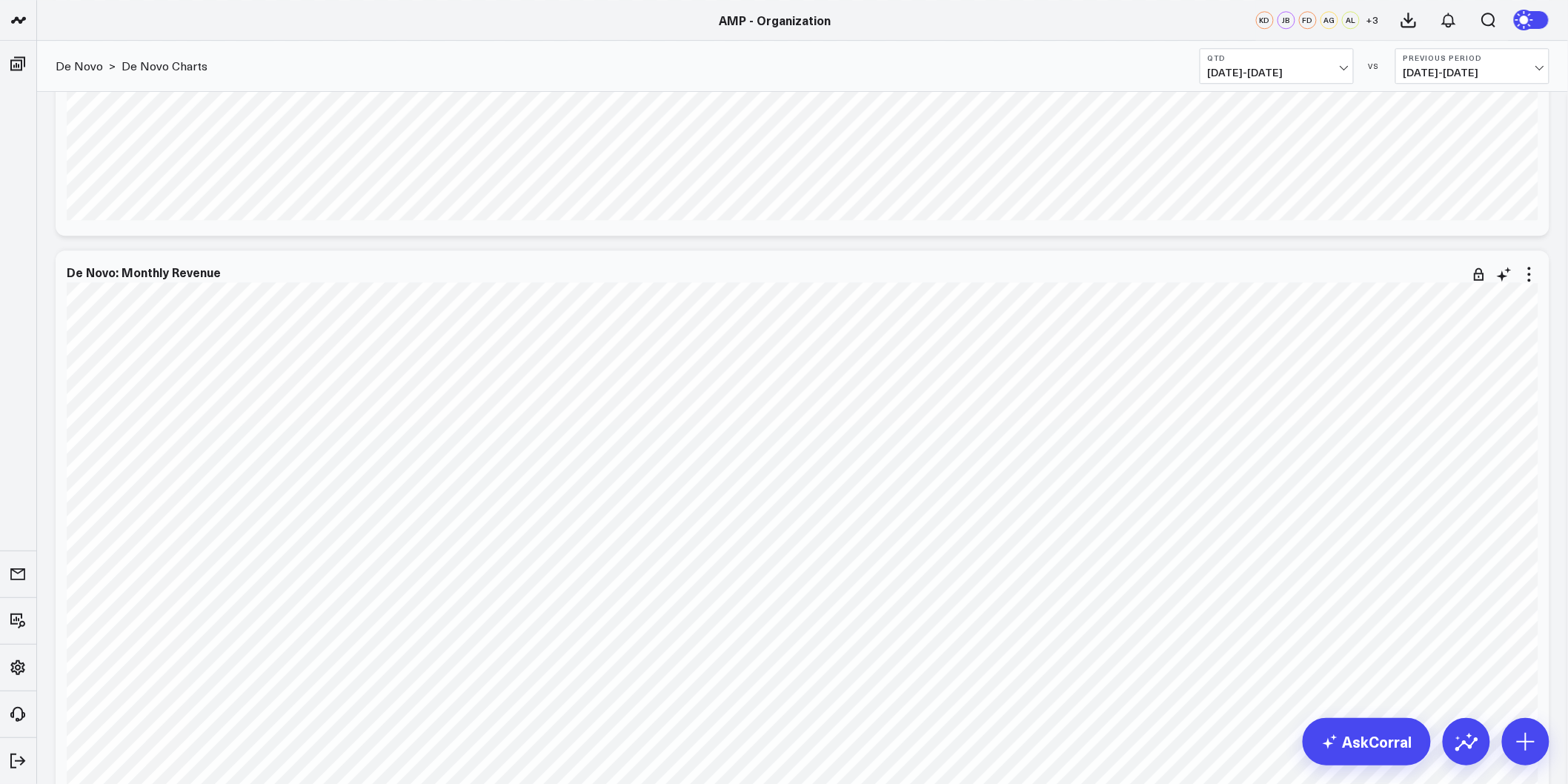
scroll to position [1728, 0]
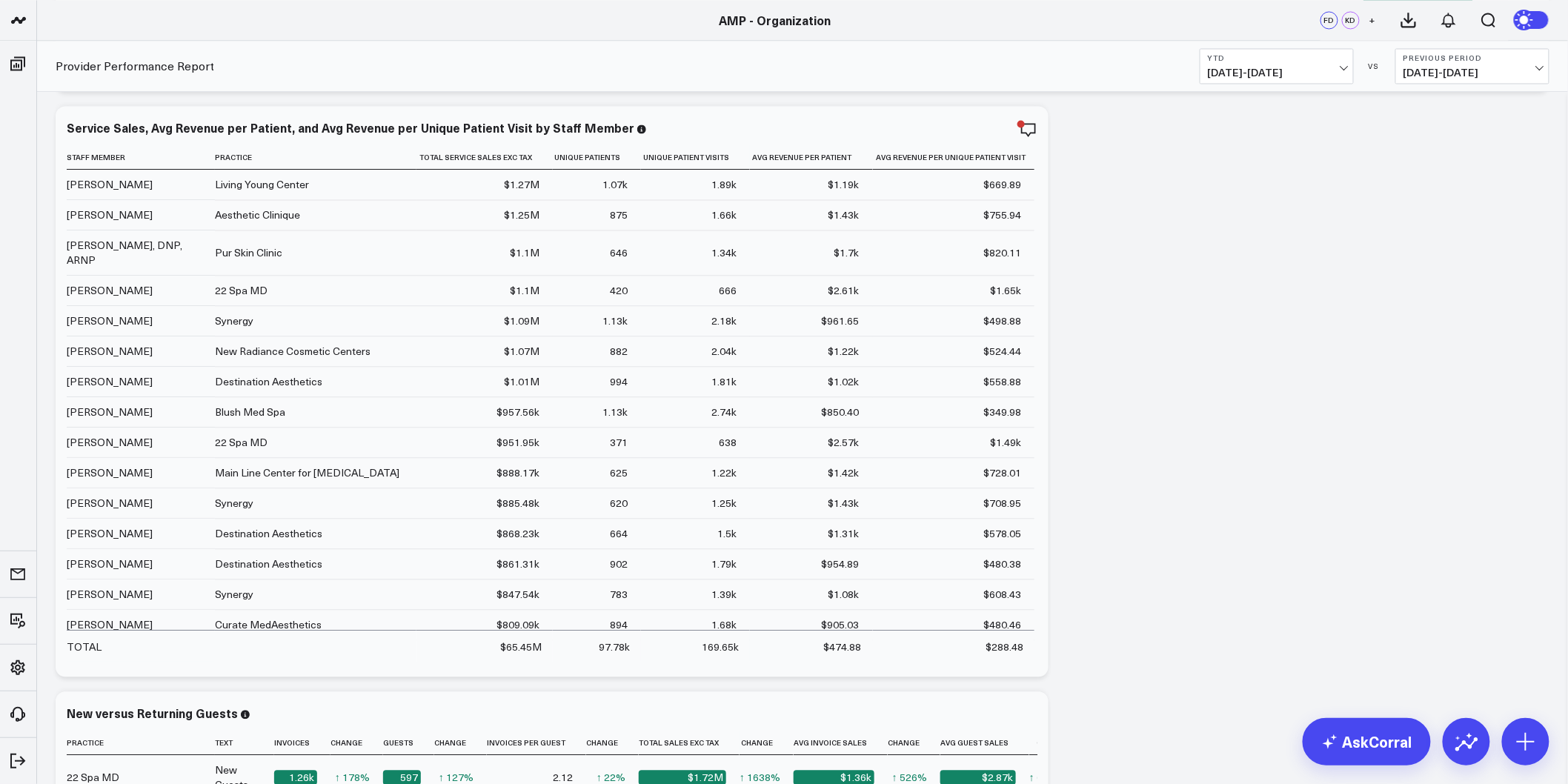
click at [976, 129] on icon "button" at bounding box center [978, 130] width 18 height 18
drag, startPoint x: 1165, startPoint y: 498, endPoint x: 1125, endPoint y: 99, distance: 401.0
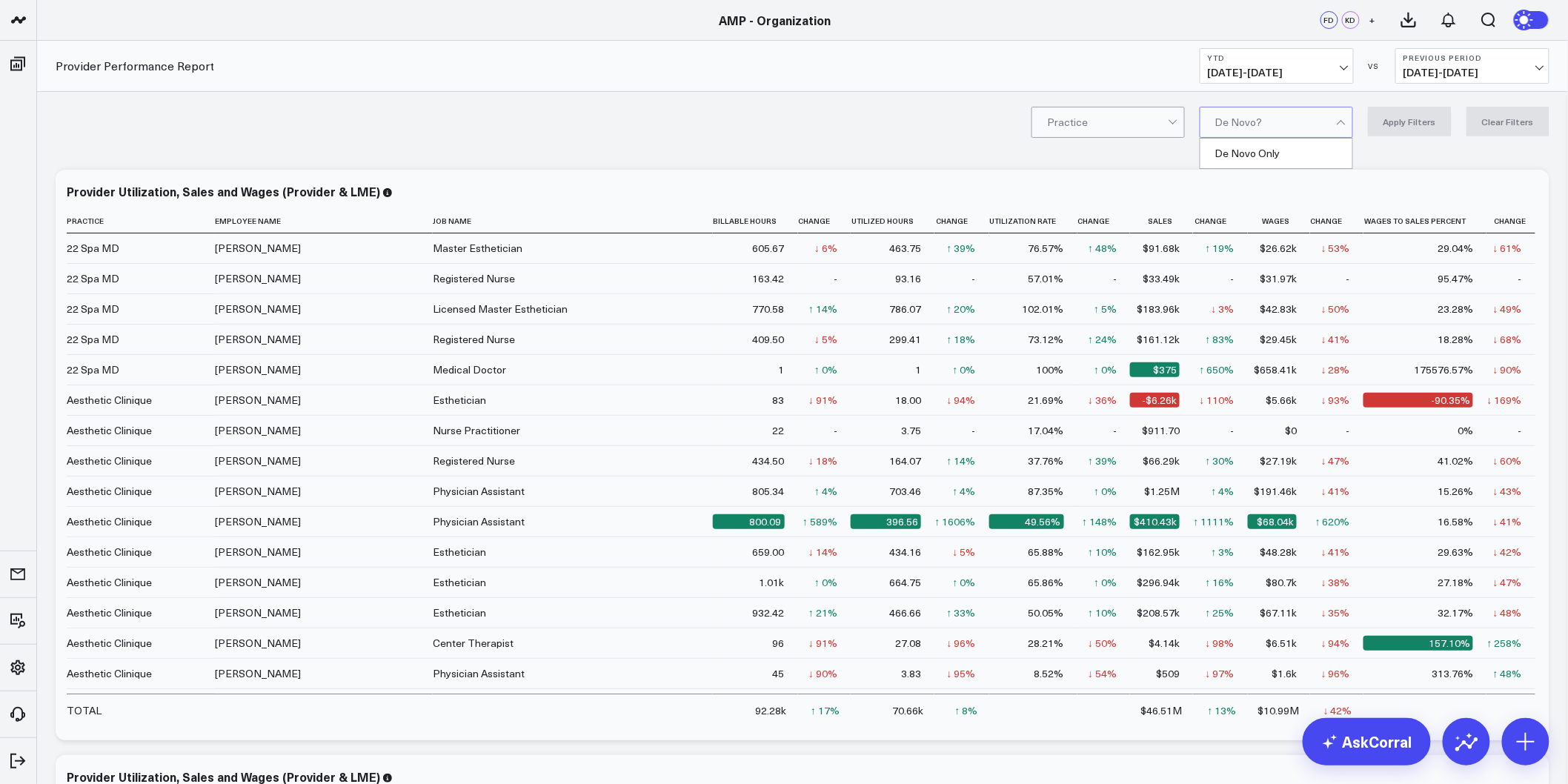
click at [1240, 132] on div at bounding box center [1276, 122] width 121 height 30
click at [962, 112] on div "Practice De Novo? Apply Filters Clear Filters" at bounding box center [803, 121] width 1532 height 59
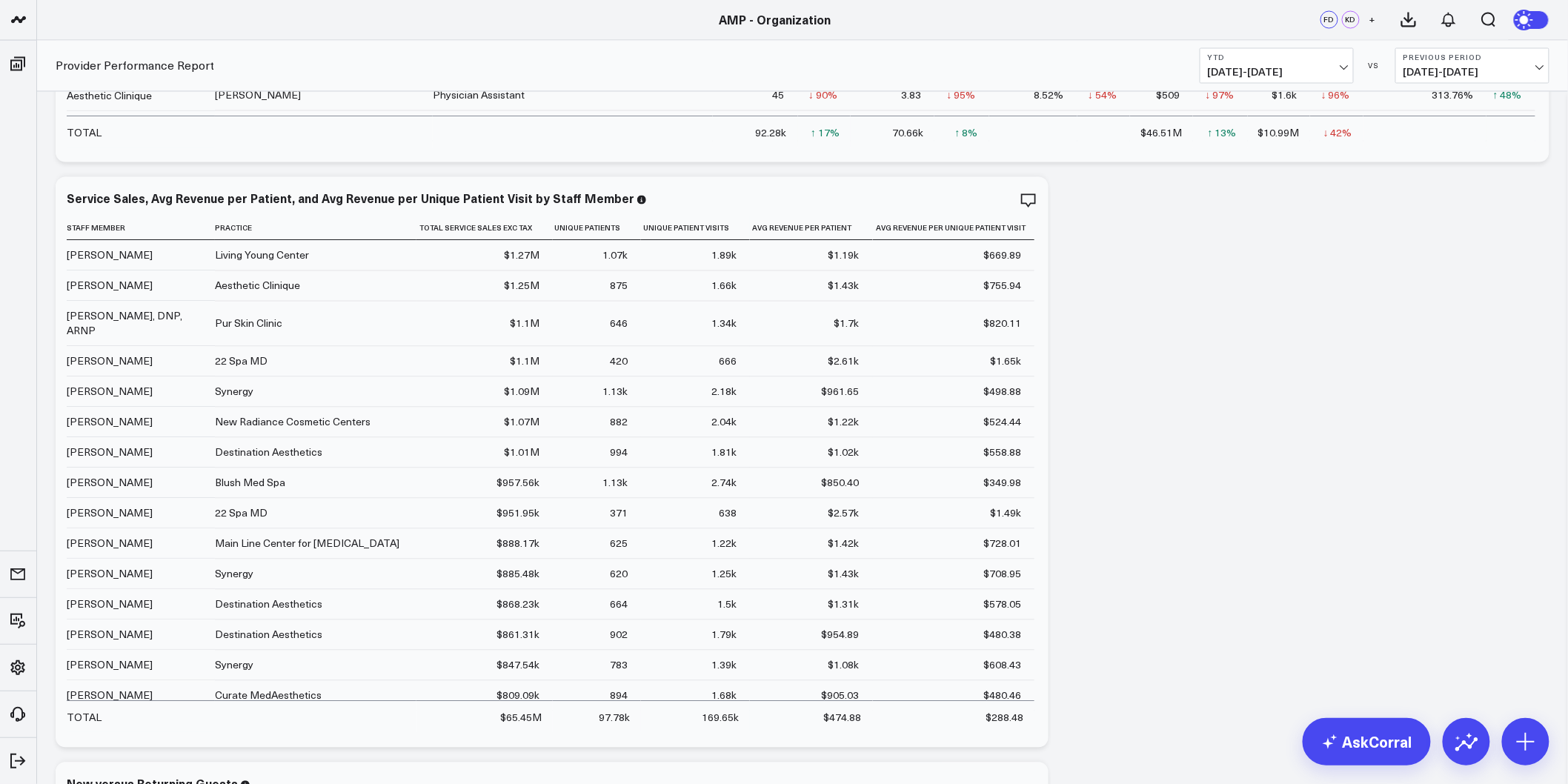
scroll to position [1152, 0]
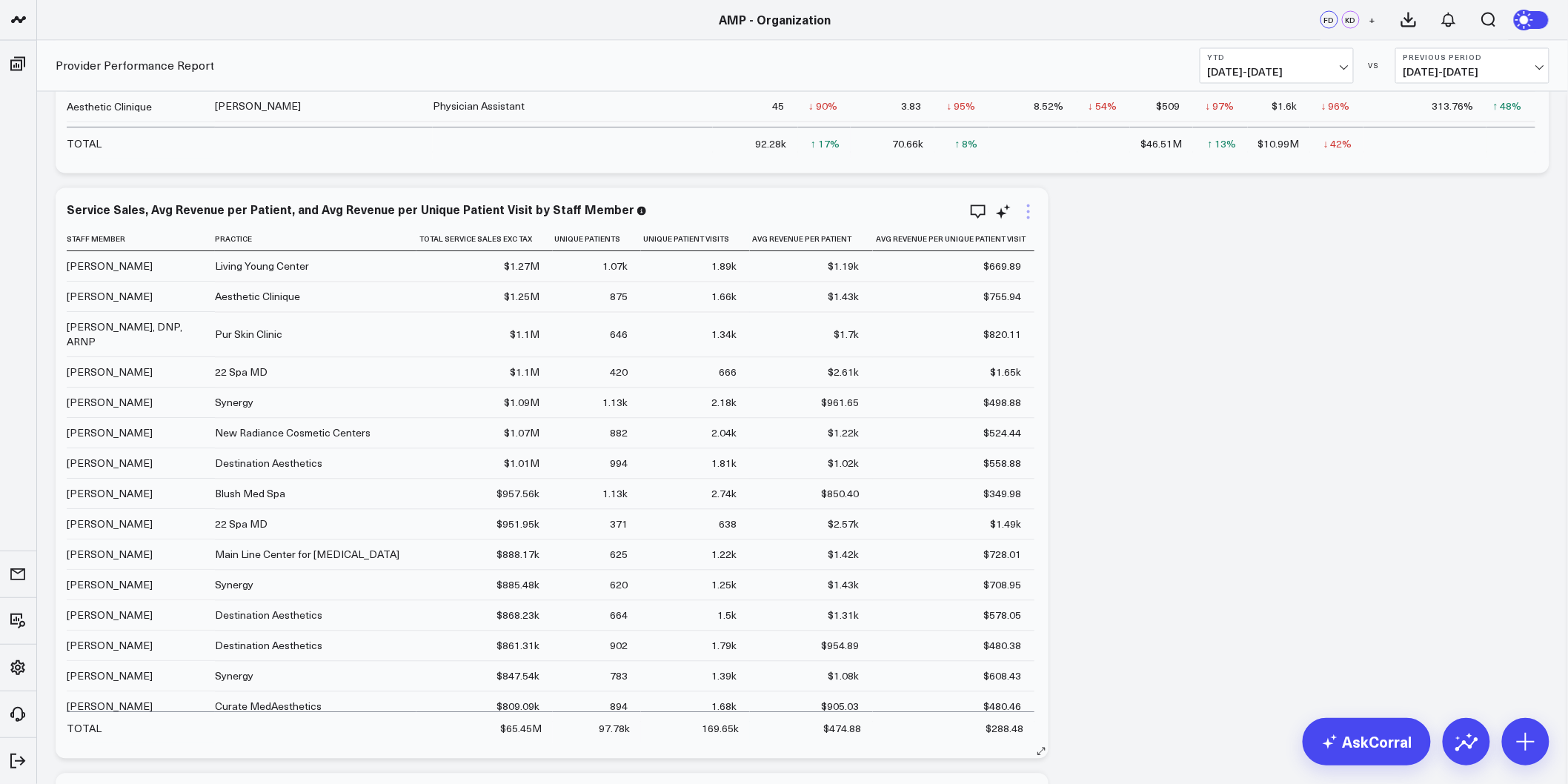
click at [1026, 210] on icon at bounding box center [1029, 211] width 18 height 18
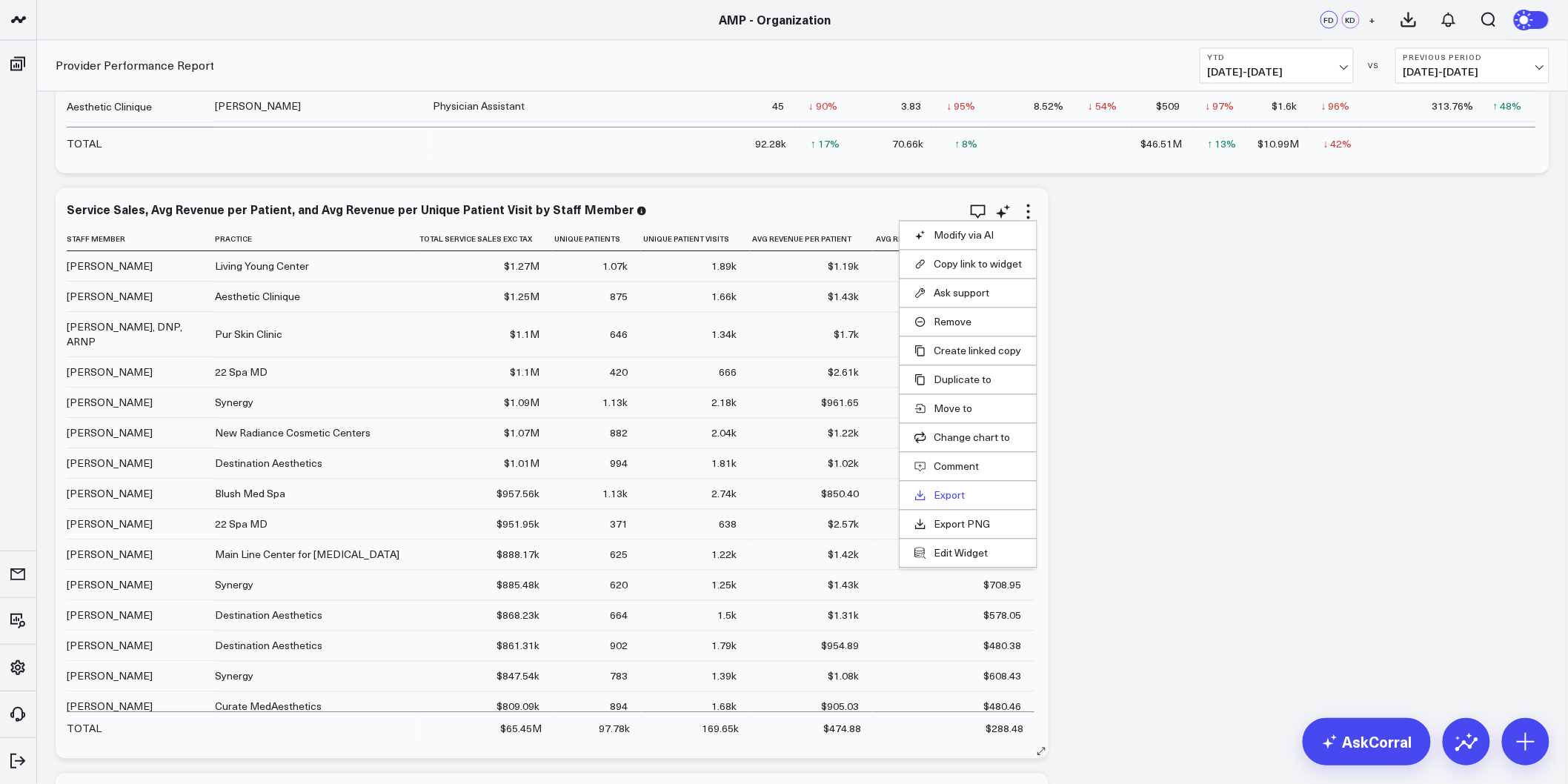
click at [962, 493] on link "Export" at bounding box center [968, 496] width 107 height 14
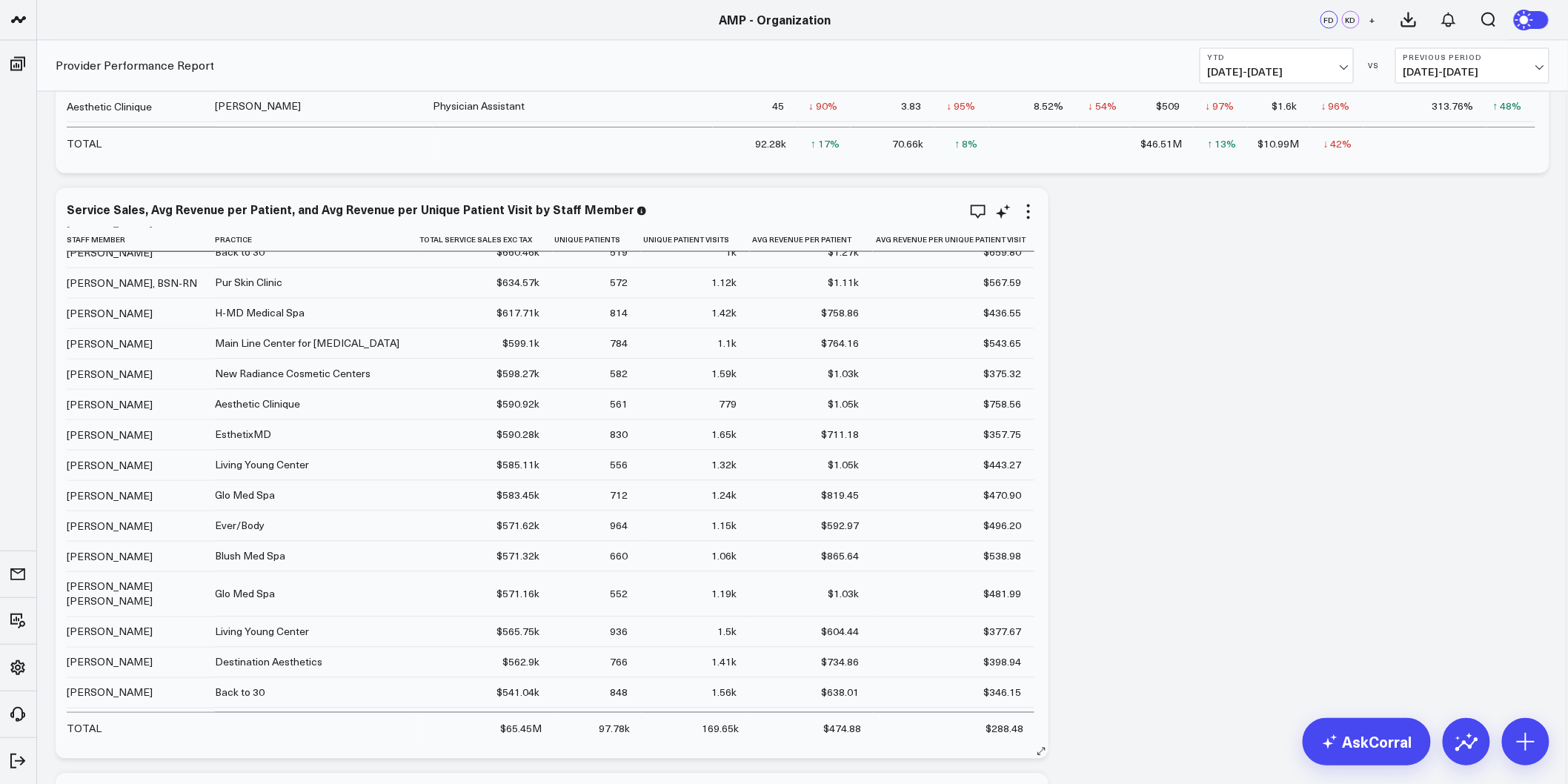
scroll to position [823, 0]
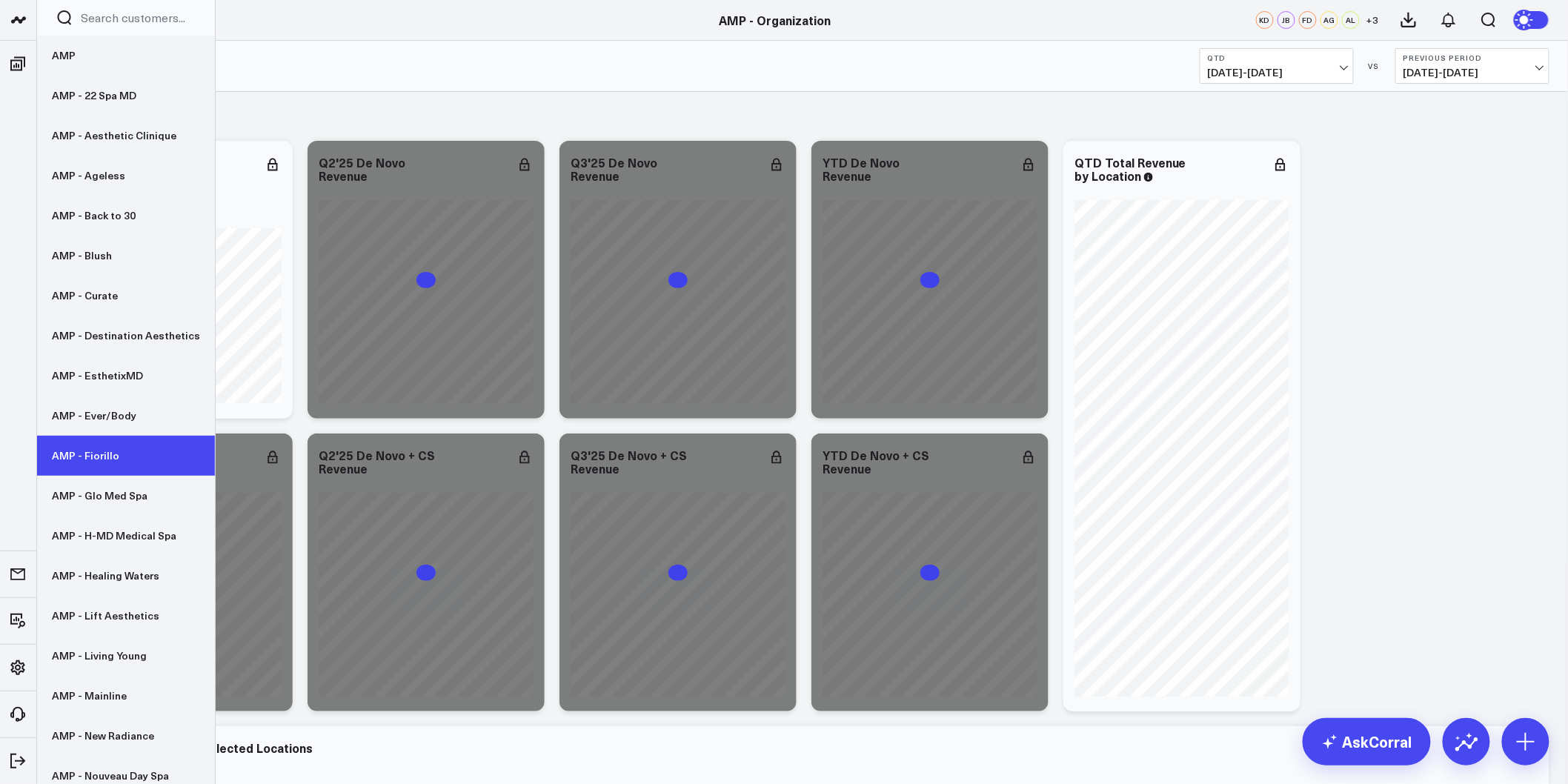
drag, startPoint x: 122, startPoint y: 509, endPoint x: 120, endPoint y: 460, distance: 49.0
click at [121, 506] on link "AMP - Glo Med Spa" at bounding box center [126, 495] width 178 height 40
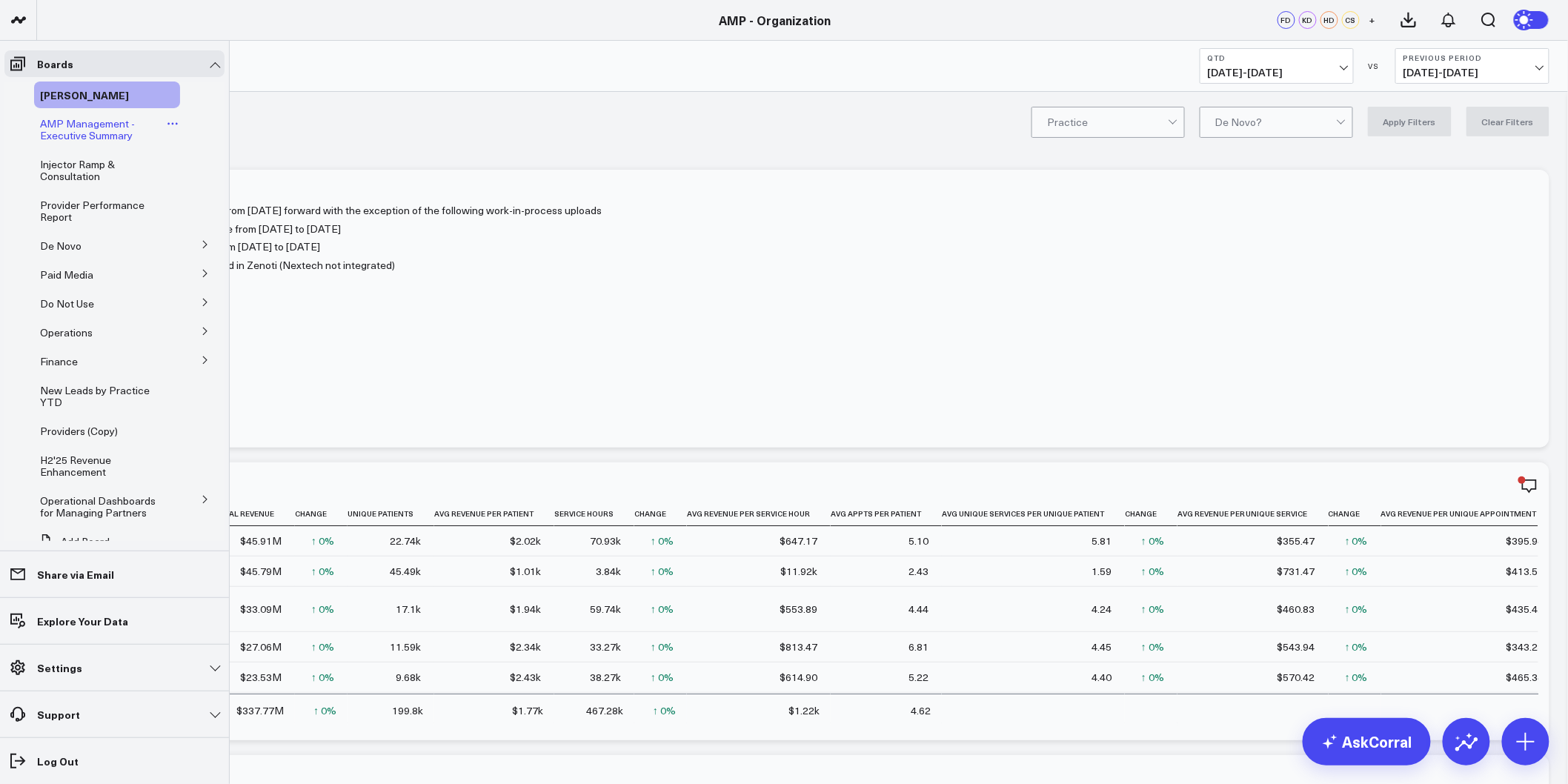
click at [76, 130] on span "AMP Management - Executive Summary" at bounding box center [88, 129] width 94 height 26
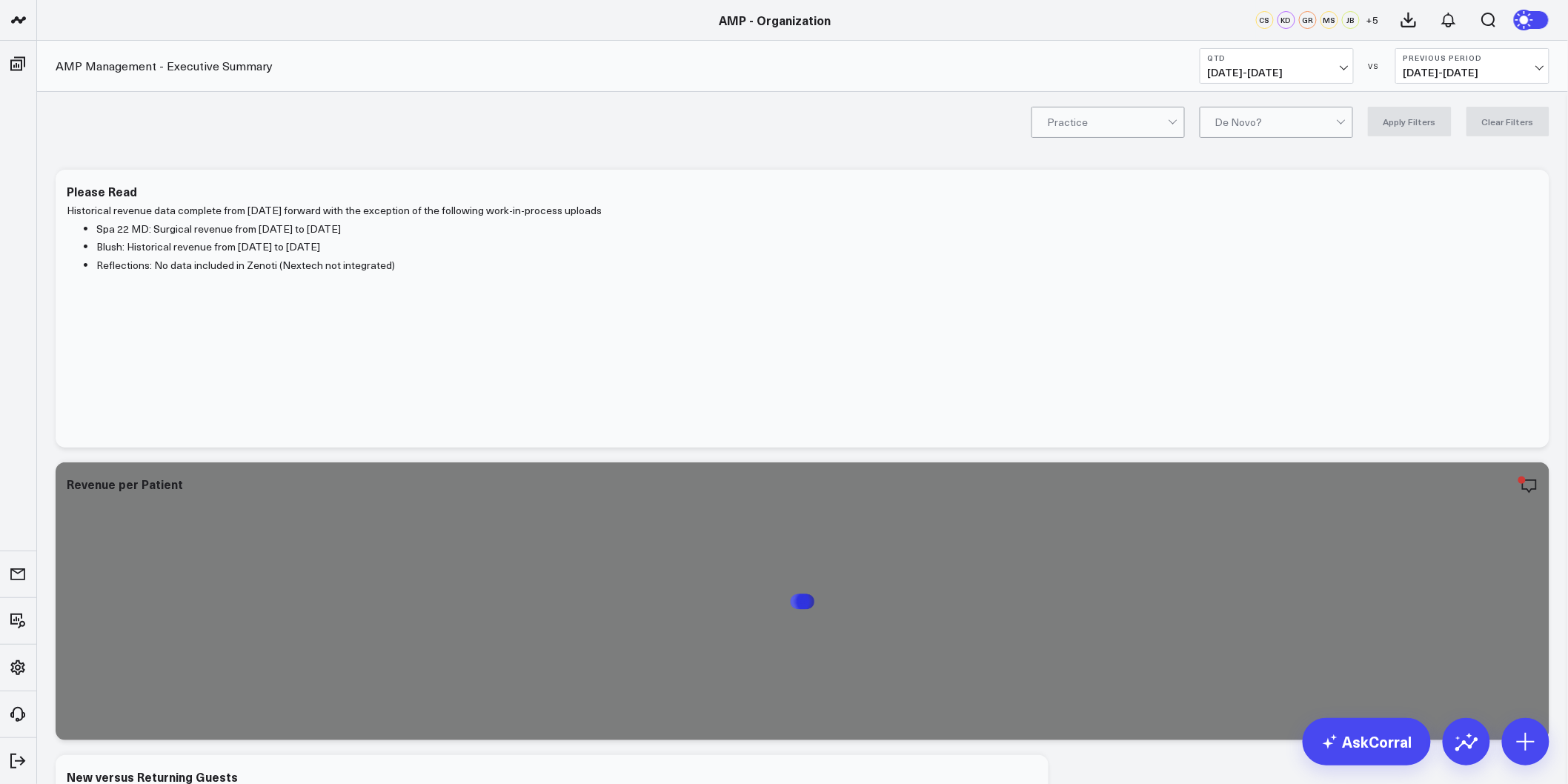
click at [1120, 146] on div "Practice De Novo? Apply Filters Clear Filters" at bounding box center [803, 121] width 1532 height 59
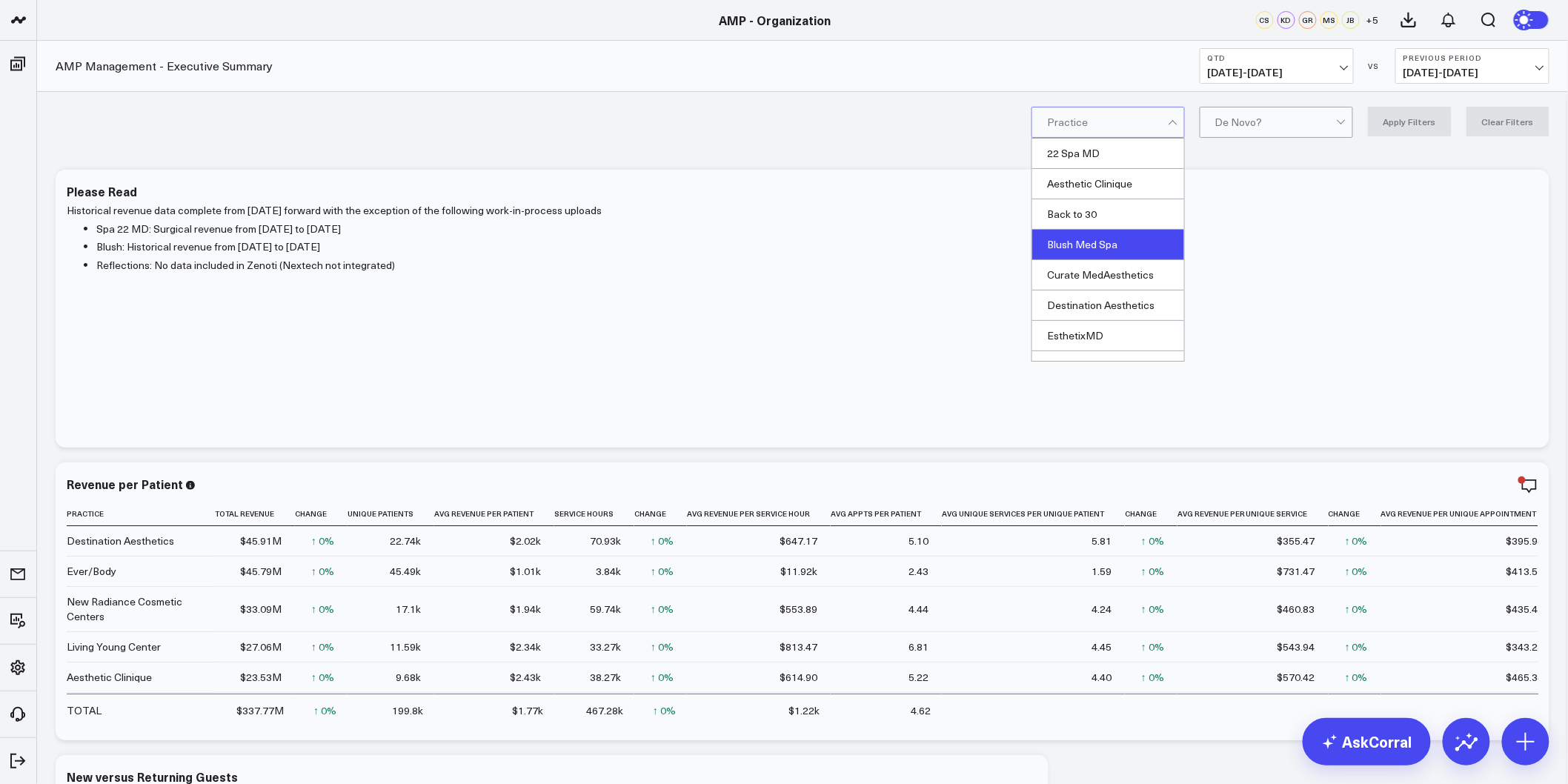
click at [1114, 231] on div "Blush Med Spa" at bounding box center [1108, 244] width 152 height 30
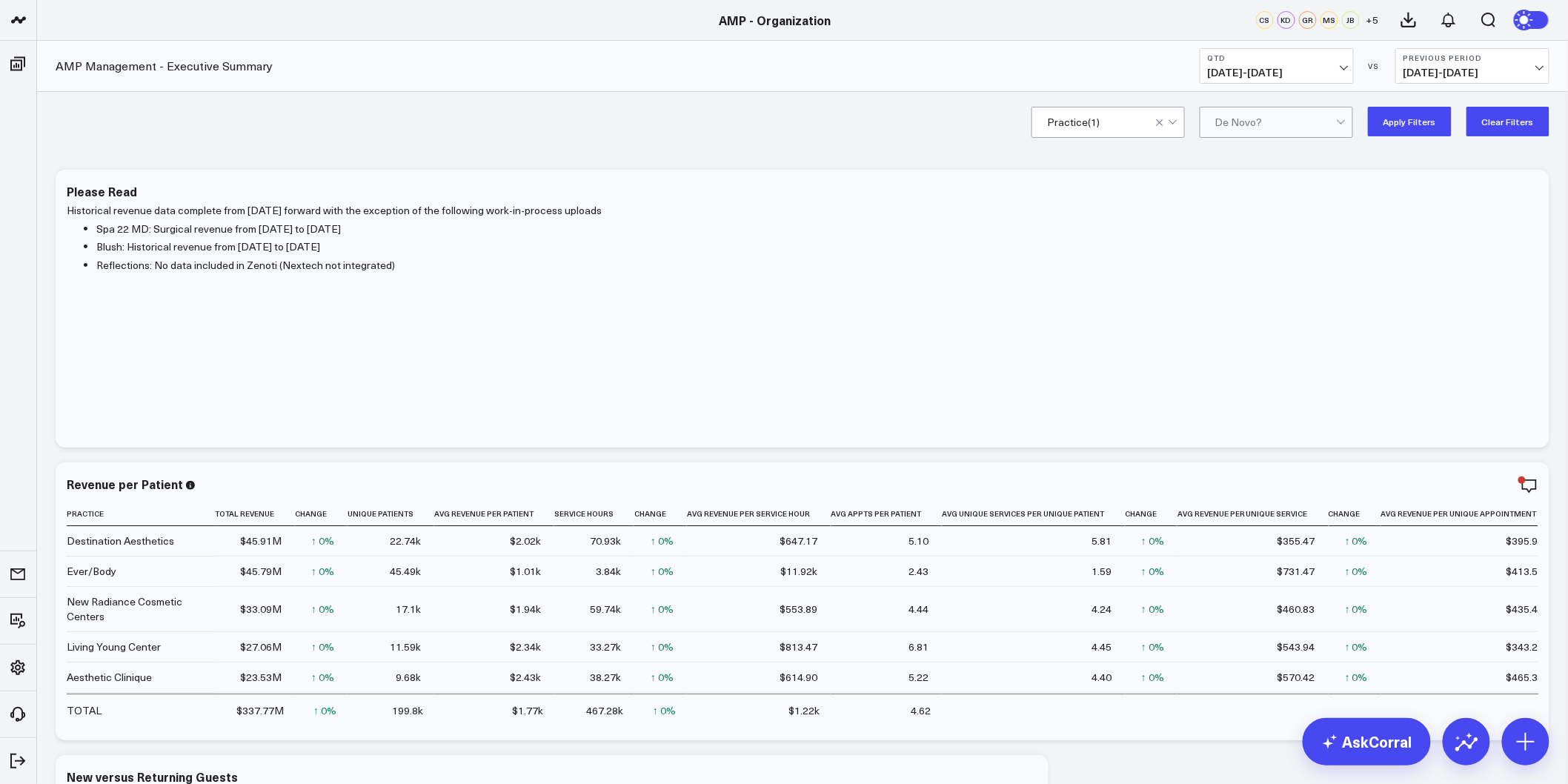
click at [1409, 129] on button "Apply Filters" at bounding box center [1410, 121] width 84 height 30
drag, startPoint x: 1426, startPoint y: 413, endPoint x: 1434, endPoint y: 85, distance: 328.1
click at [1511, 121] on button "Clear Filters" at bounding box center [1508, 121] width 83 height 30
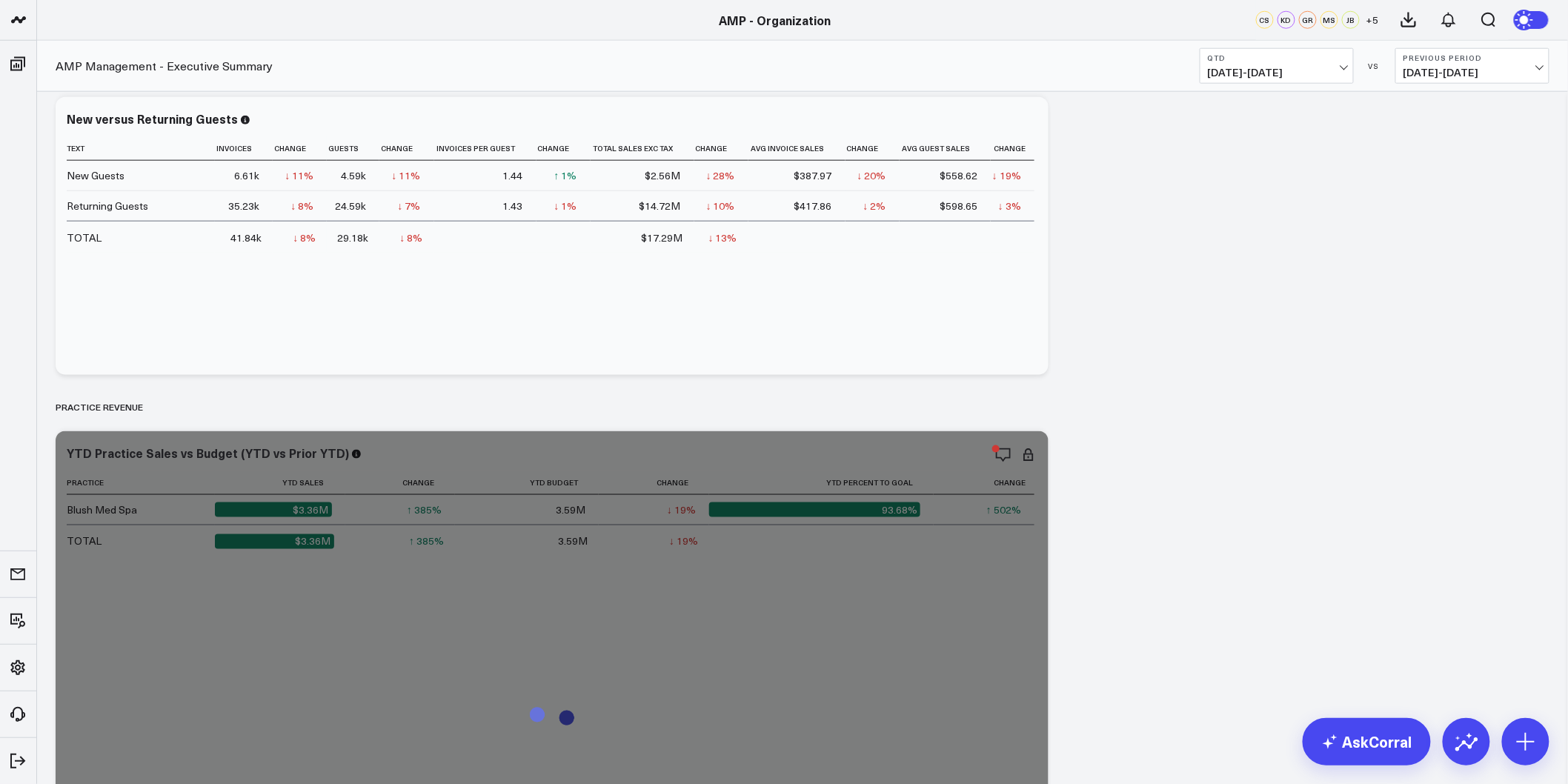
scroll to position [741, 0]
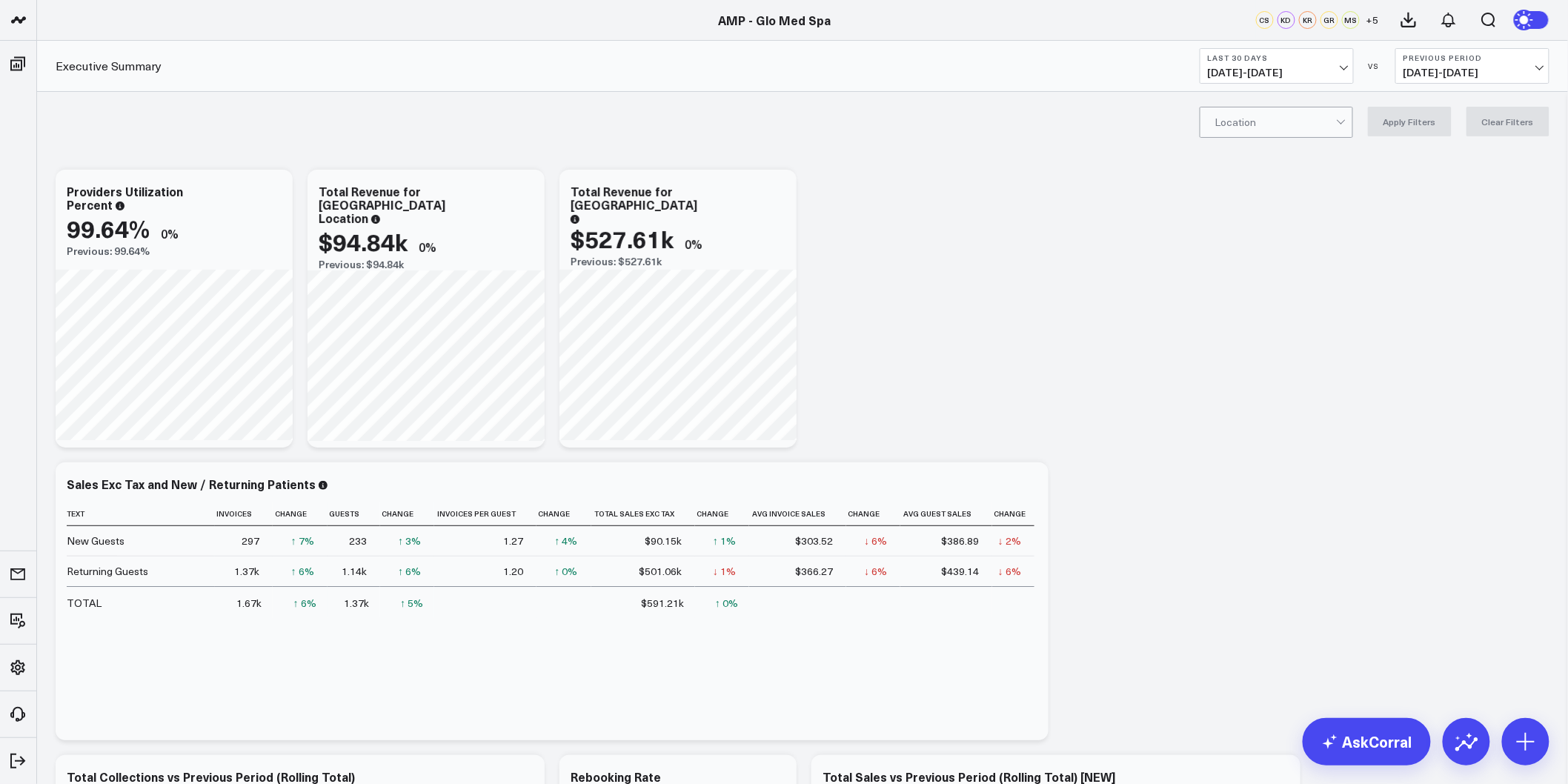
click at [1288, 137] on div "Location" at bounding box center [1277, 122] width 154 height 31
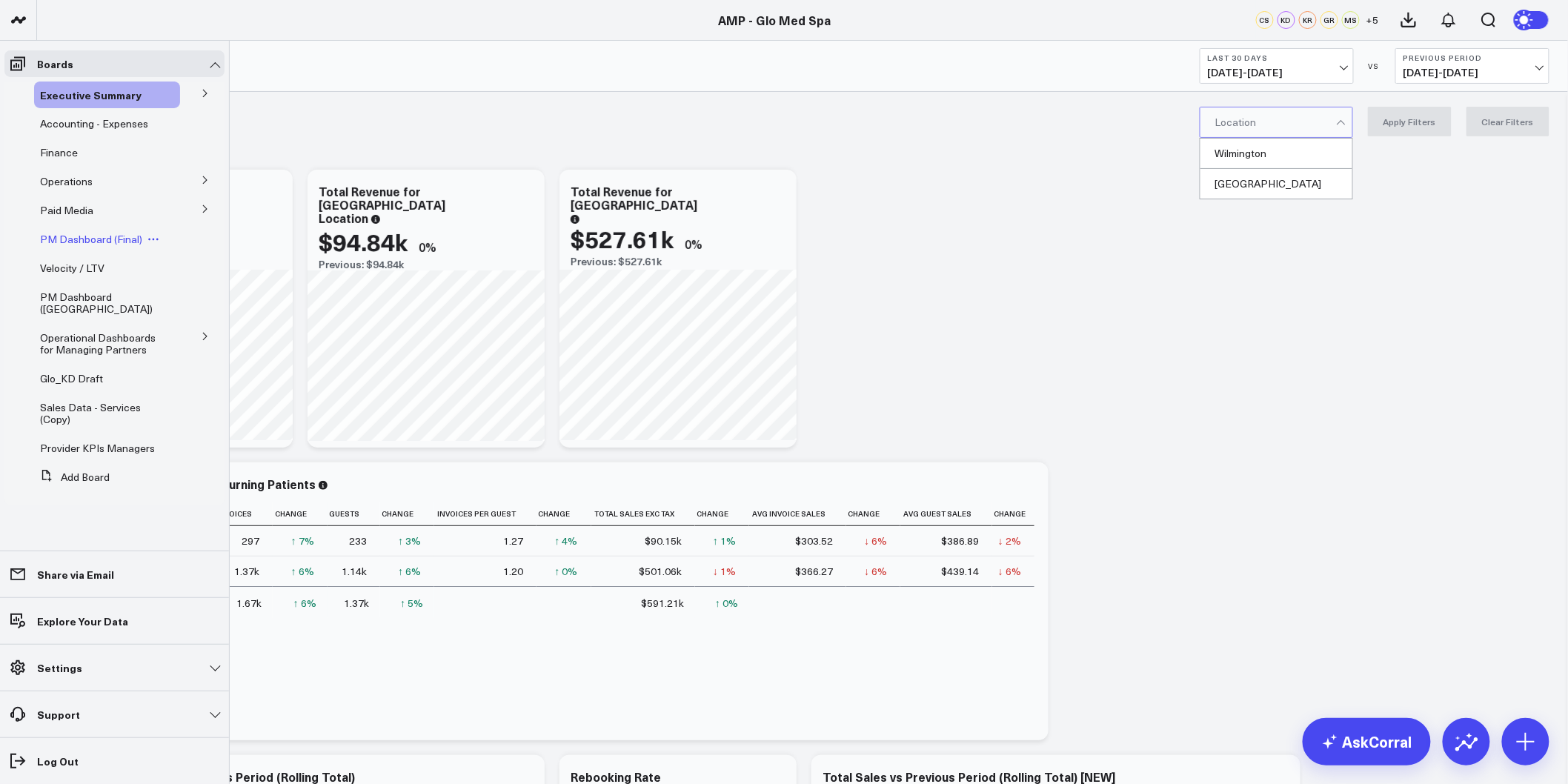
click at [84, 234] on span "PM Dashboard (Final)" at bounding box center [92, 239] width 102 height 14
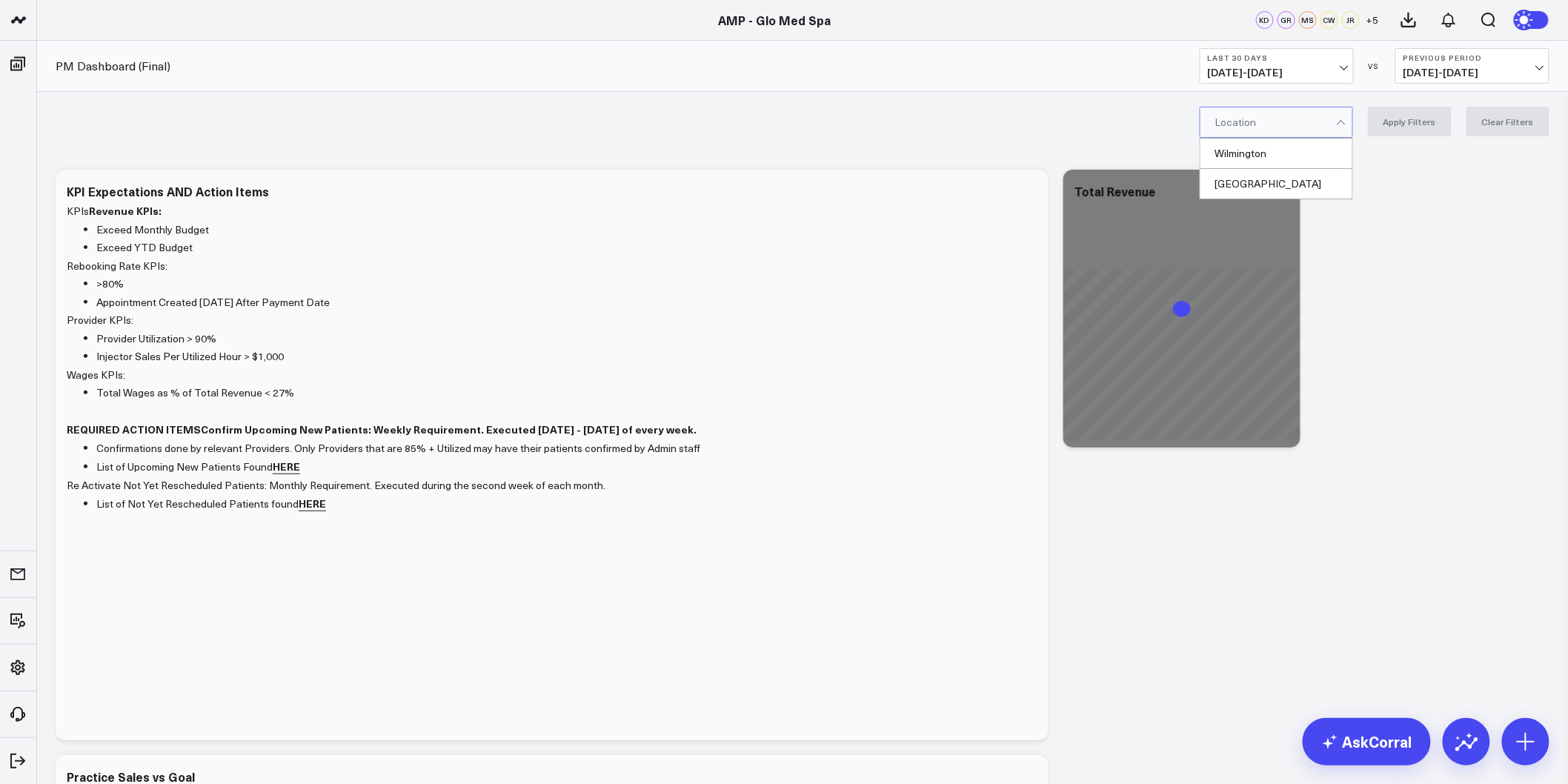
click at [1347, 128] on div at bounding box center [1343, 122] width 13 height 30
click at [1272, 181] on div "[GEOGRAPHIC_DATA]" at bounding box center [1277, 184] width 152 height 30
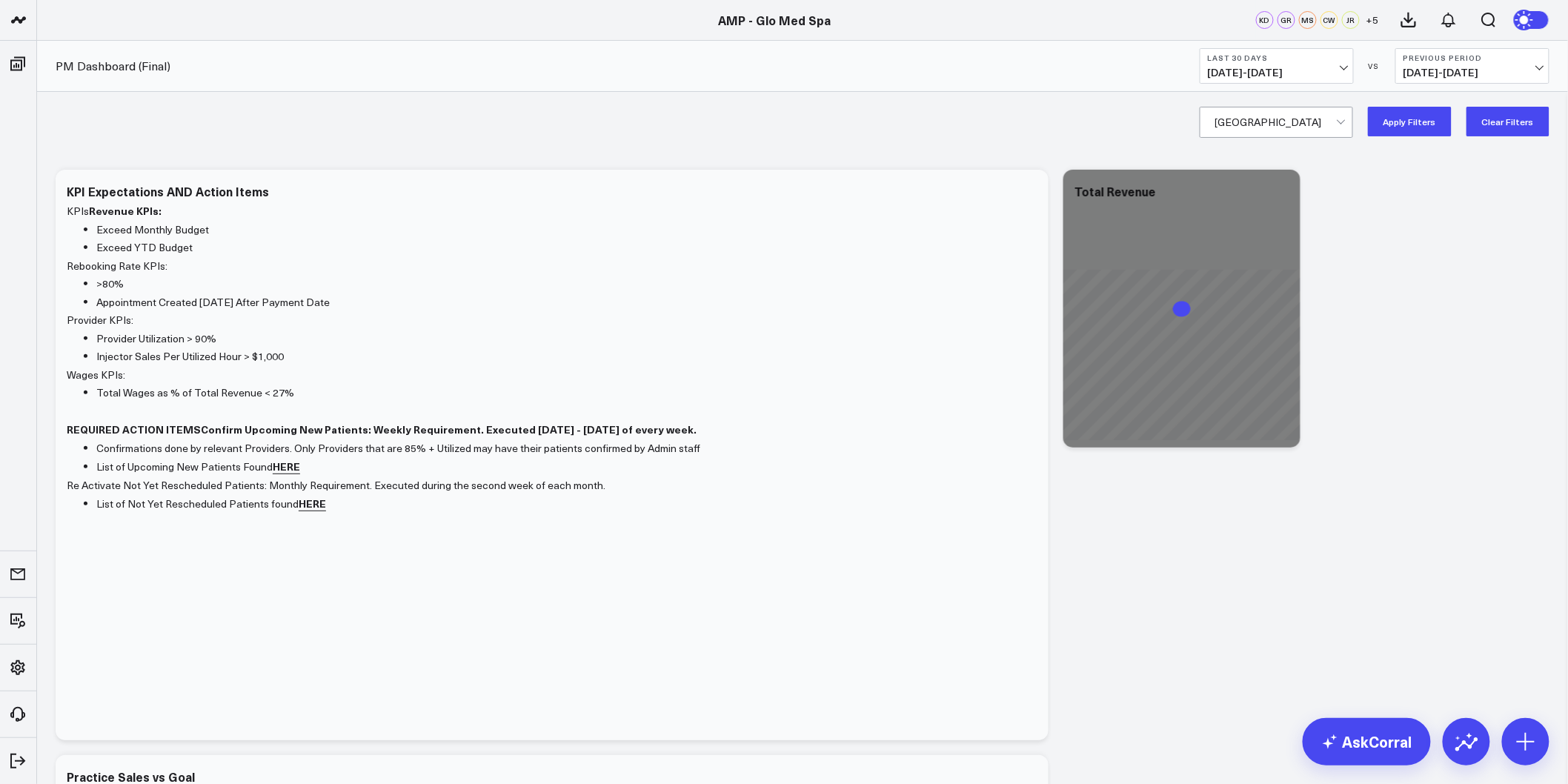
click at [1386, 121] on button "Apply Filters" at bounding box center [1410, 121] width 84 height 30
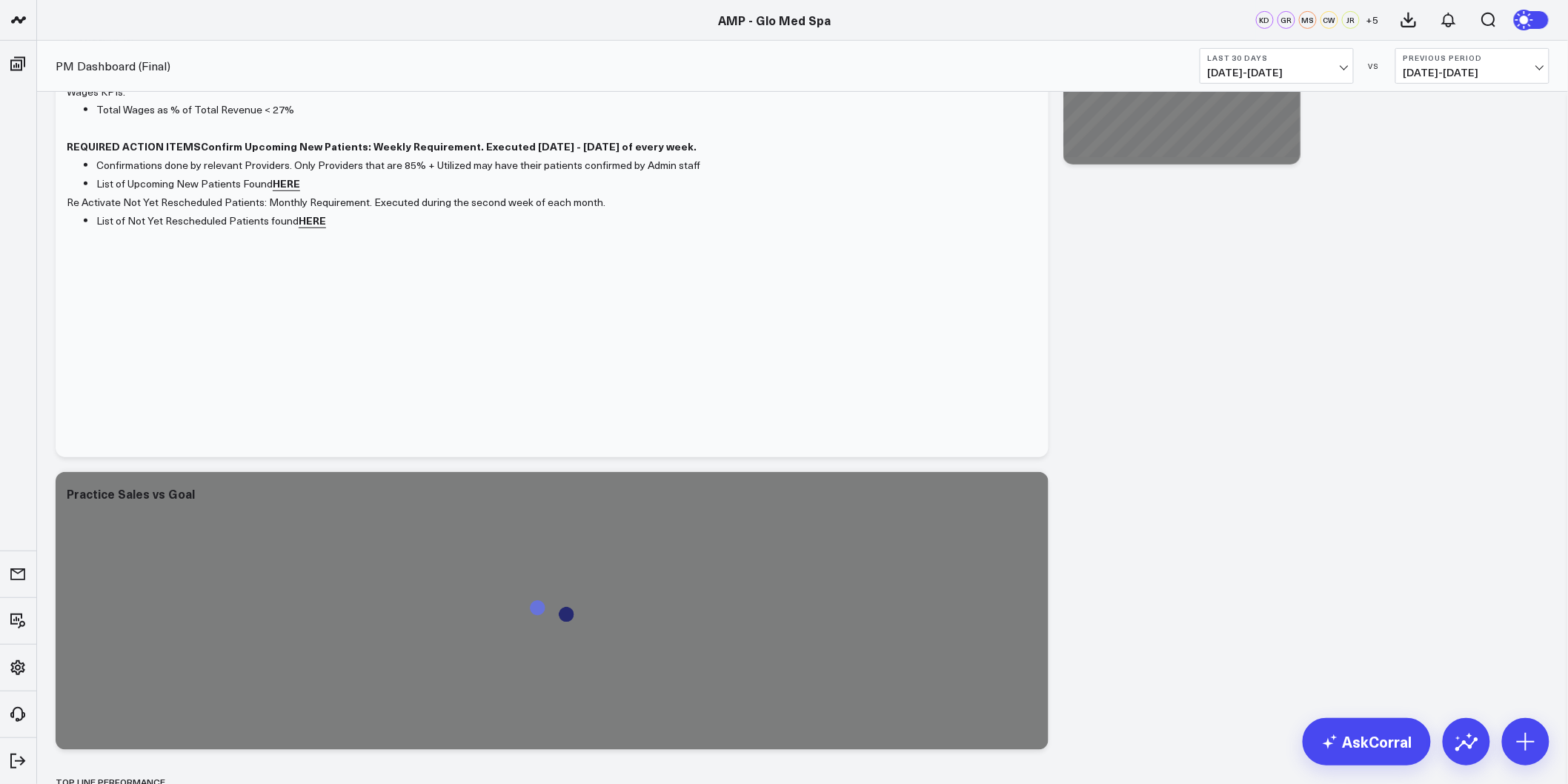
scroll to position [411, 0]
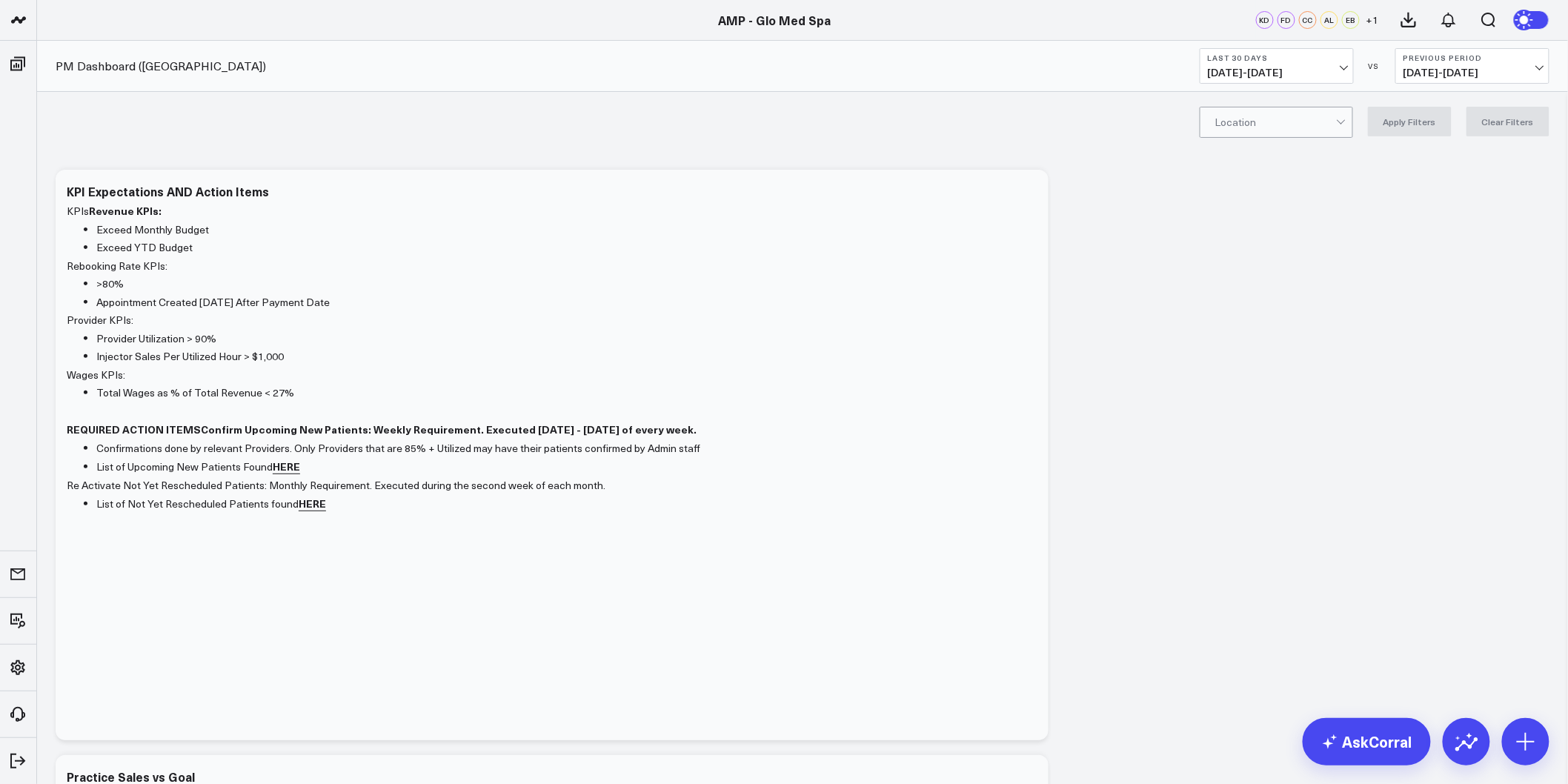
click at [1321, 126] on div at bounding box center [1276, 122] width 121 height 30
click at [1279, 175] on div "Winterville" at bounding box center [1277, 184] width 152 height 30
click at [1391, 121] on button "Apply Filters" at bounding box center [1410, 121] width 84 height 30
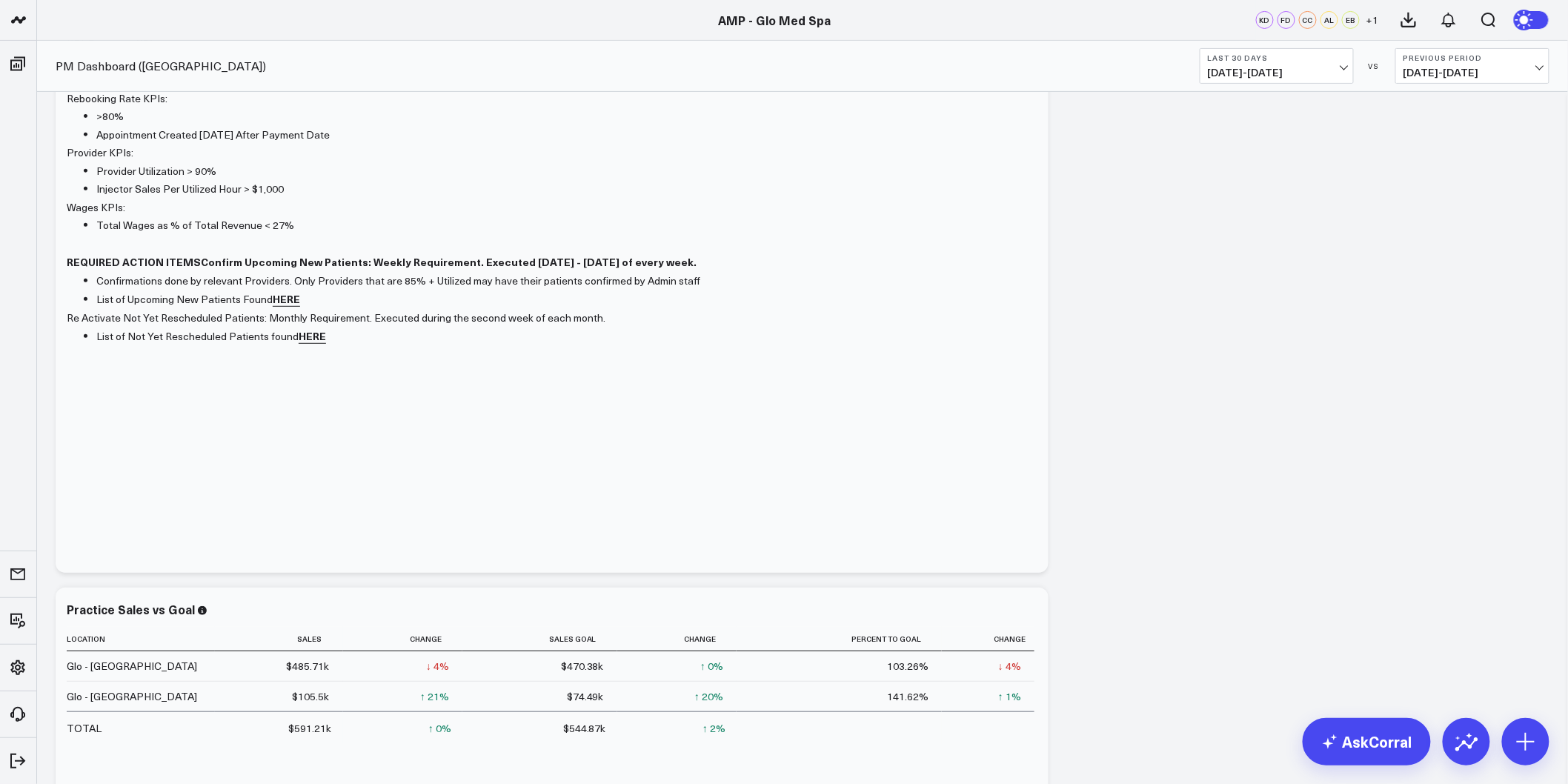
scroll to position [247, 0]
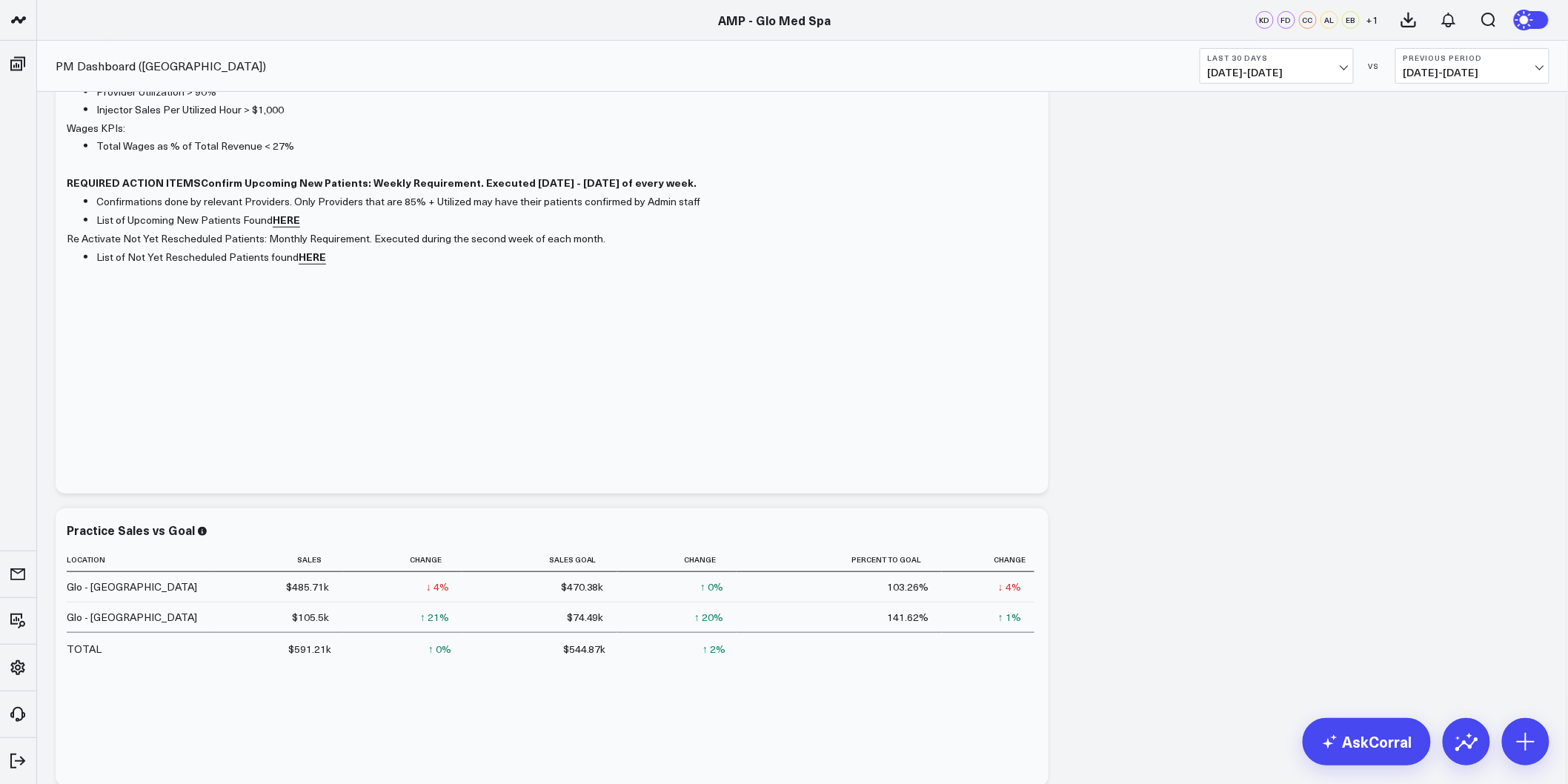
click at [1333, 69] on span "08/04/25 - 09/02/25" at bounding box center [1277, 73] width 138 height 12
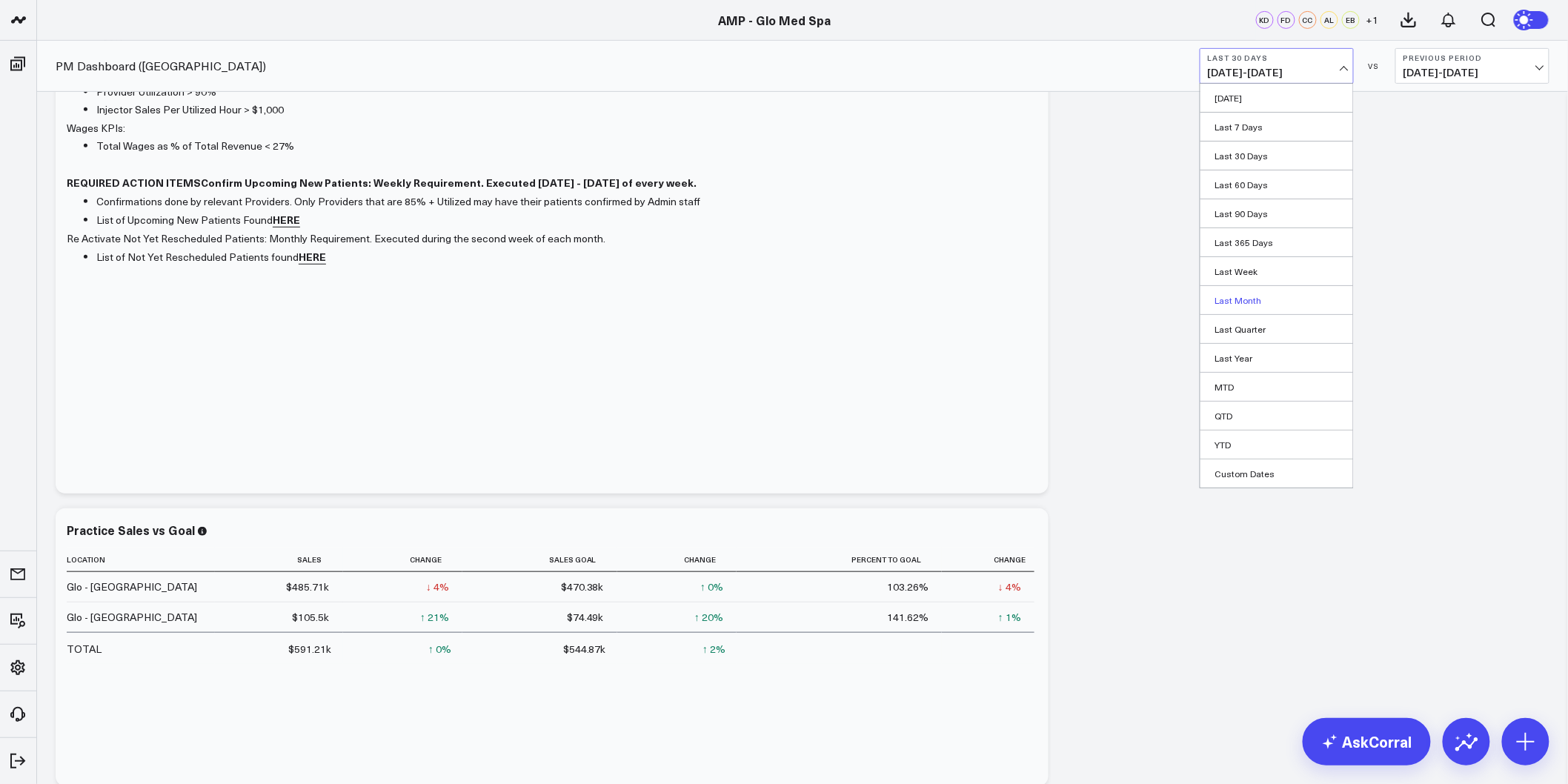
click at [1246, 301] on link "Last Month" at bounding box center [1277, 300] width 153 height 29
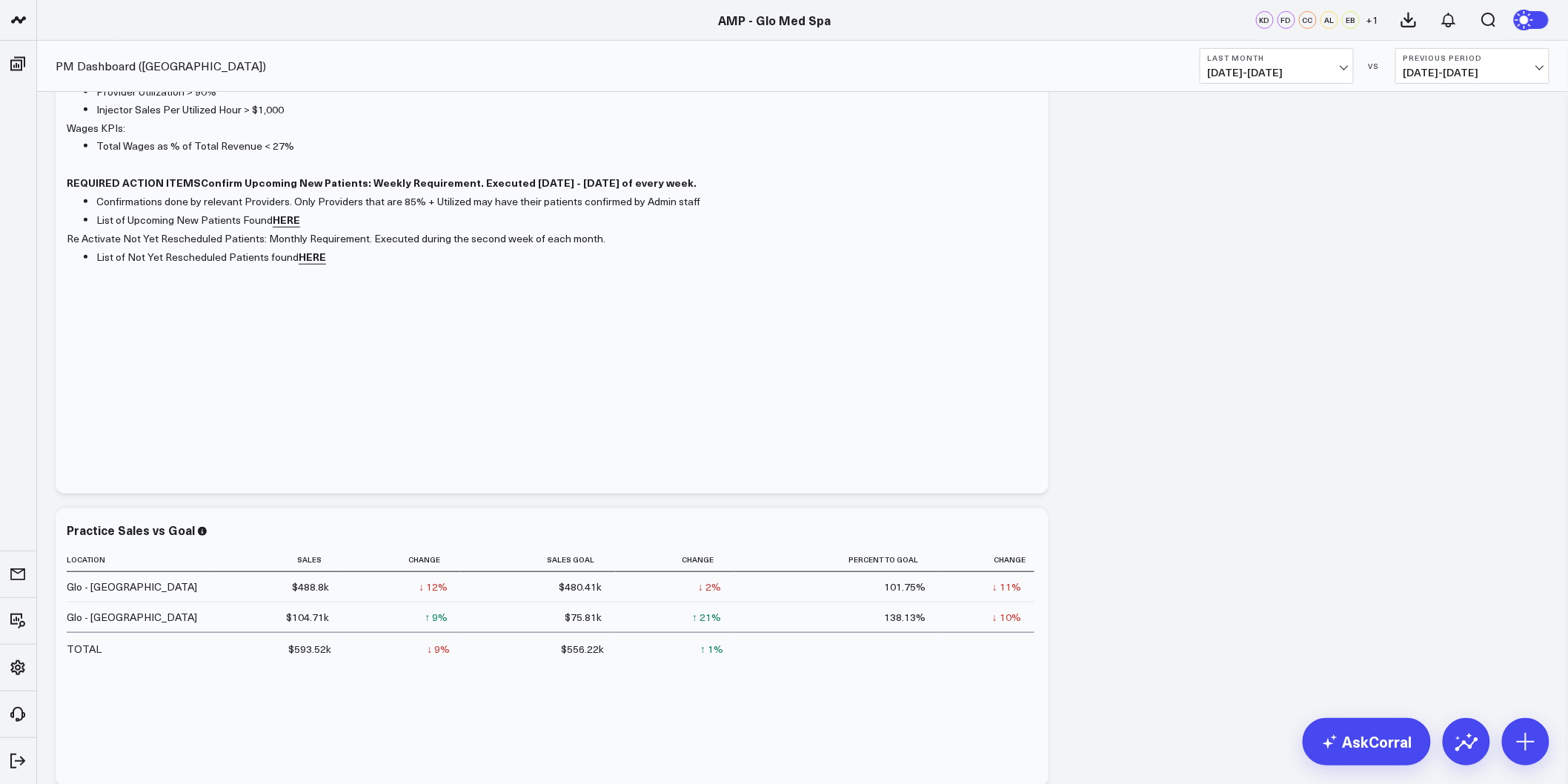
click at [1310, 69] on span "08/01/25 - 08/31/25" at bounding box center [1277, 73] width 138 height 12
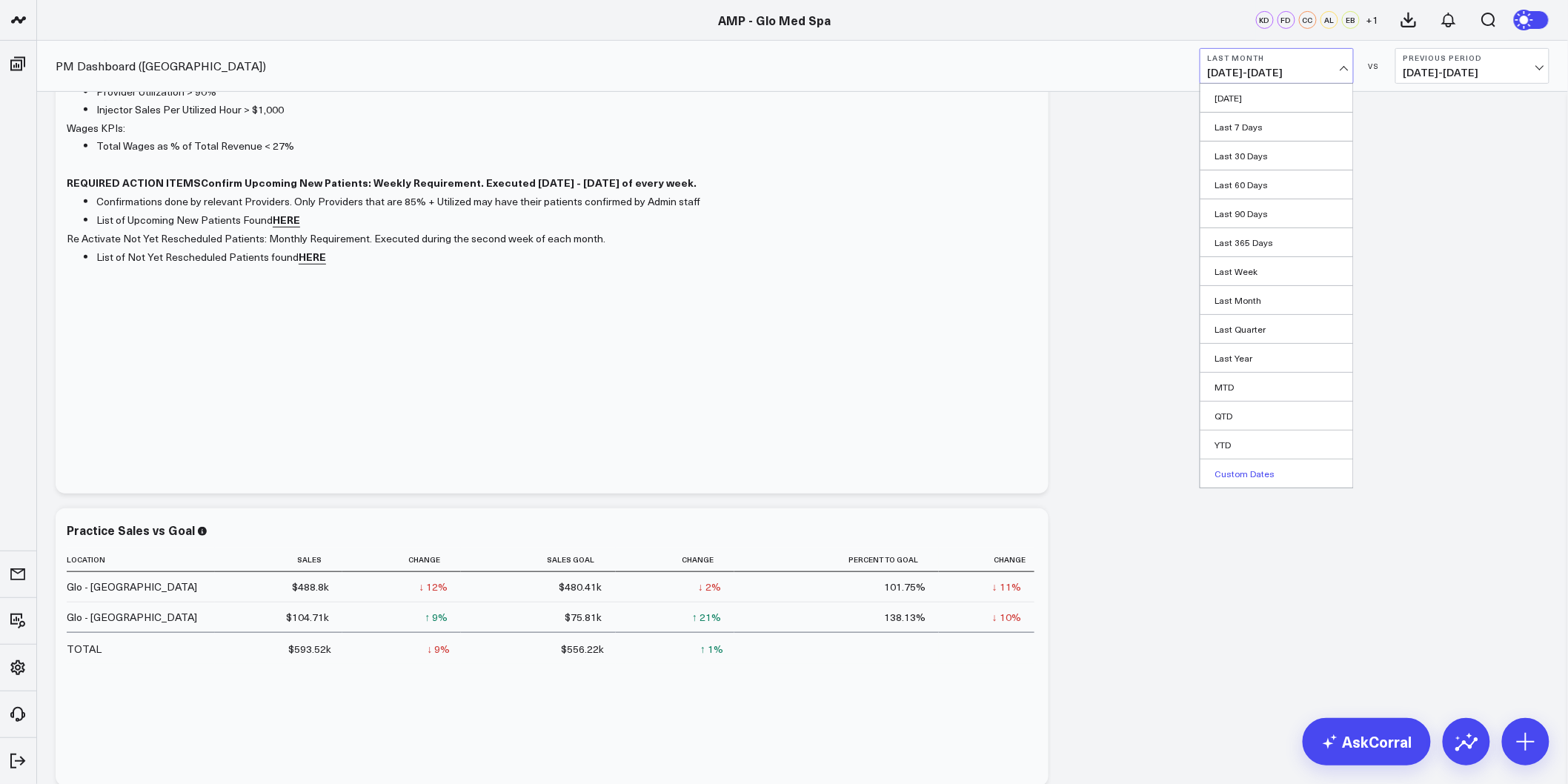
click at [1239, 472] on link "Custom Dates" at bounding box center [1277, 473] width 153 height 29
select select "8"
select select "2025"
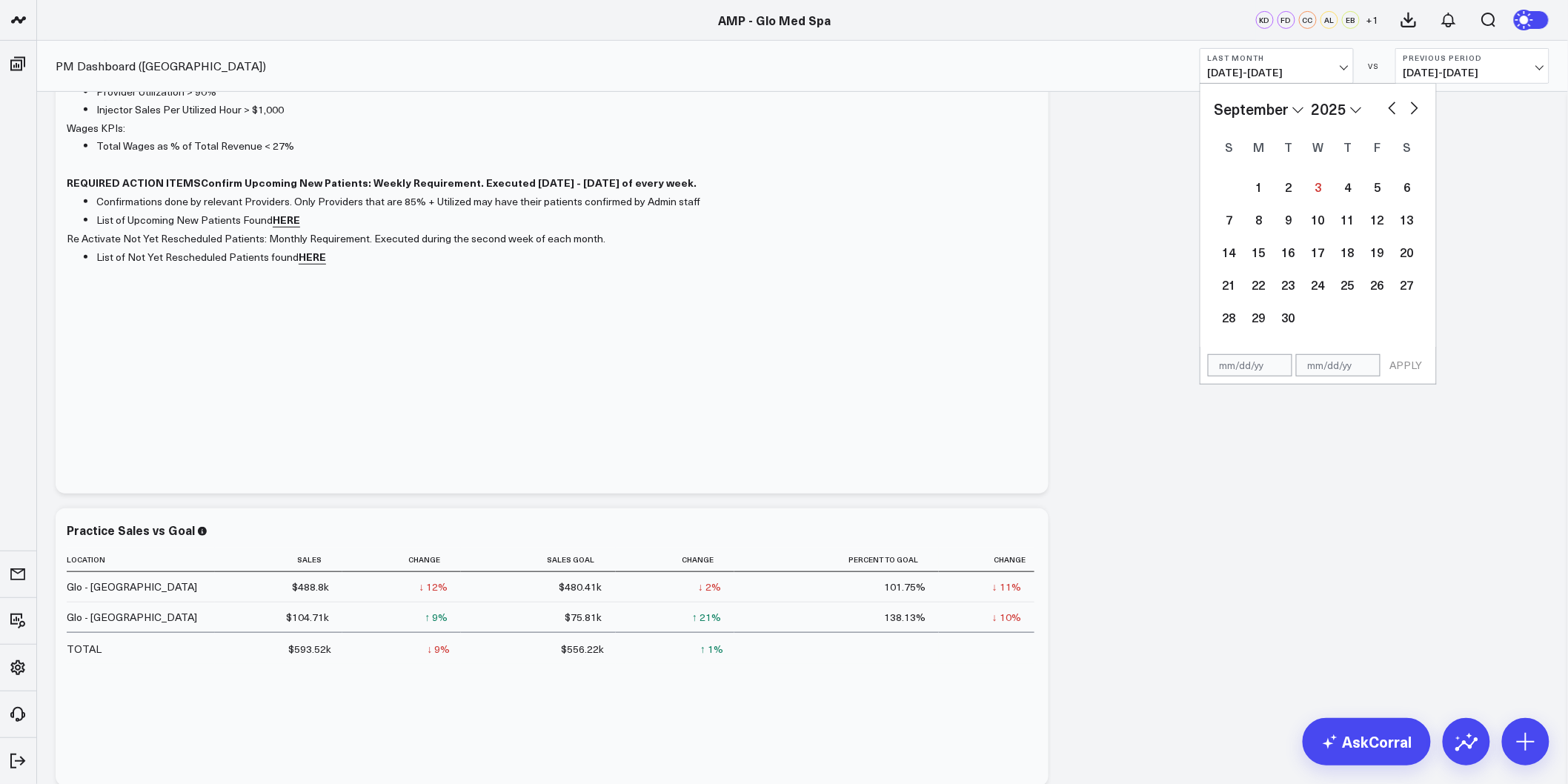
click at [1394, 106] on button "button" at bounding box center [1392, 106] width 15 height 18
select select "6"
select select "2025"
click at [1394, 106] on button "button" at bounding box center [1392, 106] width 15 height 18
select select "5"
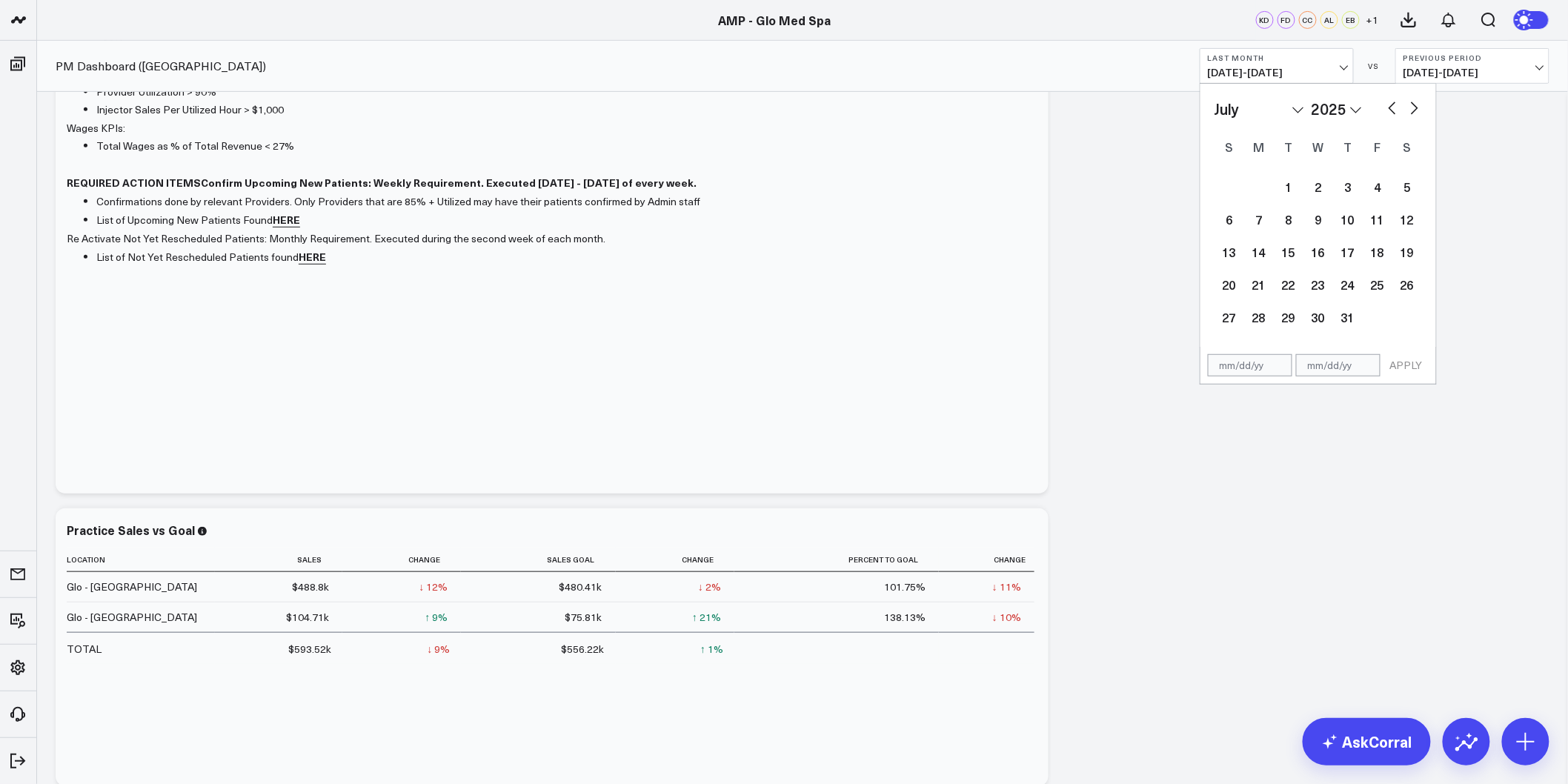
select select "2025"
click at [1394, 106] on button "button" at bounding box center [1392, 106] width 15 height 18
select select "4"
select select "2025"
click at [1394, 106] on button "button" at bounding box center [1392, 106] width 15 height 18
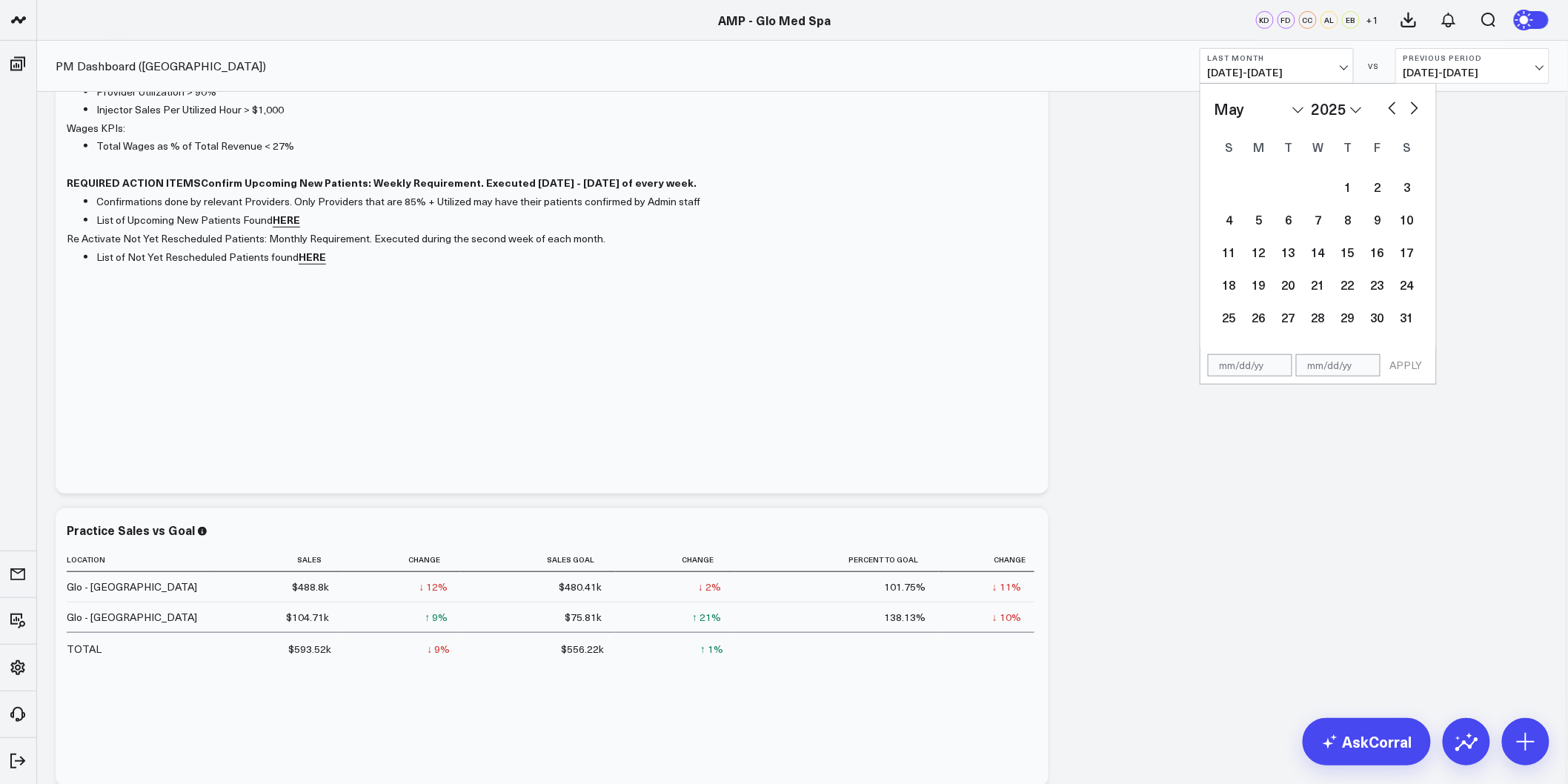
select select "3"
select select "2025"
click at [1394, 106] on button "button" at bounding box center [1392, 106] width 15 height 18
select select "2"
select select "2025"
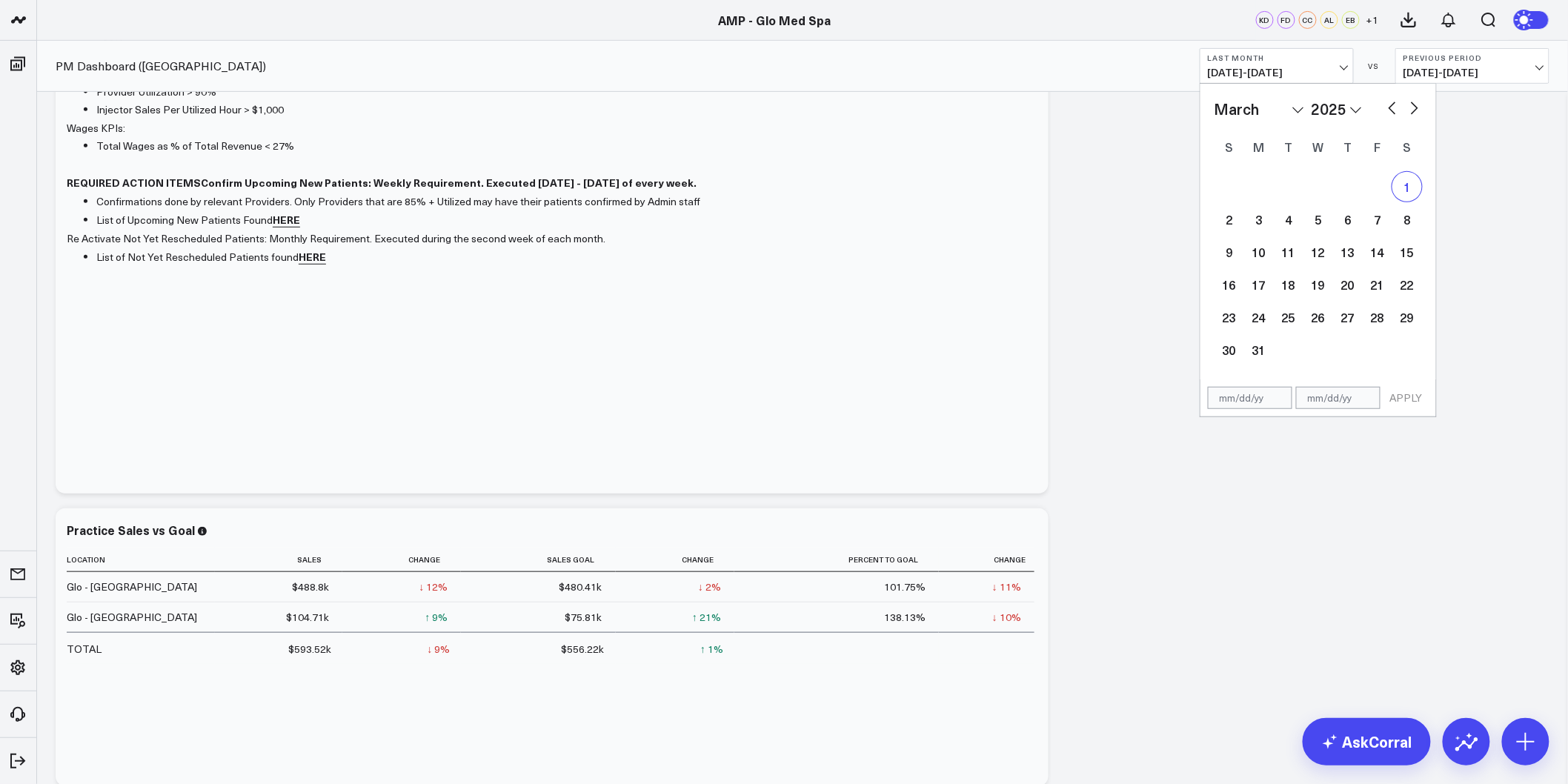
click at [1416, 182] on div "1" at bounding box center [1408, 187] width 30 height 30
type input "03/01/25"
select select "2"
select select "2025"
click at [1417, 103] on button "button" at bounding box center [1414, 106] width 15 height 18
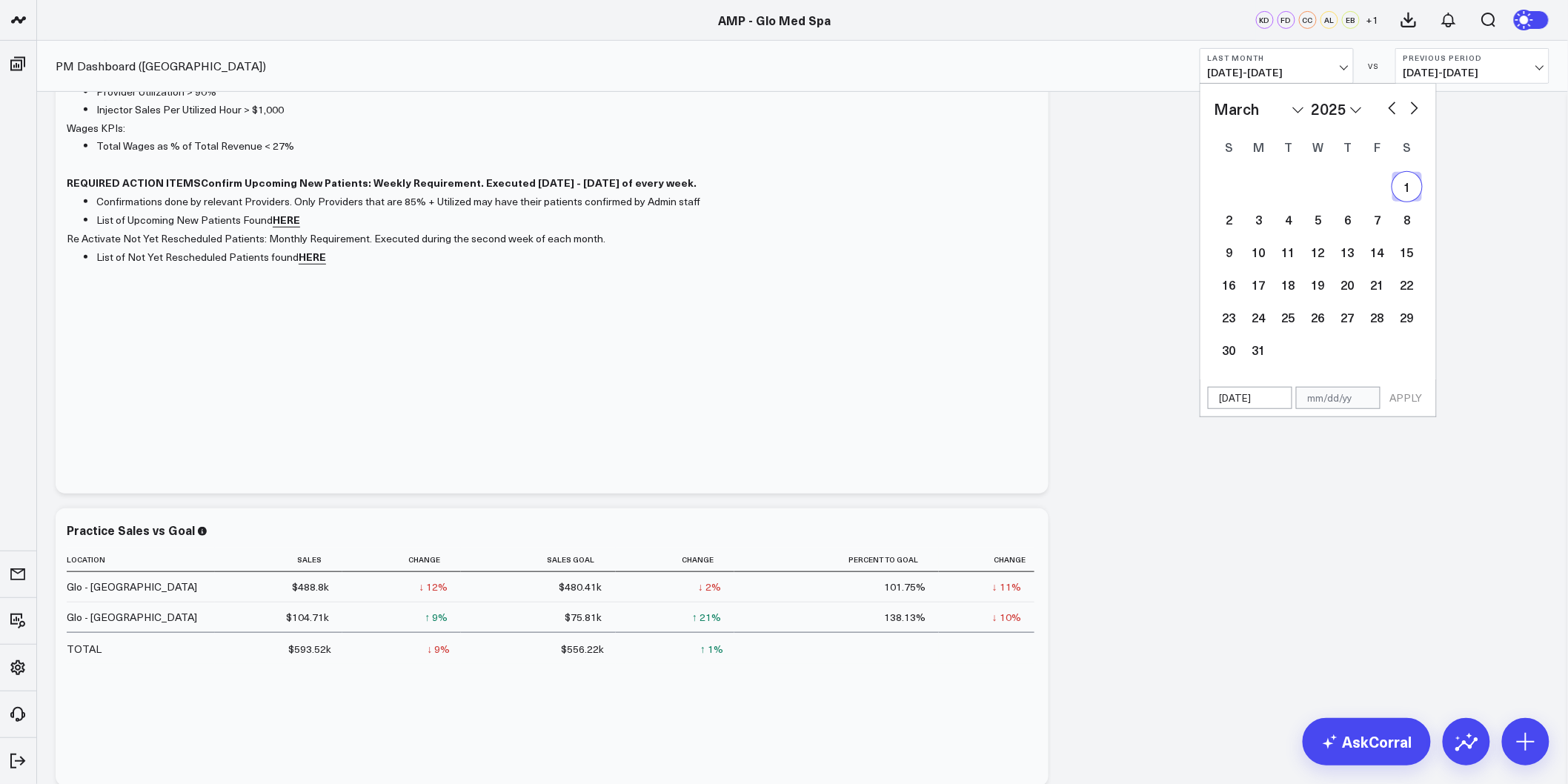
select select "3"
select select "2025"
click at [1417, 103] on button "button" at bounding box center [1414, 106] width 15 height 18
select select "4"
select select "2025"
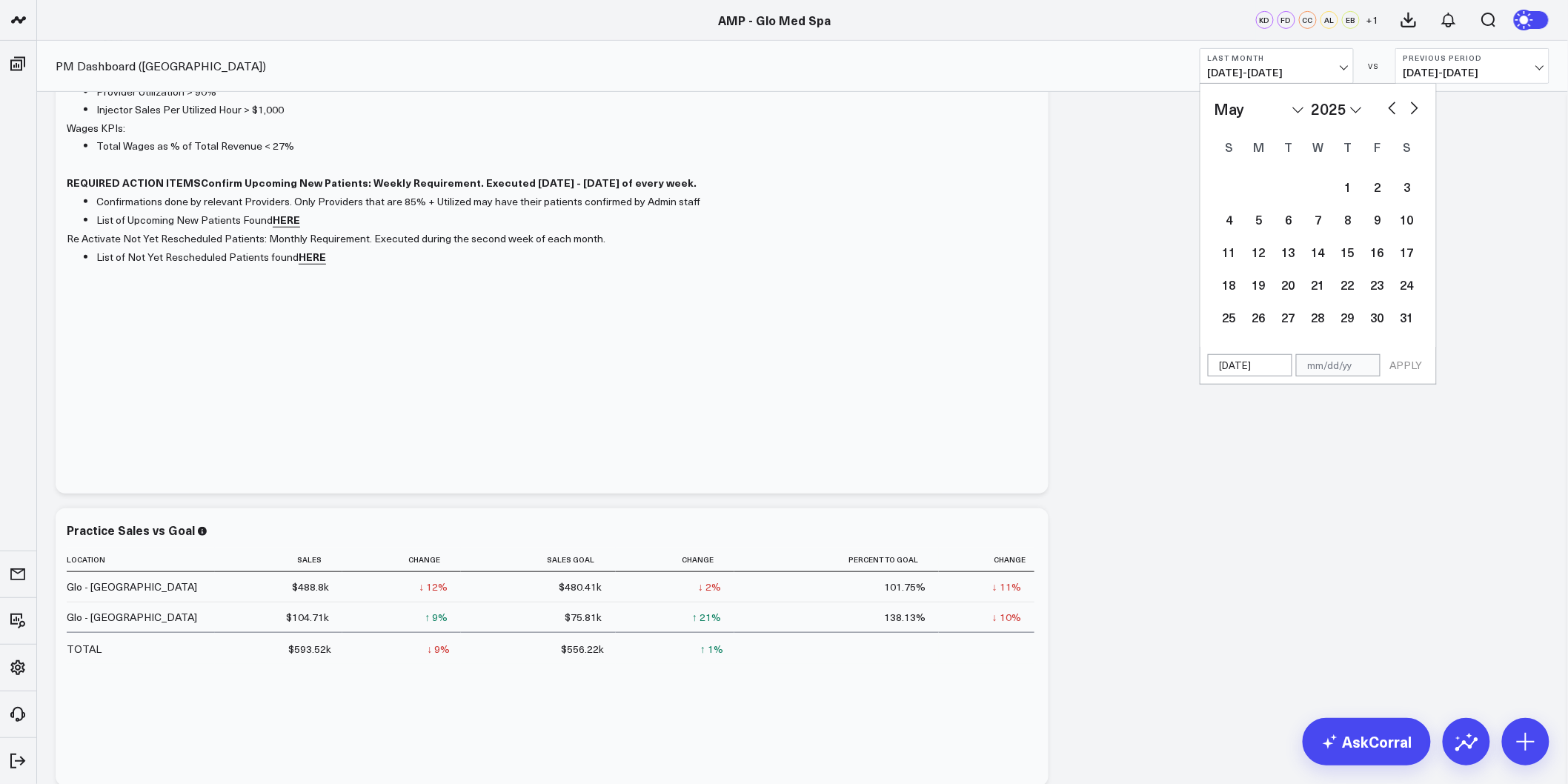
click at [1417, 103] on button "button" at bounding box center [1414, 106] width 15 height 18
select select "5"
select select "2025"
click at [1417, 103] on button "button" at bounding box center [1414, 106] width 15 height 18
select select "6"
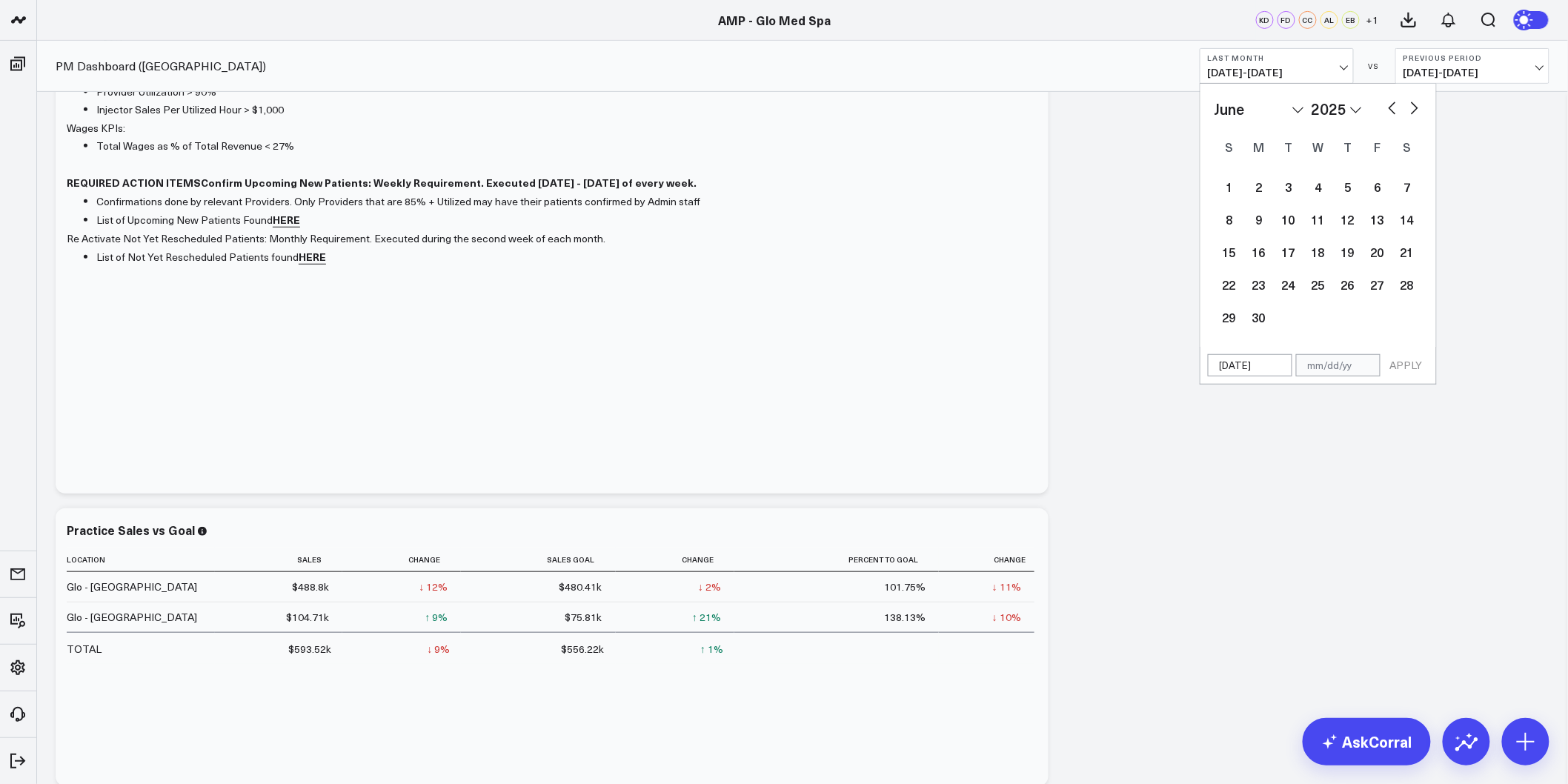
select select "2025"
click at [1417, 104] on button "button" at bounding box center [1414, 106] width 15 height 18
select select "7"
select select "2025"
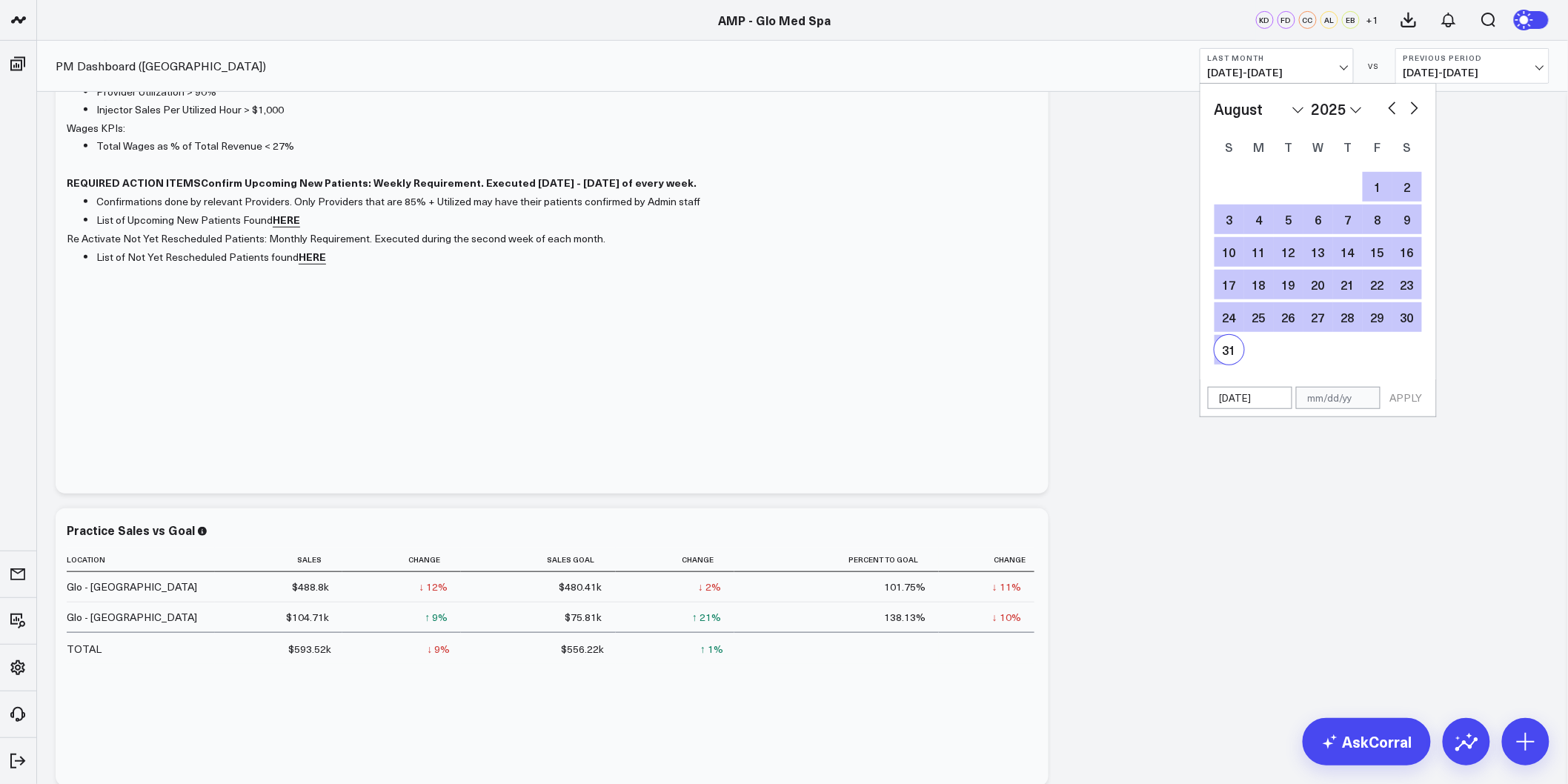
click at [1231, 358] on div "31" at bounding box center [1229, 349] width 30 height 30
type input "08/31/25"
select select "7"
select select "2025"
click at [1403, 403] on button "APPLY" at bounding box center [1407, 397] width 44 height 23
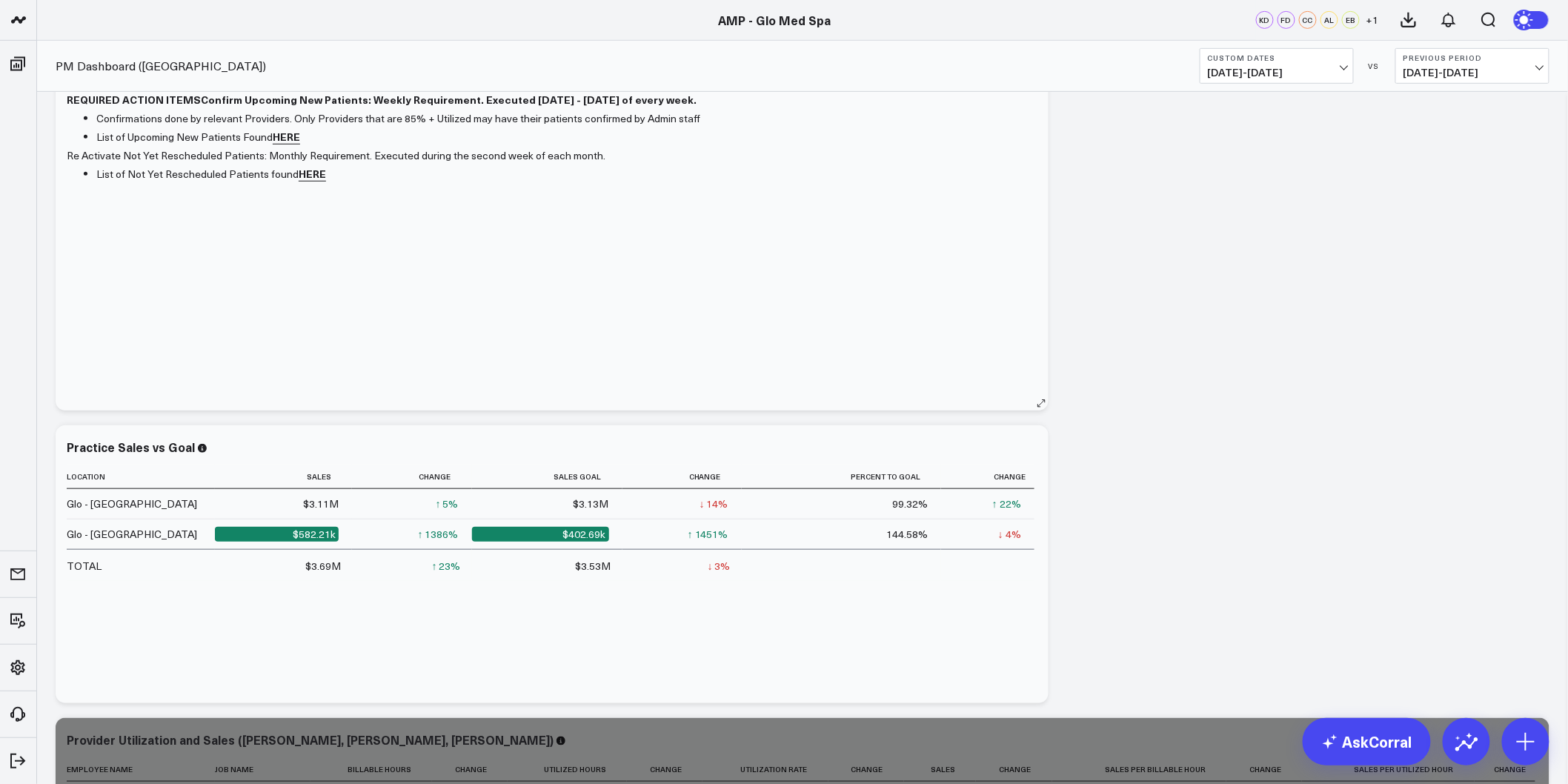
scroll to position [493, 0]
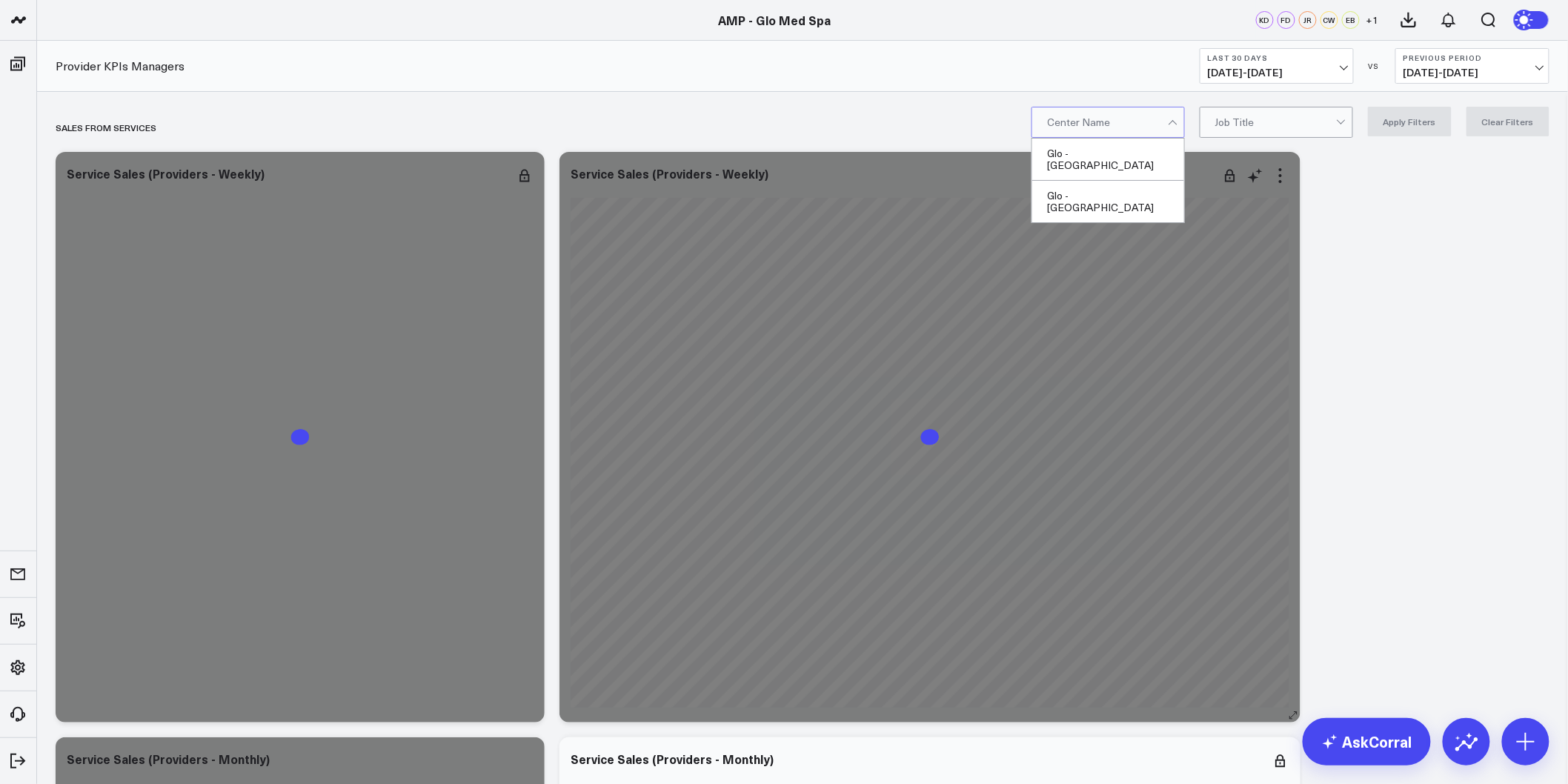
drag, startPoint x: 1114, startPoint y: 179, endPoint x: 1237, endPoint y: 171, distance: 123.3
click at [1114, 181] on div "Glo - [GEOGRAPHIC_DATA]" at bounding box center [1108, 202] width 152 height 41
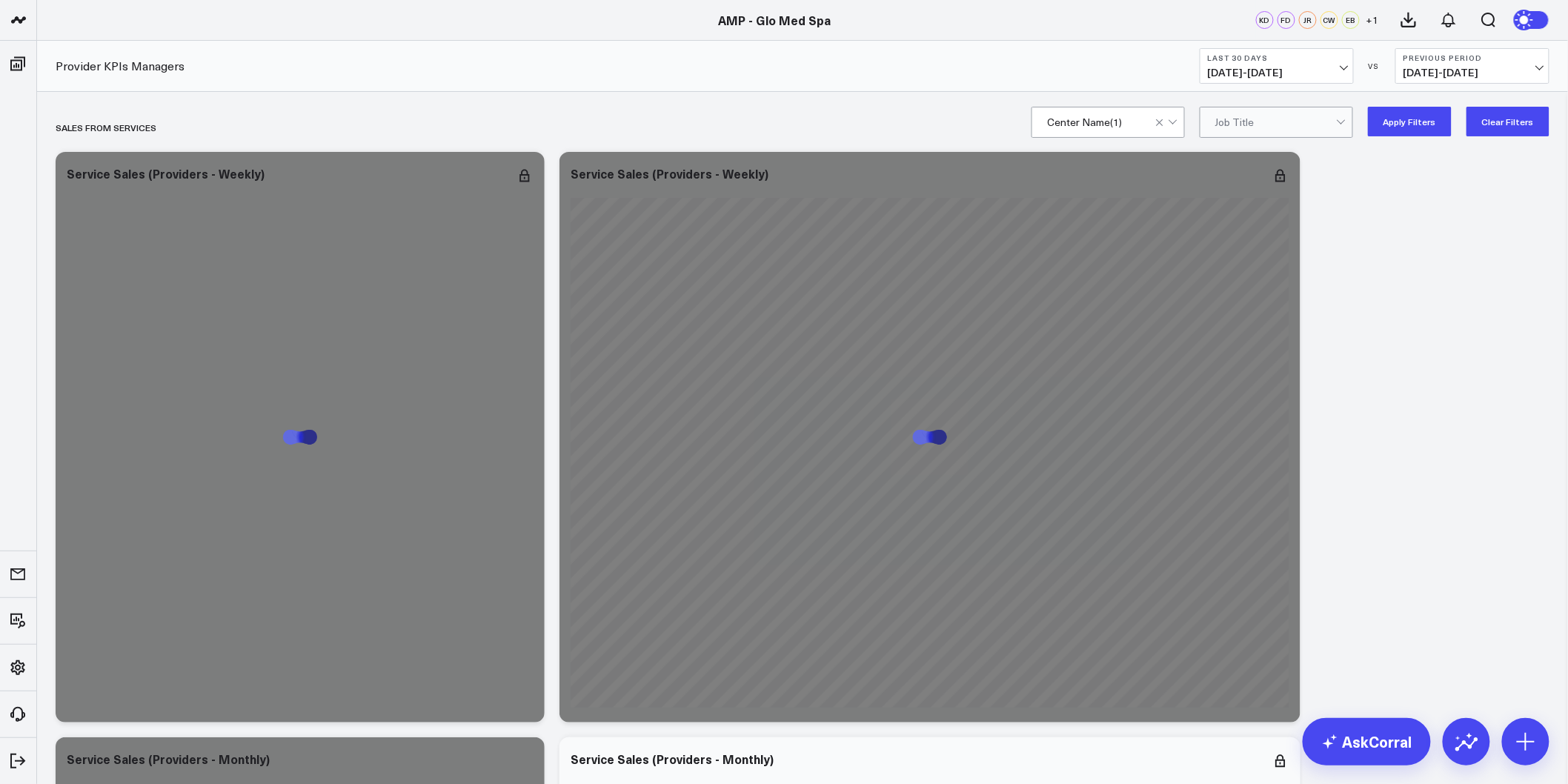
click at [1391, 129] on button "Apply Filters" at bounding box center [1410, 121] width 84 height 30
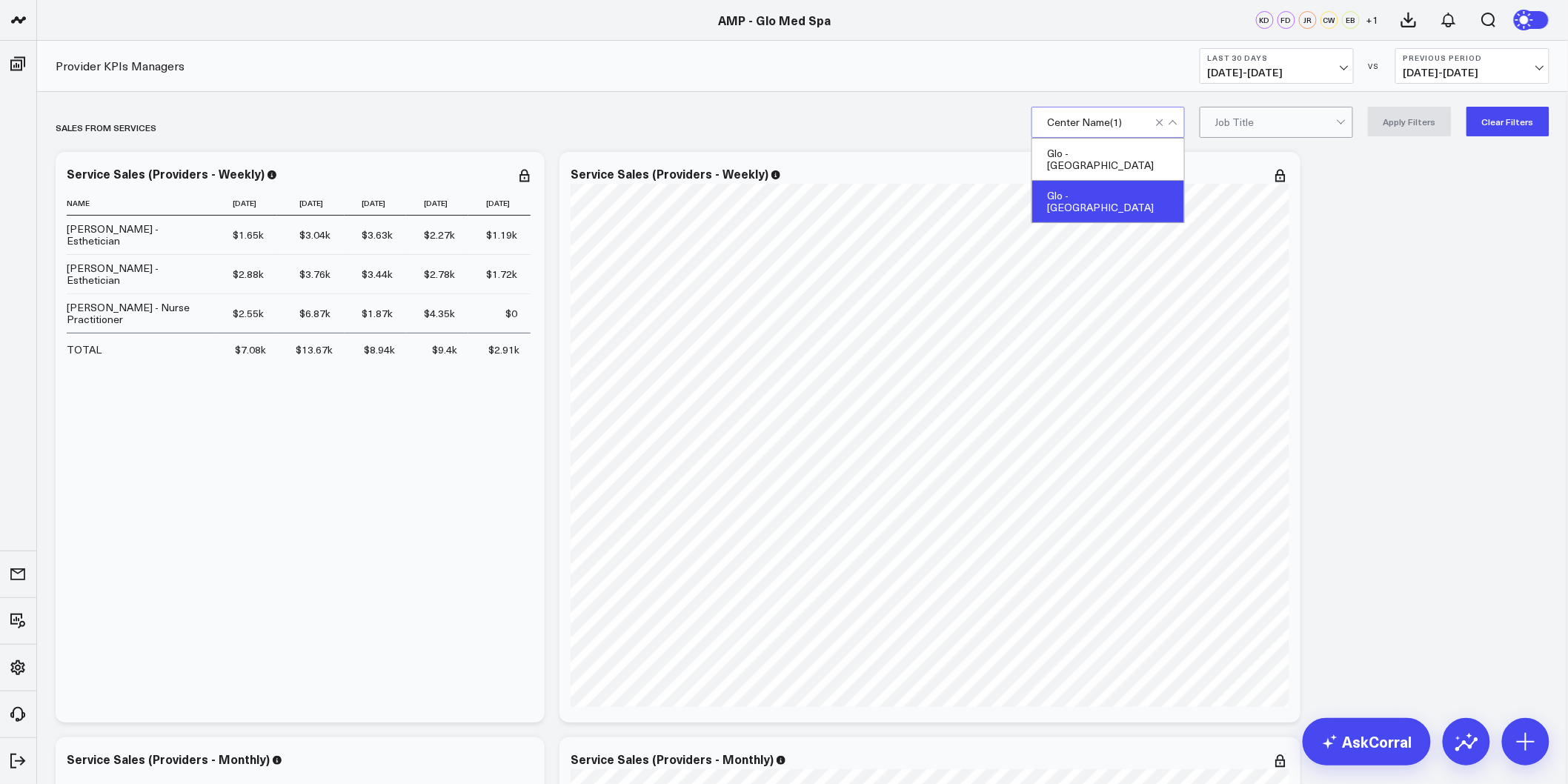
click at [1110, 151] on div "Glo - [GEOGRAPHIC_DATA]" at bounding box center [1108, 159] width 152 height 42
click at [1424, 107] on button "Apply Filters" at bounding box center [1410, 121] width 84 height 30
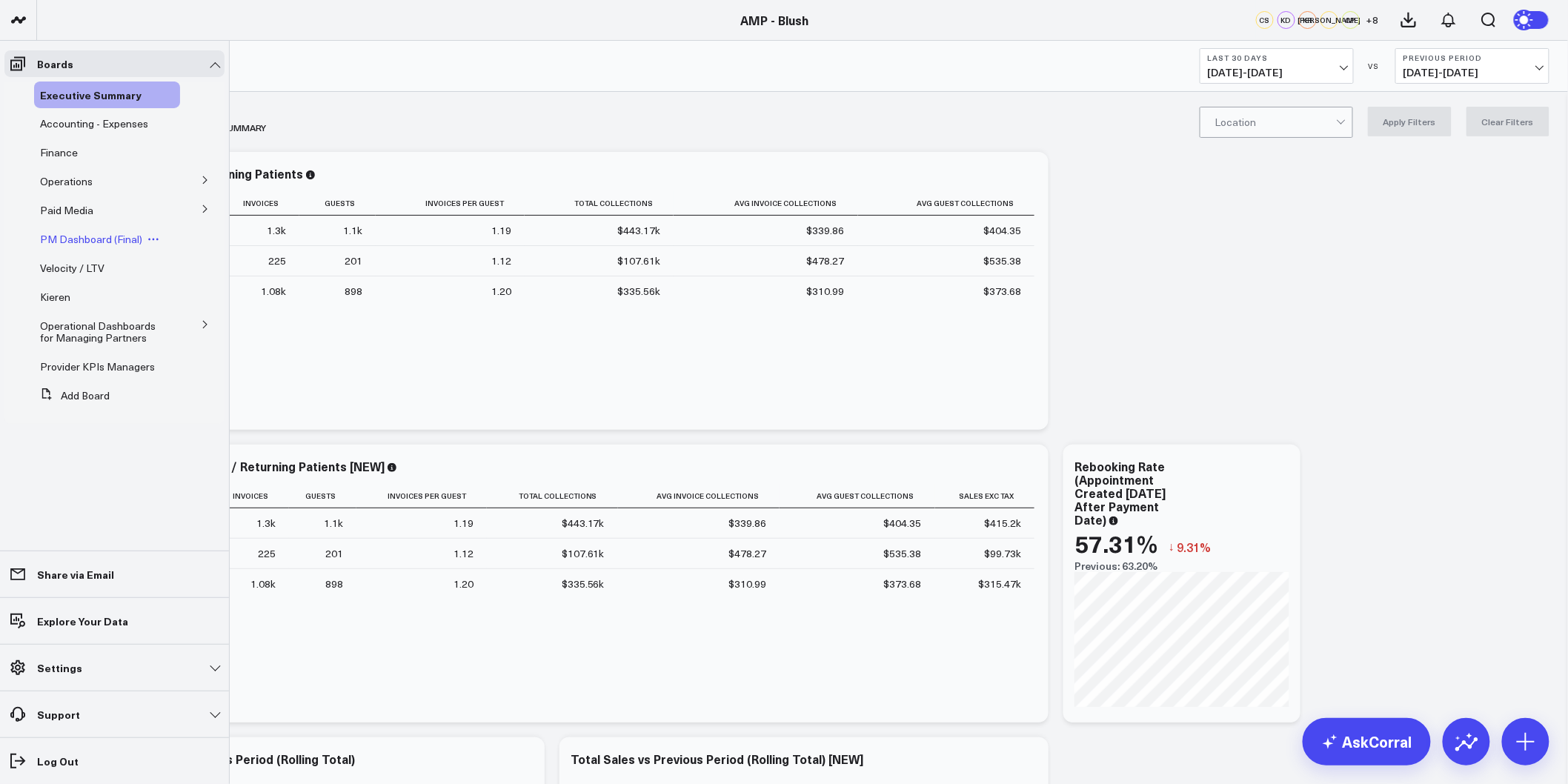
click at [91, 237] on span "PM Dashboard (Final)" at bounding box center [92, 239] width 102 height 14
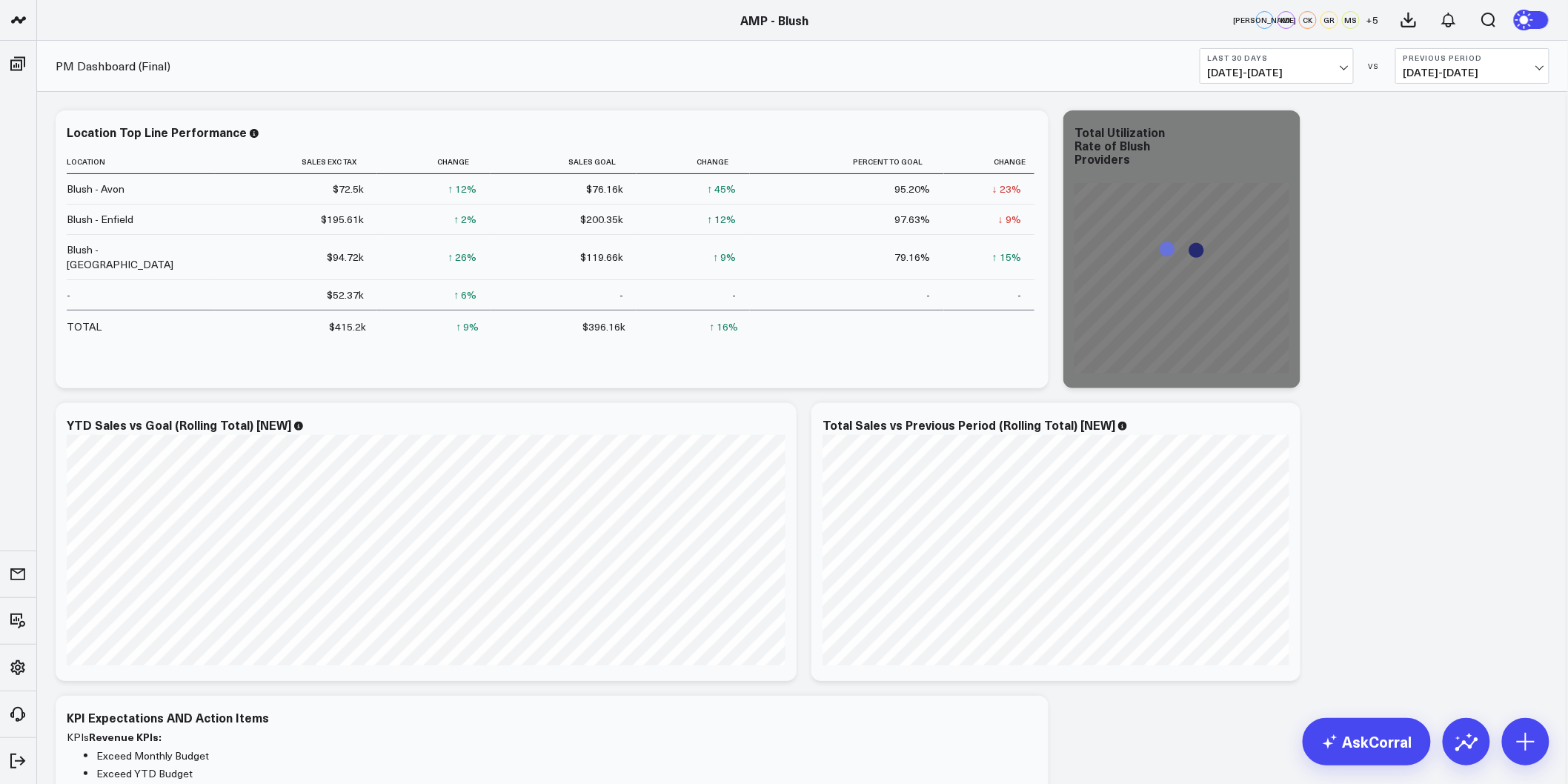
click at [1337, 50] on button "Last 30 Days [DATE] - [DATE]" at bounding box center [1277, 66] width 155 height 35
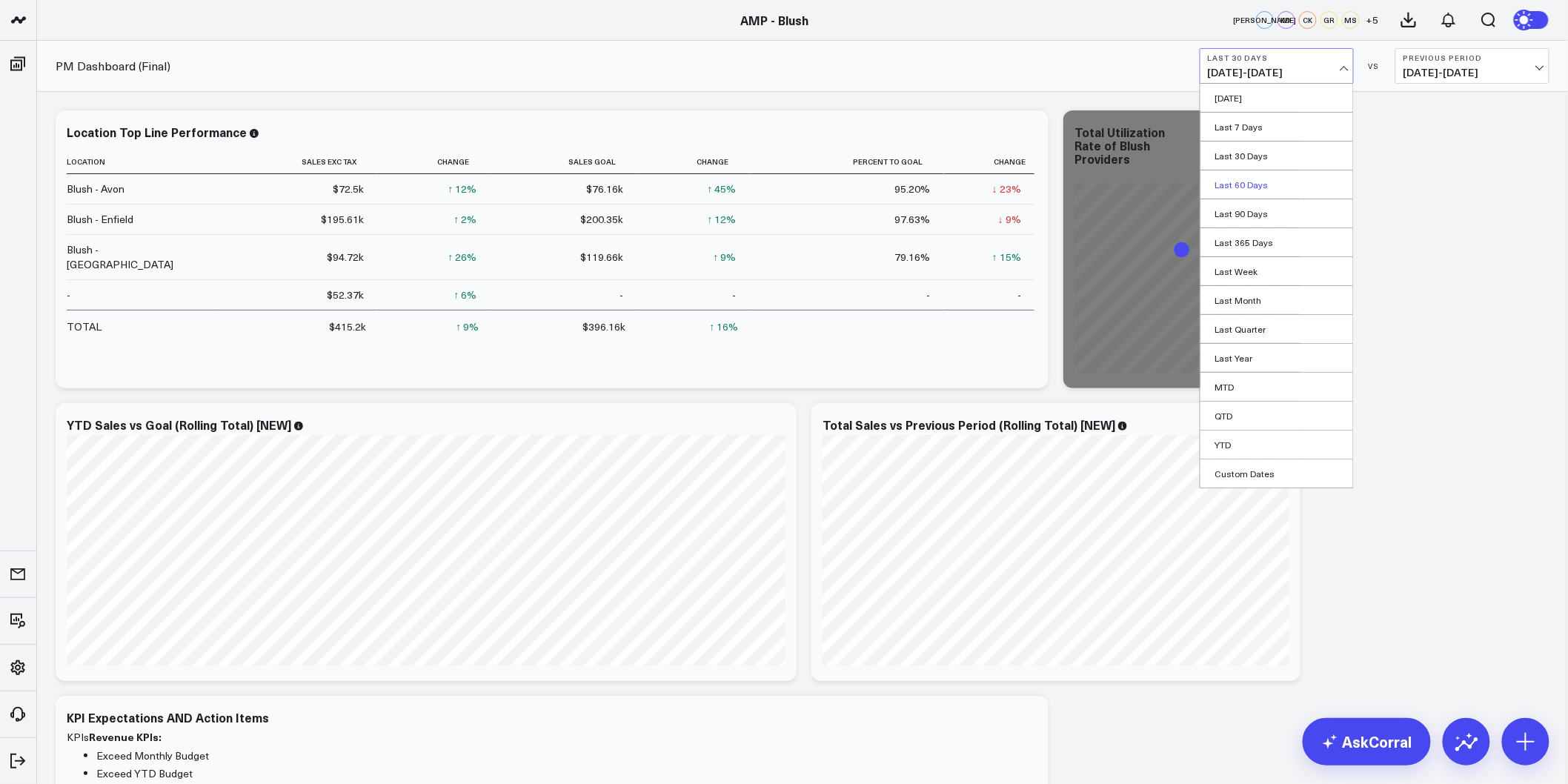
click at [1257, 181] on link "Last 60 Days" at bounding box center [1277, 184] width 153 height 29
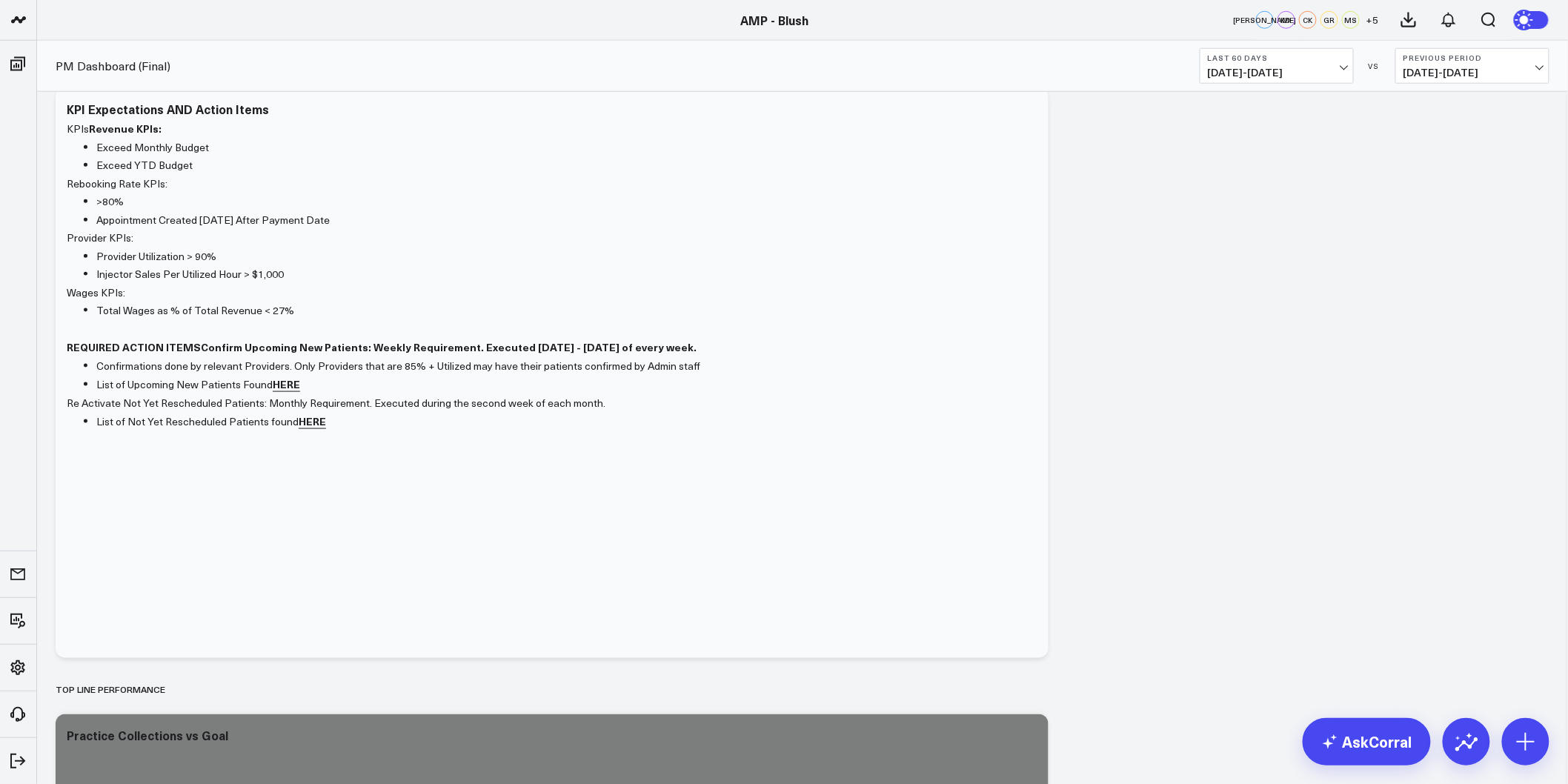
scroll to position [988, 0]
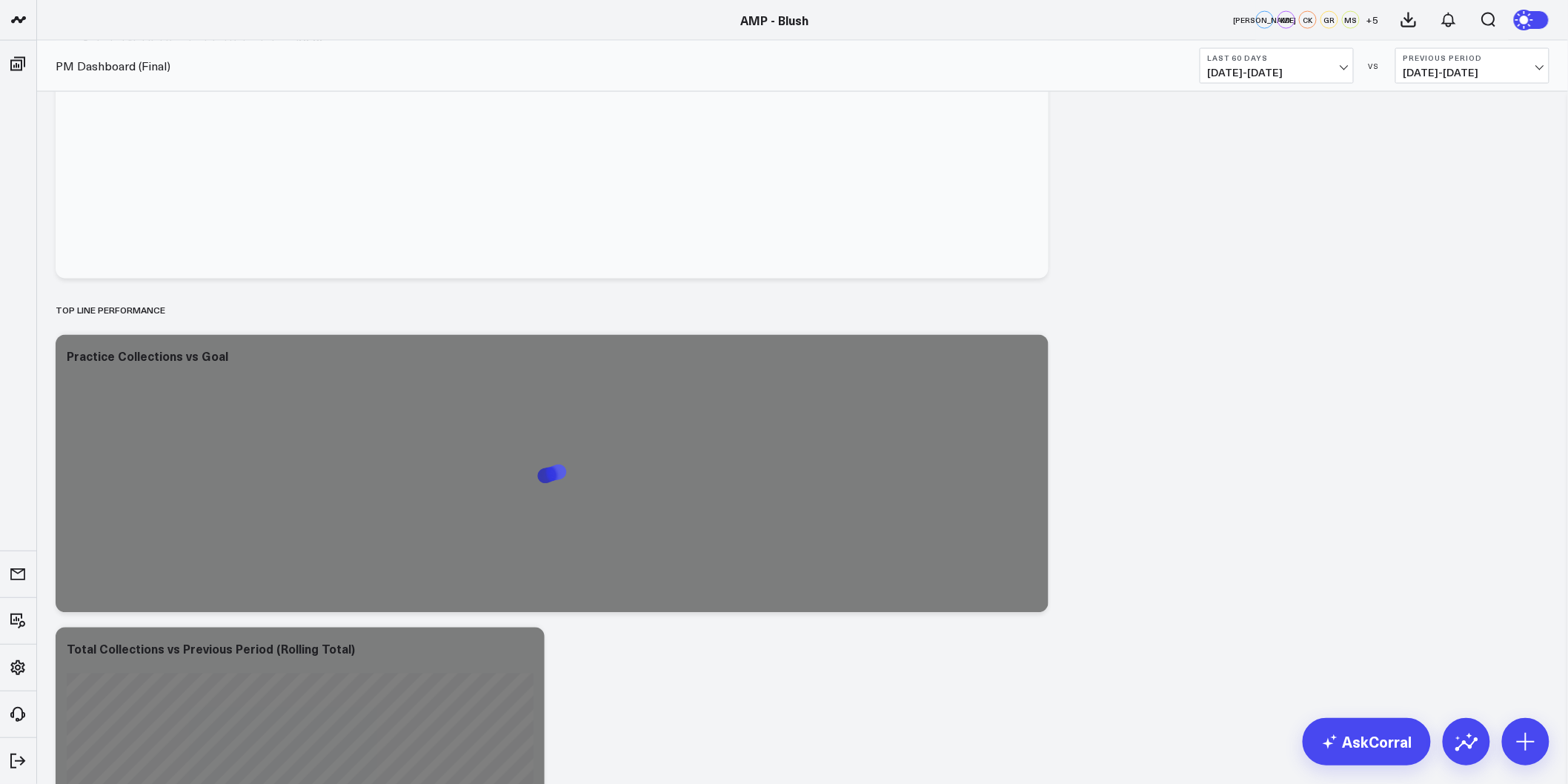
click at [1335, 55] on b "Last 60 Days" at bounding box center [1277, 57] width 138 height 9
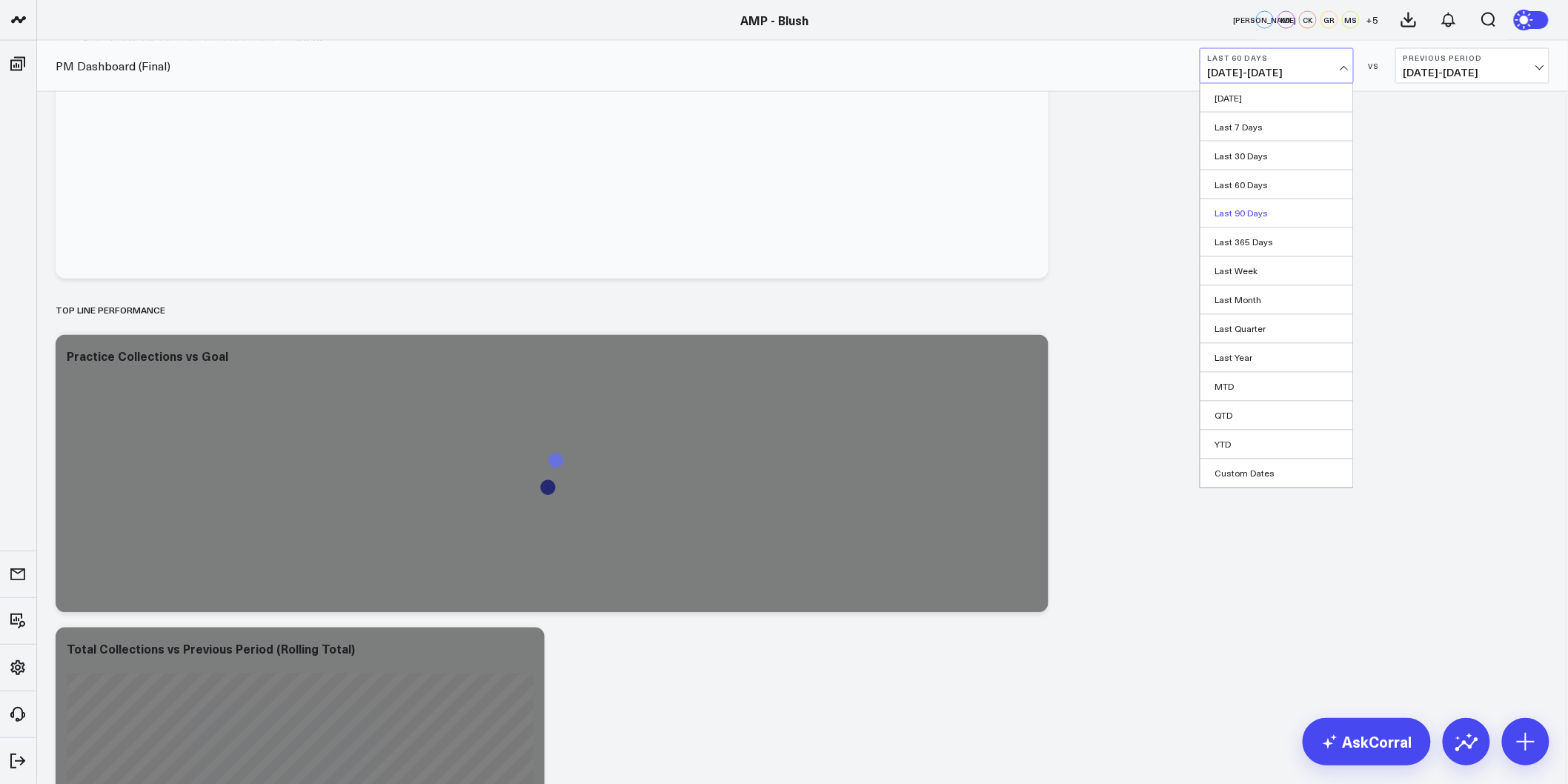
click at [1257, 206] on link "Last 90 Days" at bounding box center [1277, 213] width 153 height 29
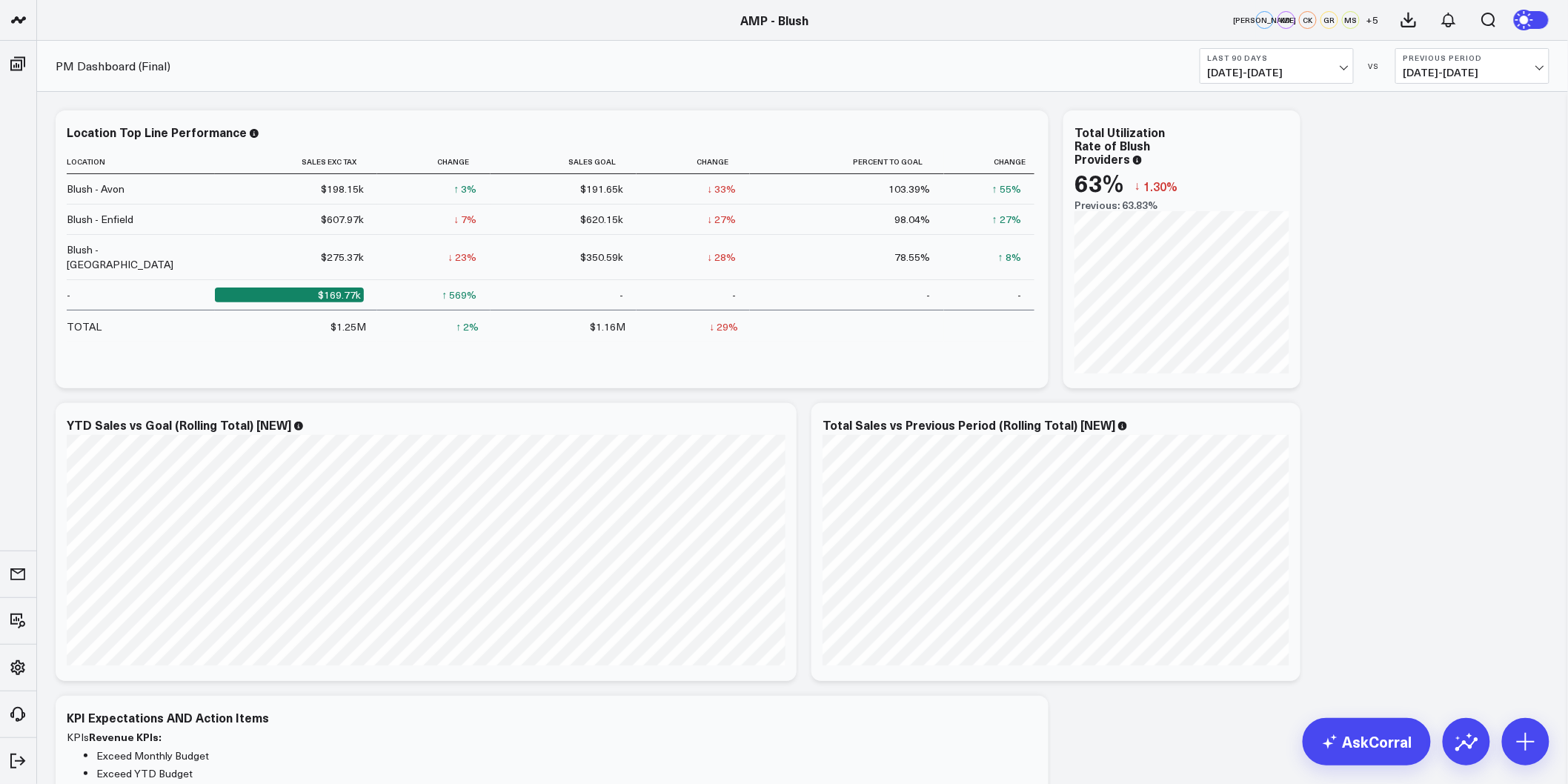
click at [1343, 67] on span "[DATE] - [DATE]" at bounding box center [1277, 73] width 138 height 12
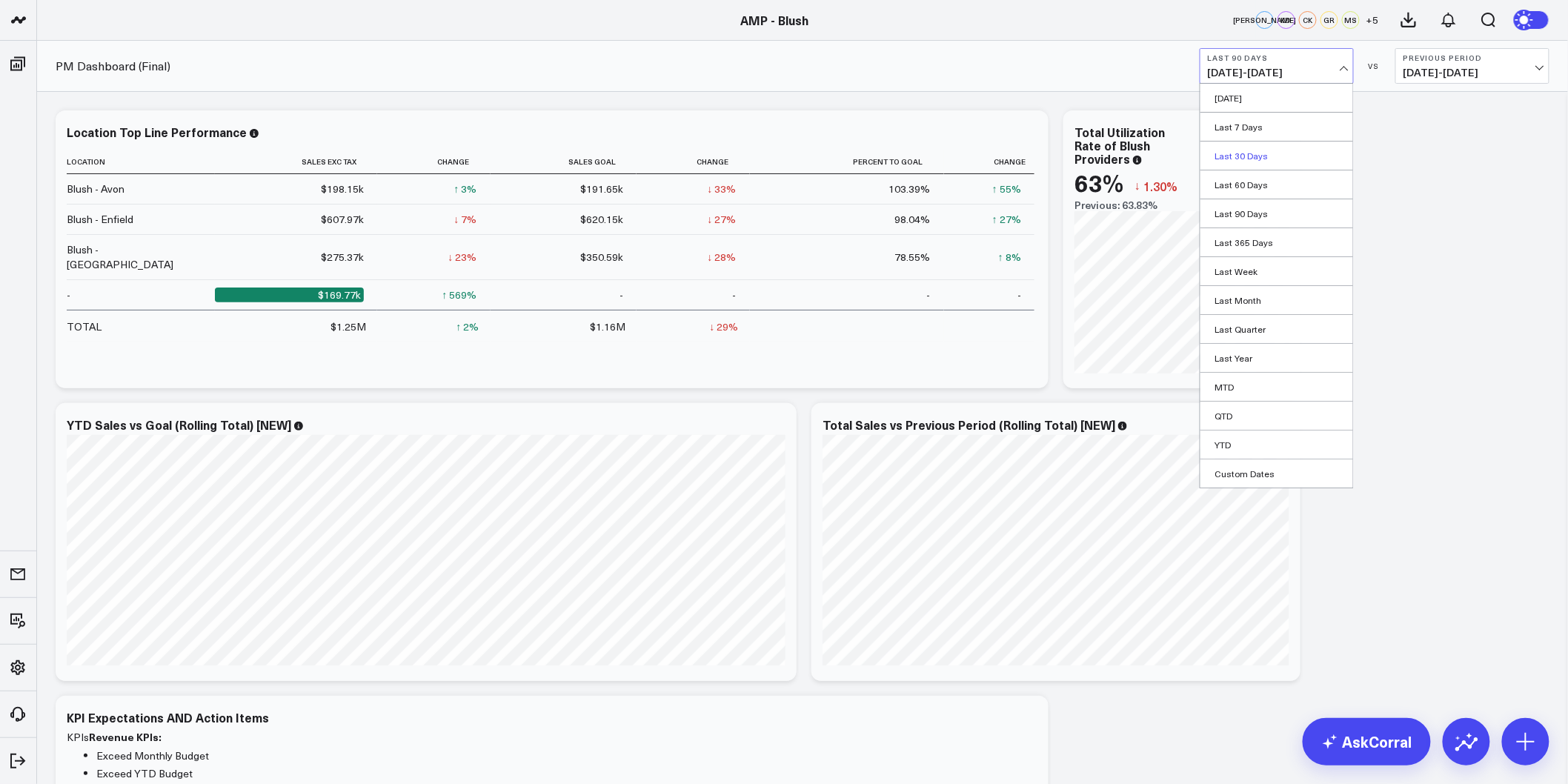
click at [1273, 158] on link "Last 30 Days" at bounding box center [1277, 155] width 153 height 29
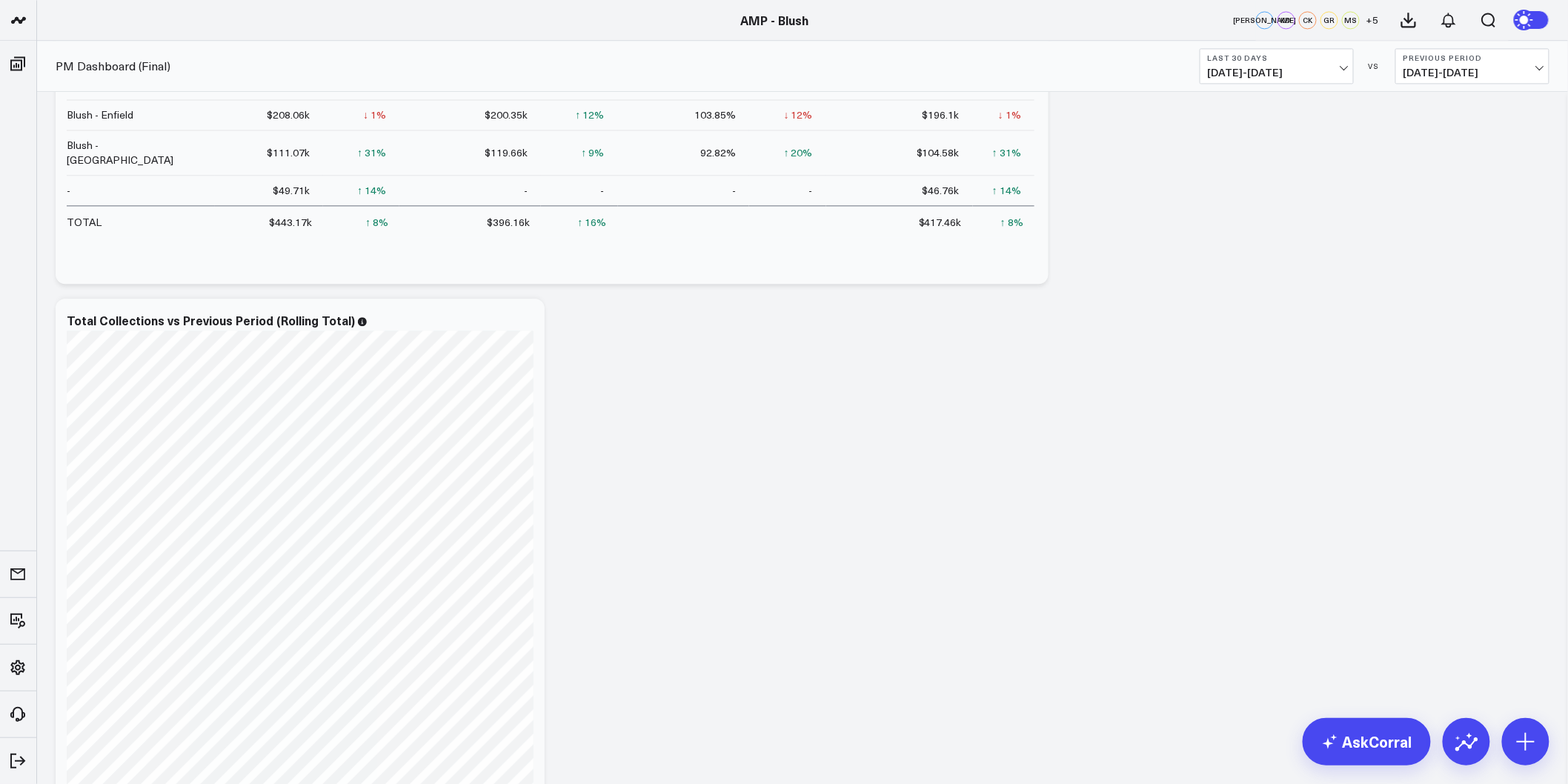
scroll to position [1646, 0]
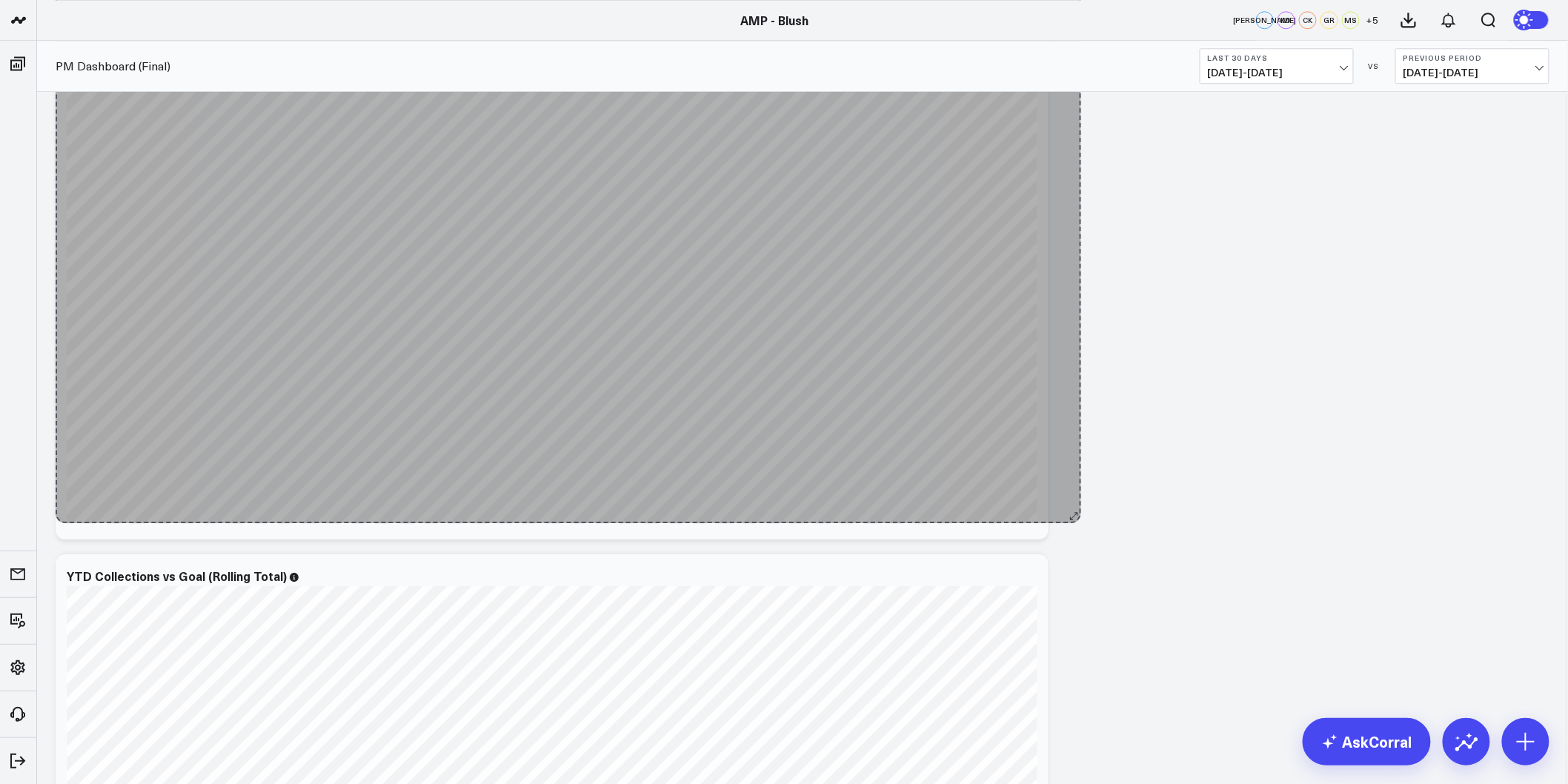
drag, startPoint x: 539, startPoint y: 531, endPoint x: 1076, endPoint y: 515, distance: 537.2
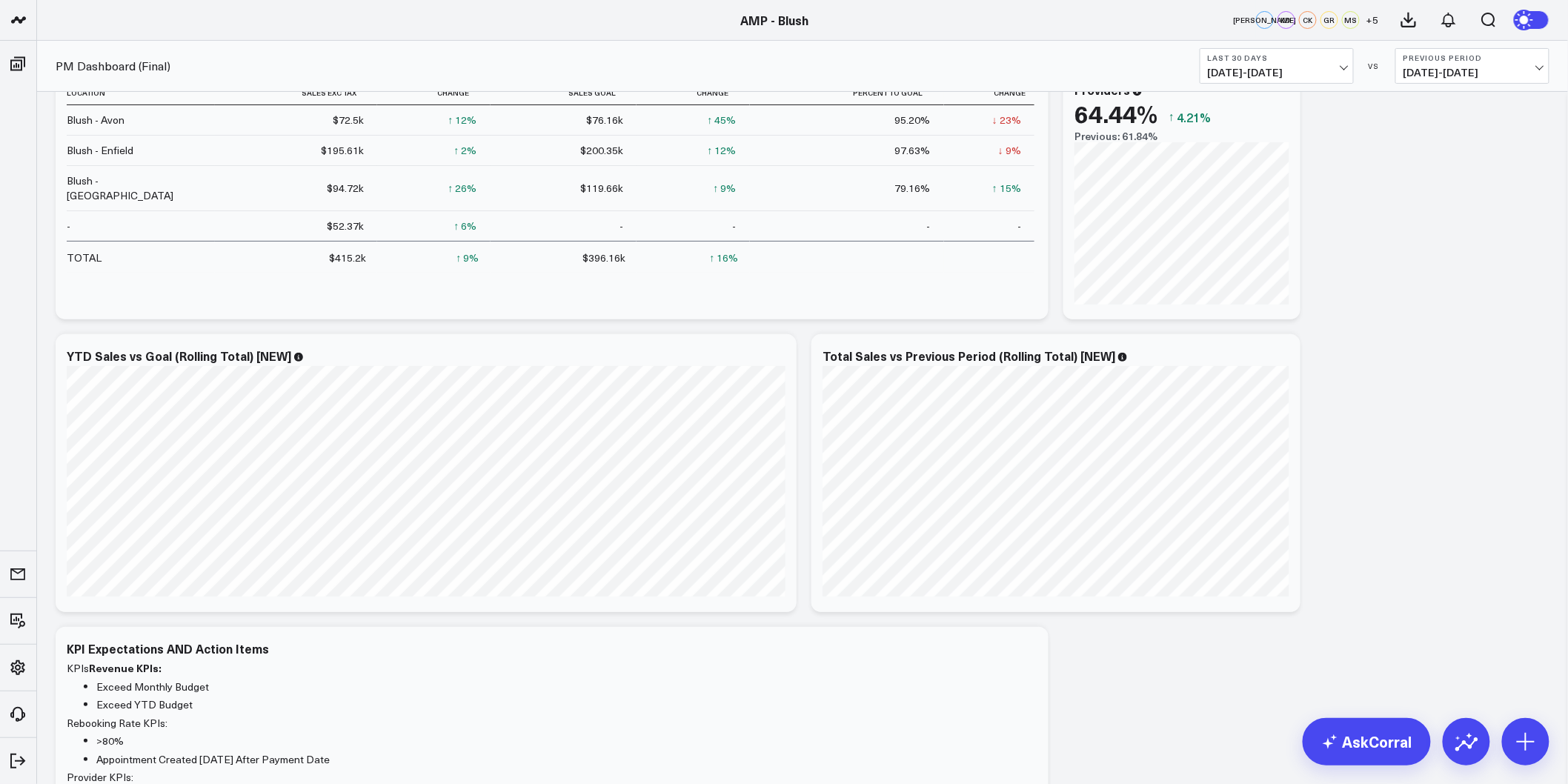
scroll to position [0, 0]
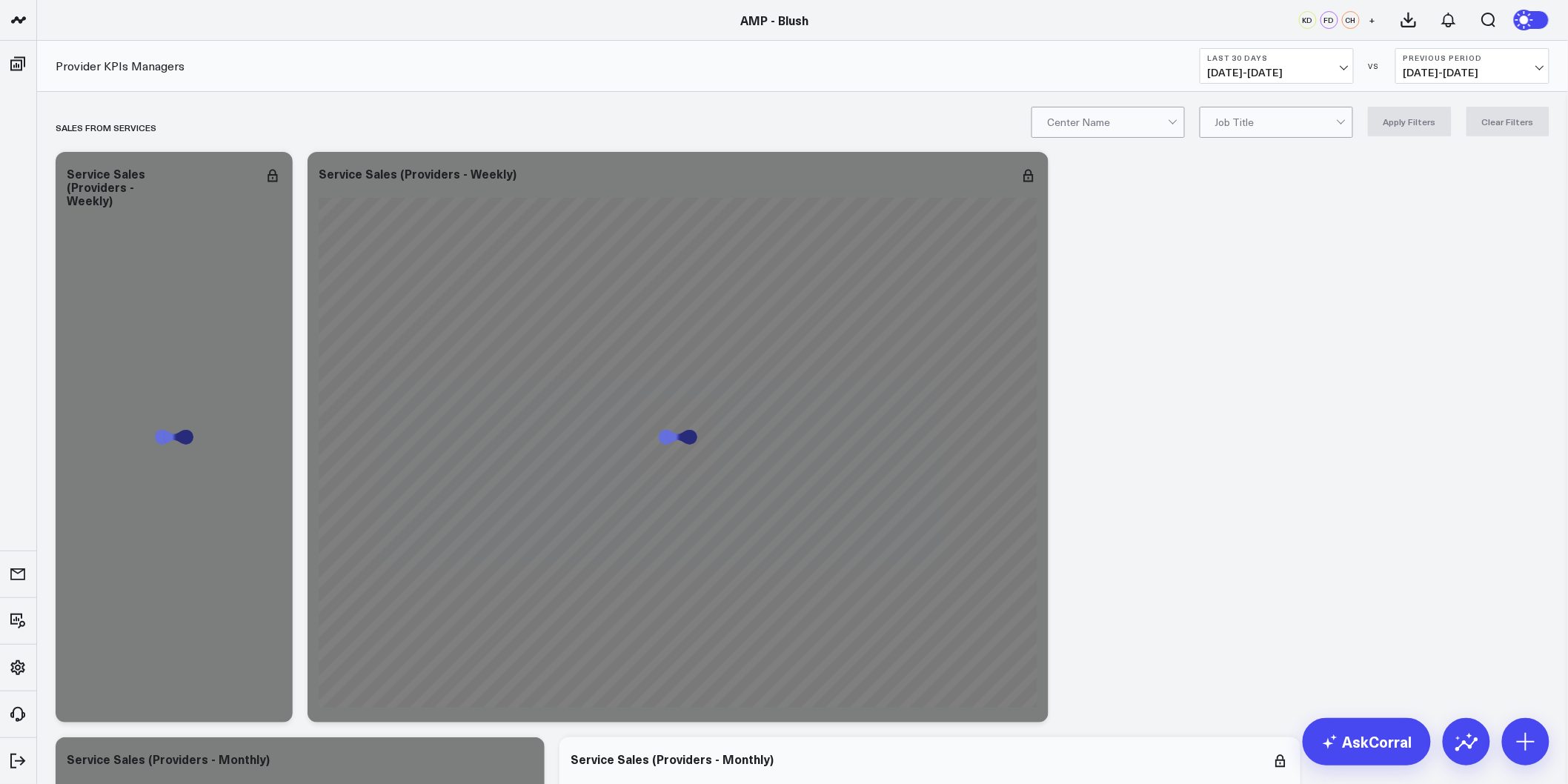
click at [1322, 68] on span "[DATE] - [DATE]" at bounding box center [1277, 73] width 138 height 12
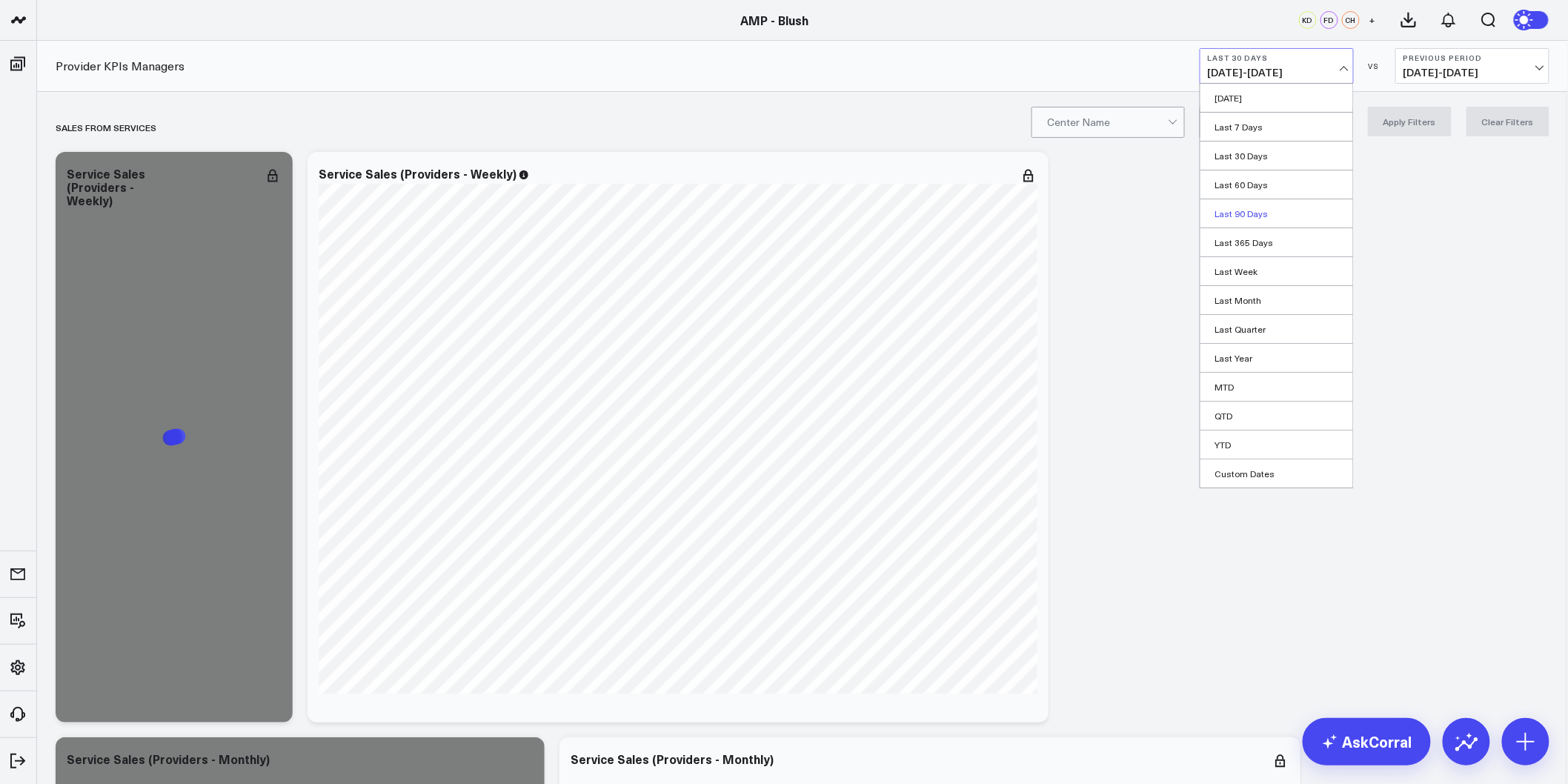
click at [1283, 212] on link "Last 90 Days" at bounding box center [1277, 213] width 153 height 29
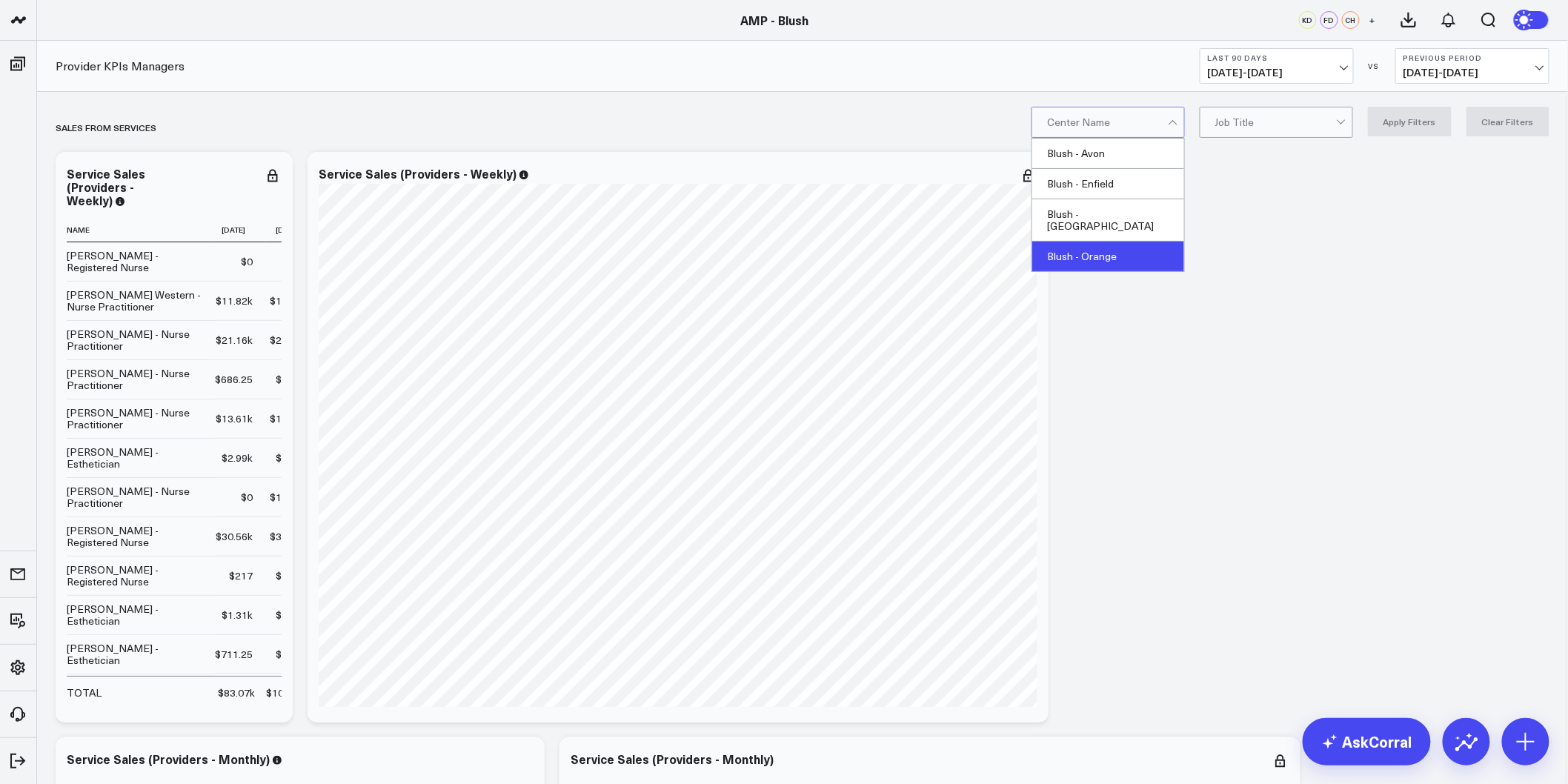
click at [1125, 247] on div "Blush - Orange" at bounding box center [1108, 256] width 152 height 30
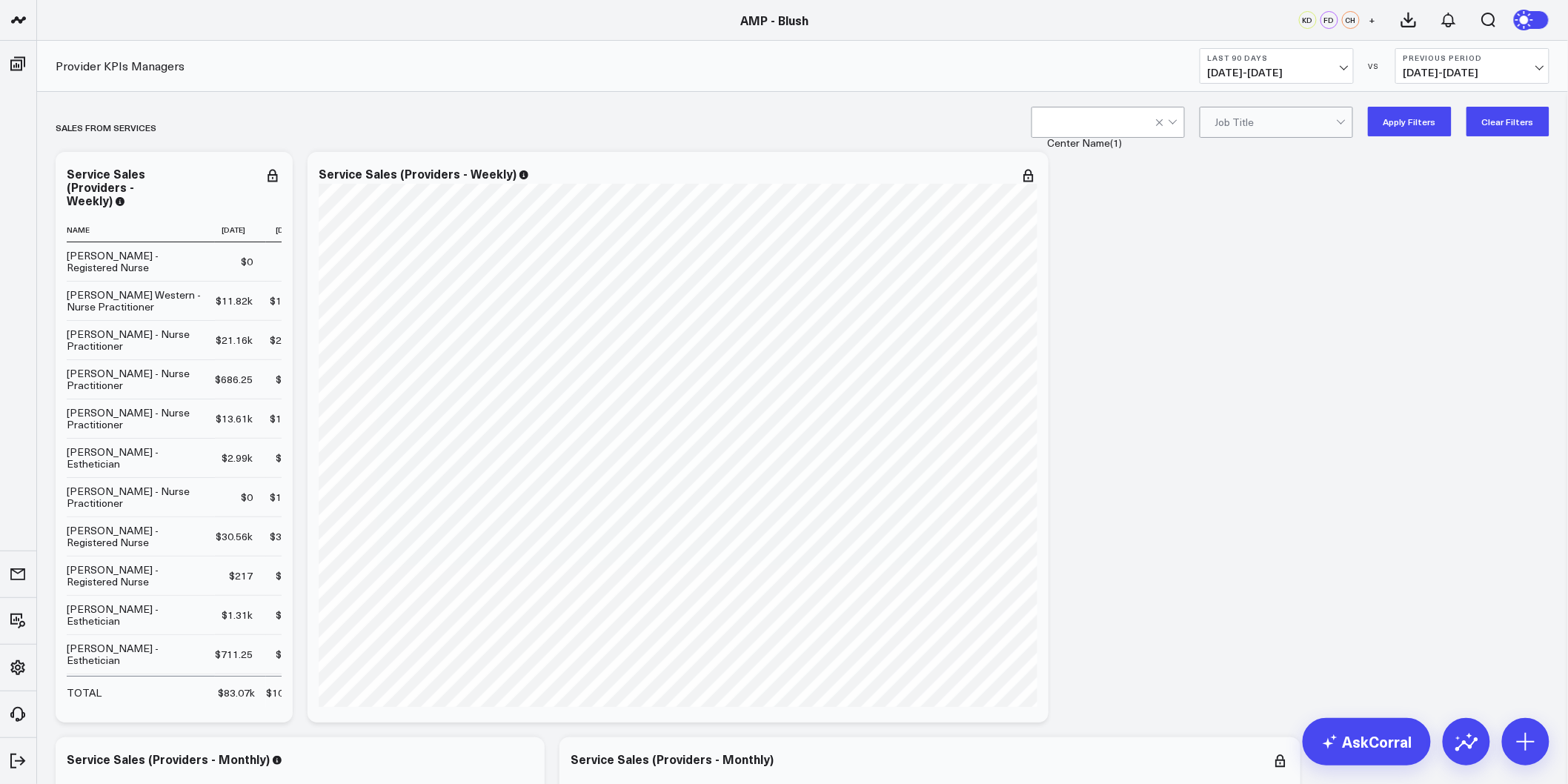
click at [1428, 131] on button "Apply Filters" at bounding box center [1410, 121] width 84 height 30
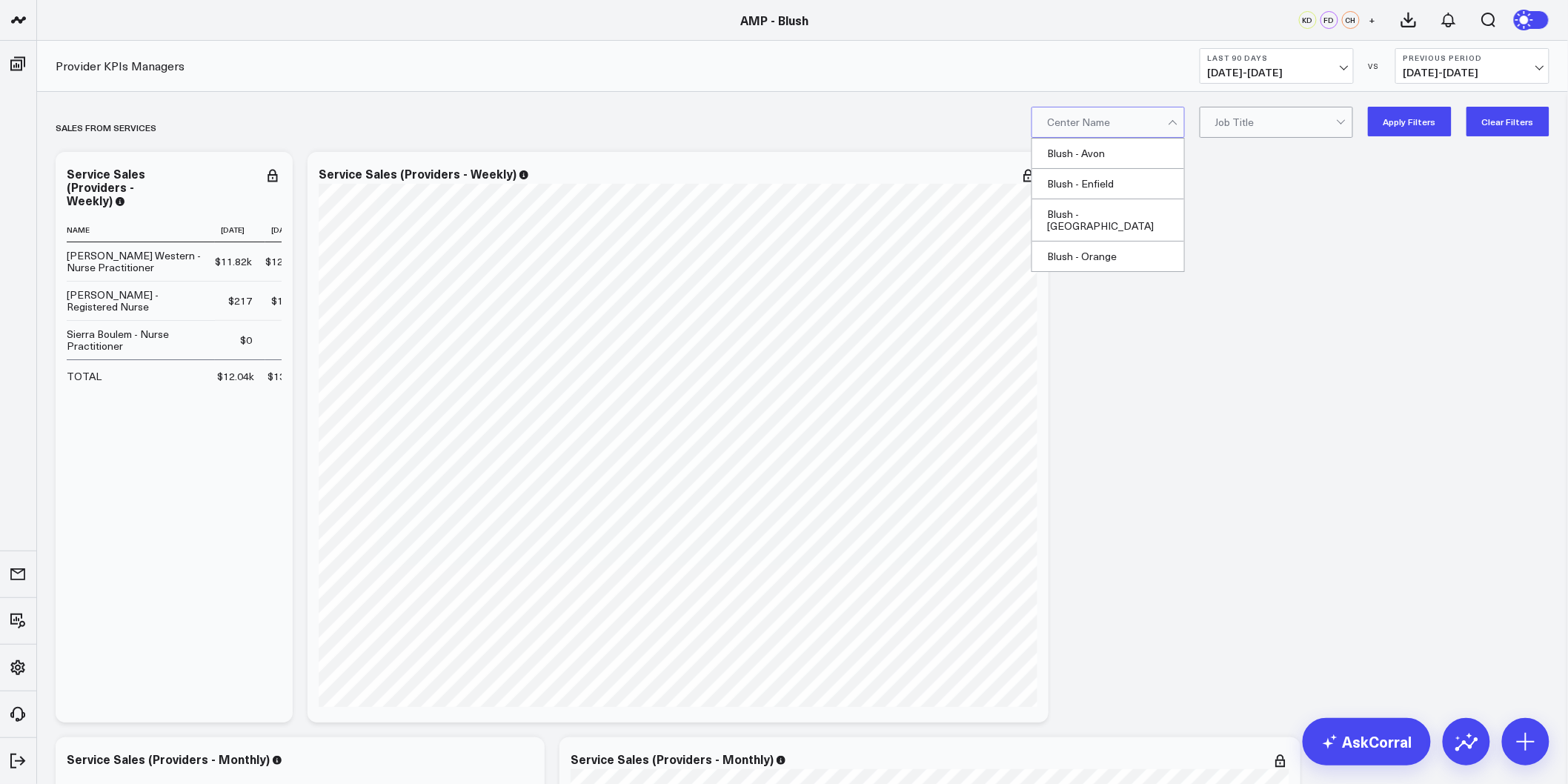
click at [1404, 123] on button "Apply Filters" at bounding box center [1410, 121] width 84 height 30
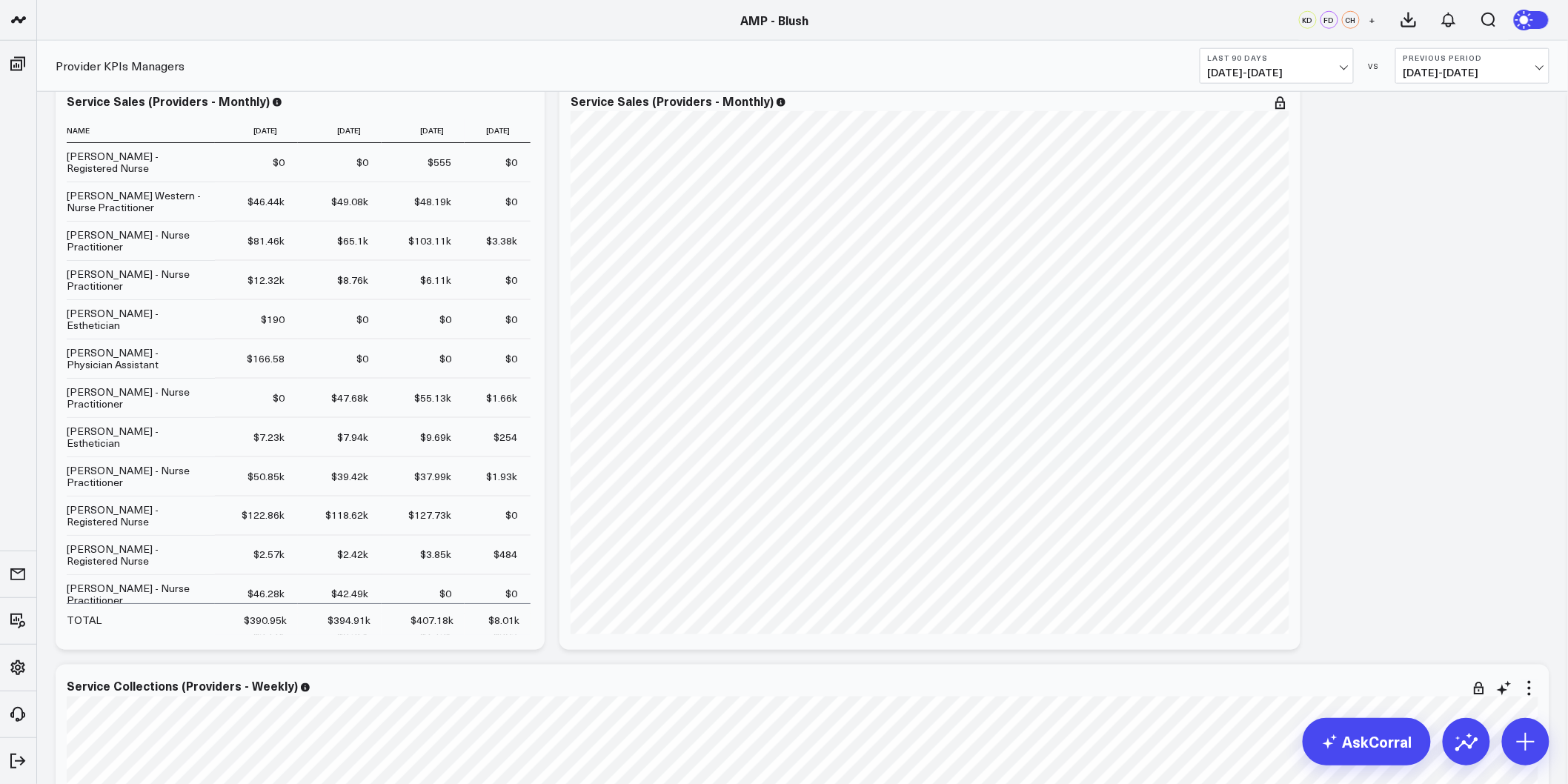
scroll to position [905, 0]
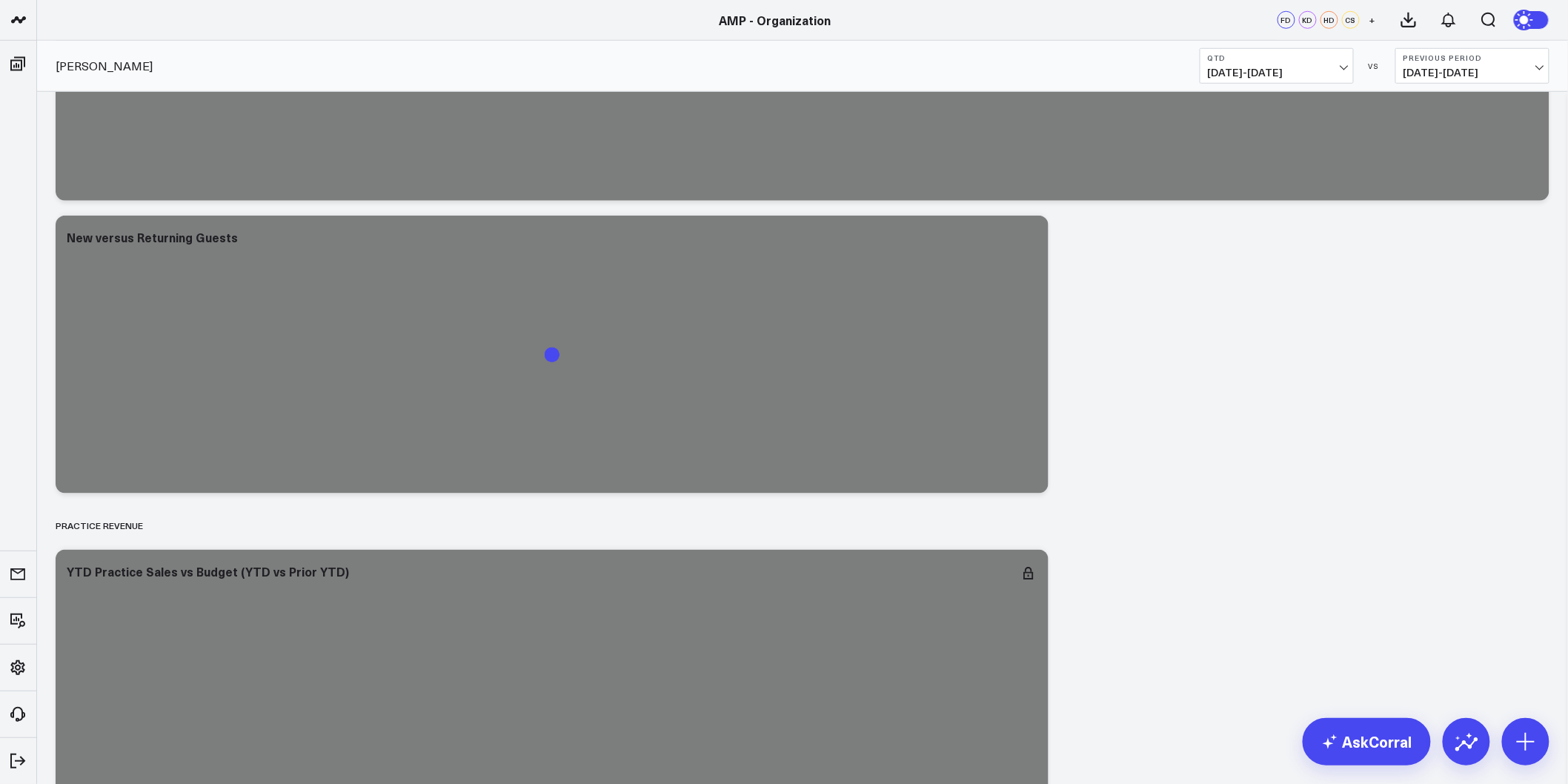
scroll to position [3291, 0]
